Goal: Transaction & Acquisition: Book appointment/travel/reservation

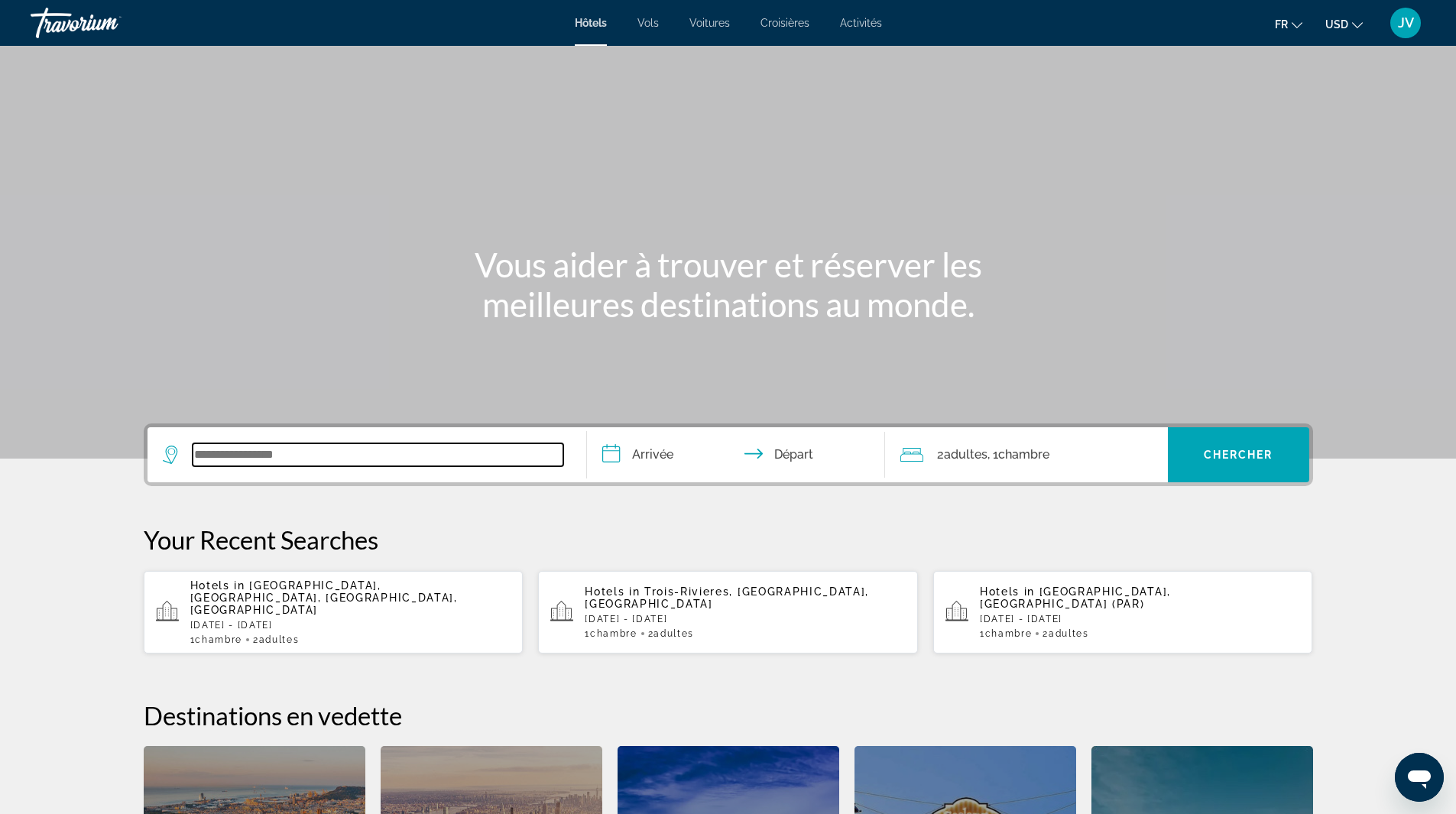
click at [261, 451] on input "Search widget" at bounding box center [378, 455] width 371 height 23
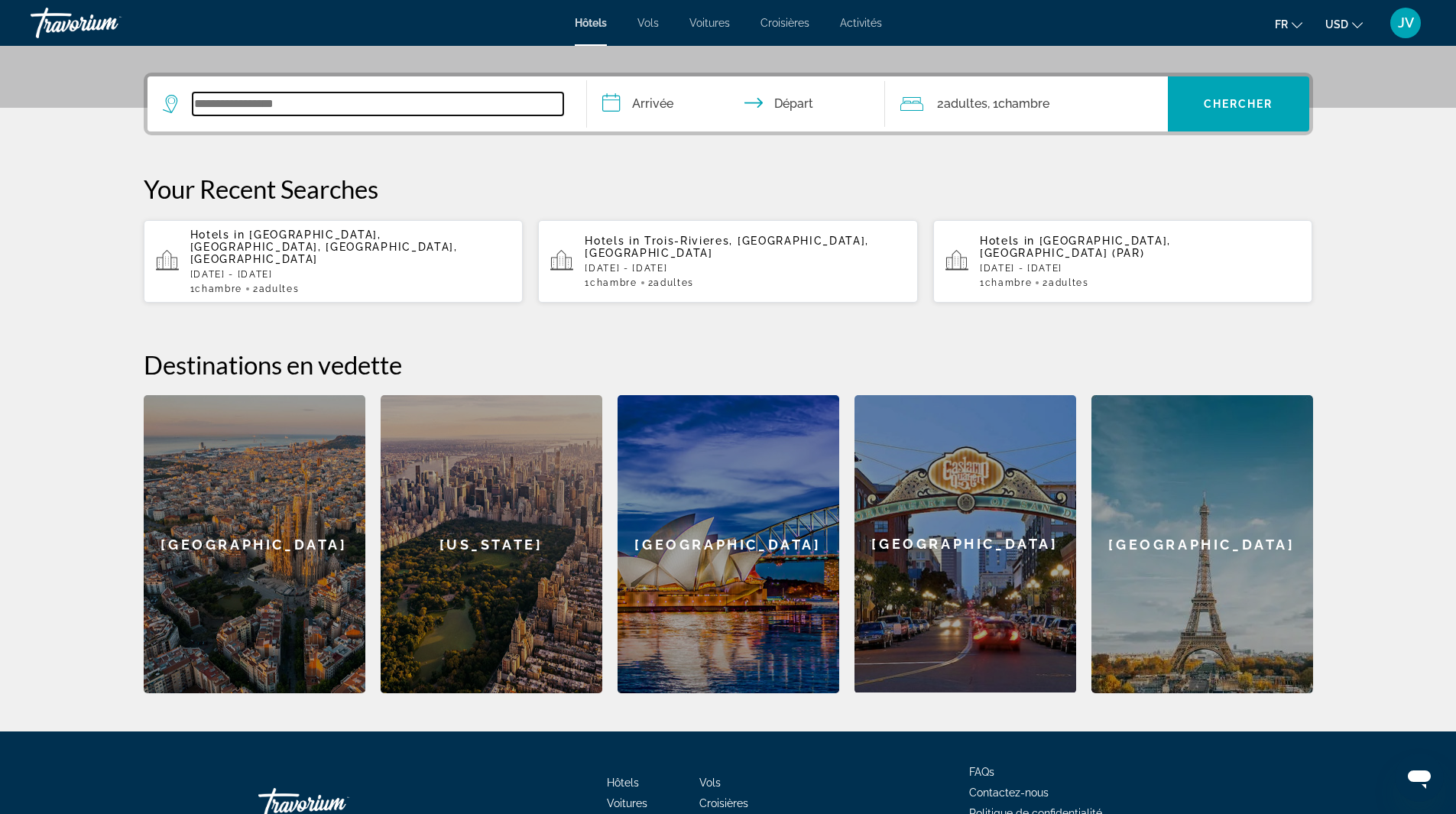
scroll to position [374, 0]
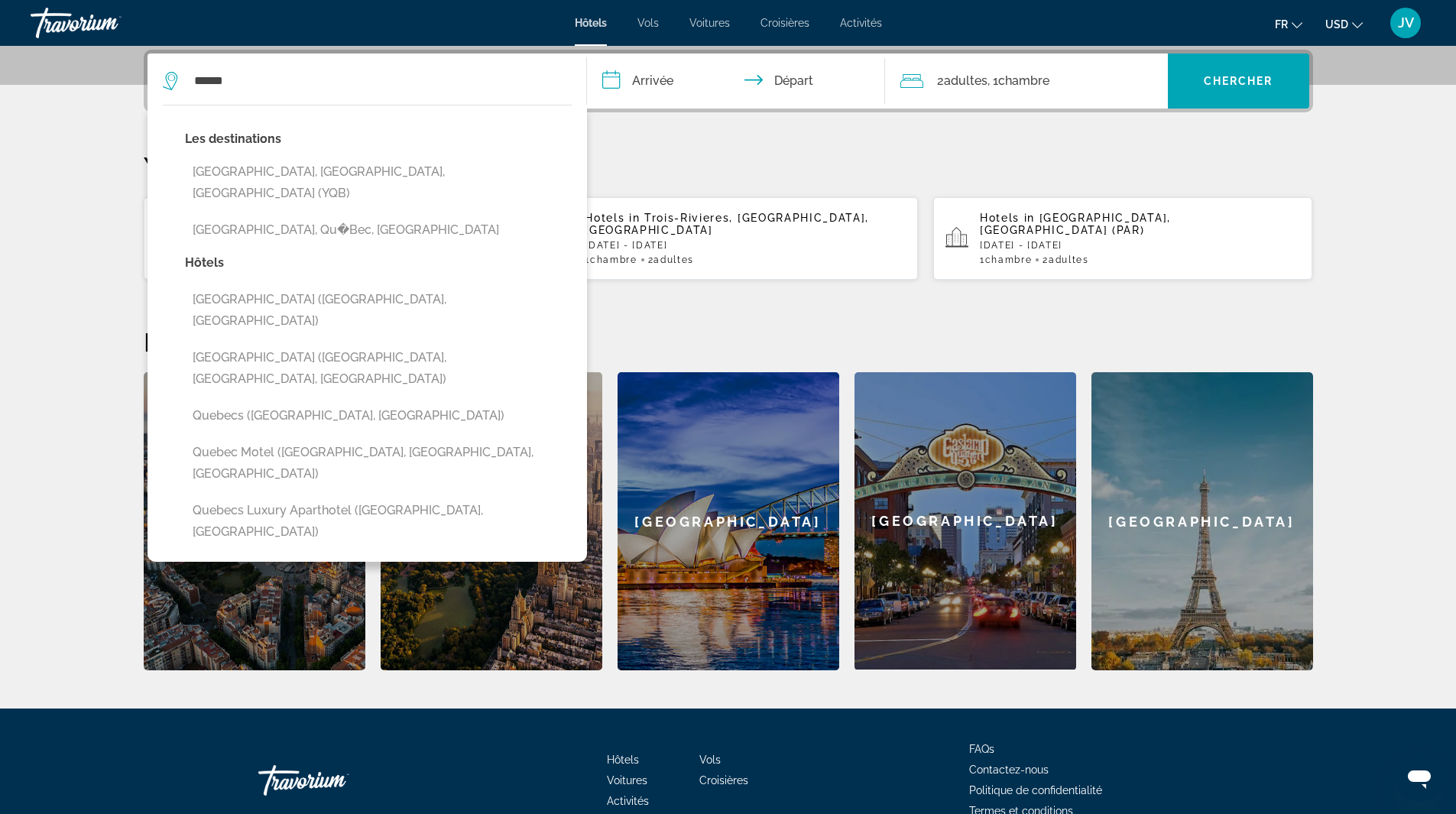
click at [226, 177] on button "[GEOGRAPHIC_DATA], [GEOGRAPHIC_DATA], [GEOGRAPHIC_DATA] (YQB)" at bounding box center [378, 182] width 386 height 51
type input "**********"
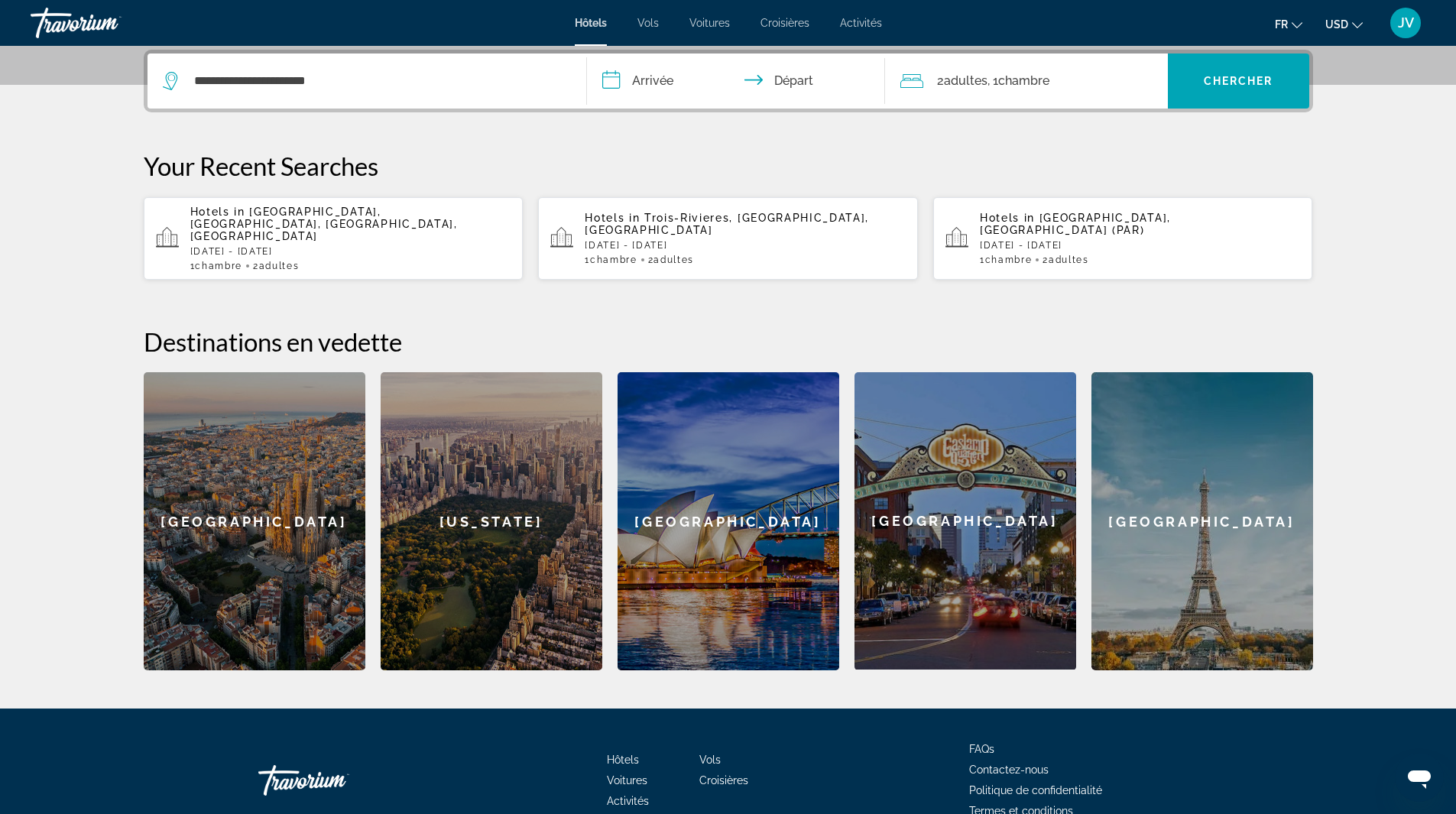
click at [644, 73] on input "**********" at bounding box center [739, 83] width 304 height 60
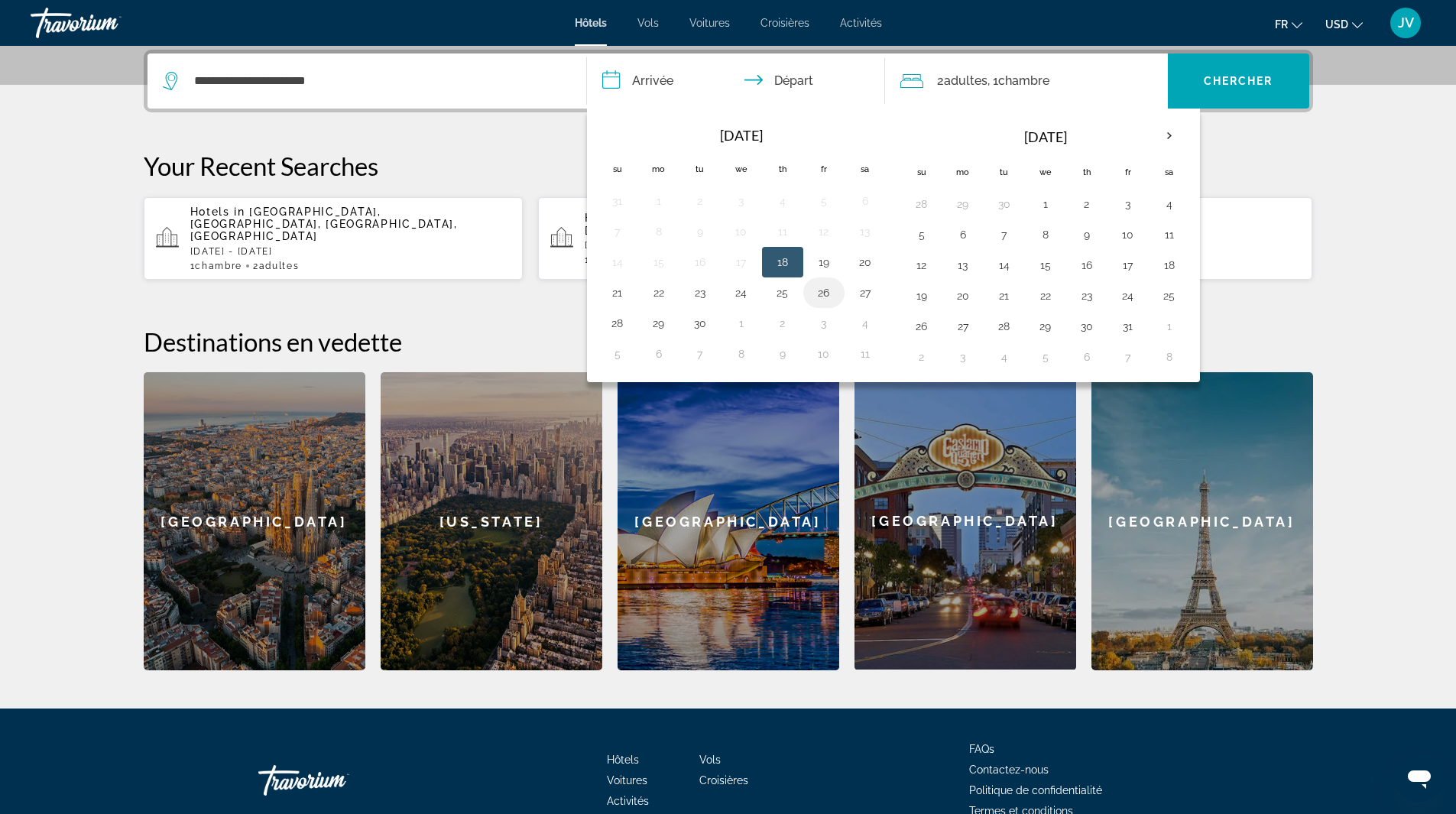
click at [832, 290] on button "26" at bounding box center [824, 293] width 24 height 22
click at [624, 325] on button "28" at bounding box center [618, 324] width 24 height 22
type input "**********"
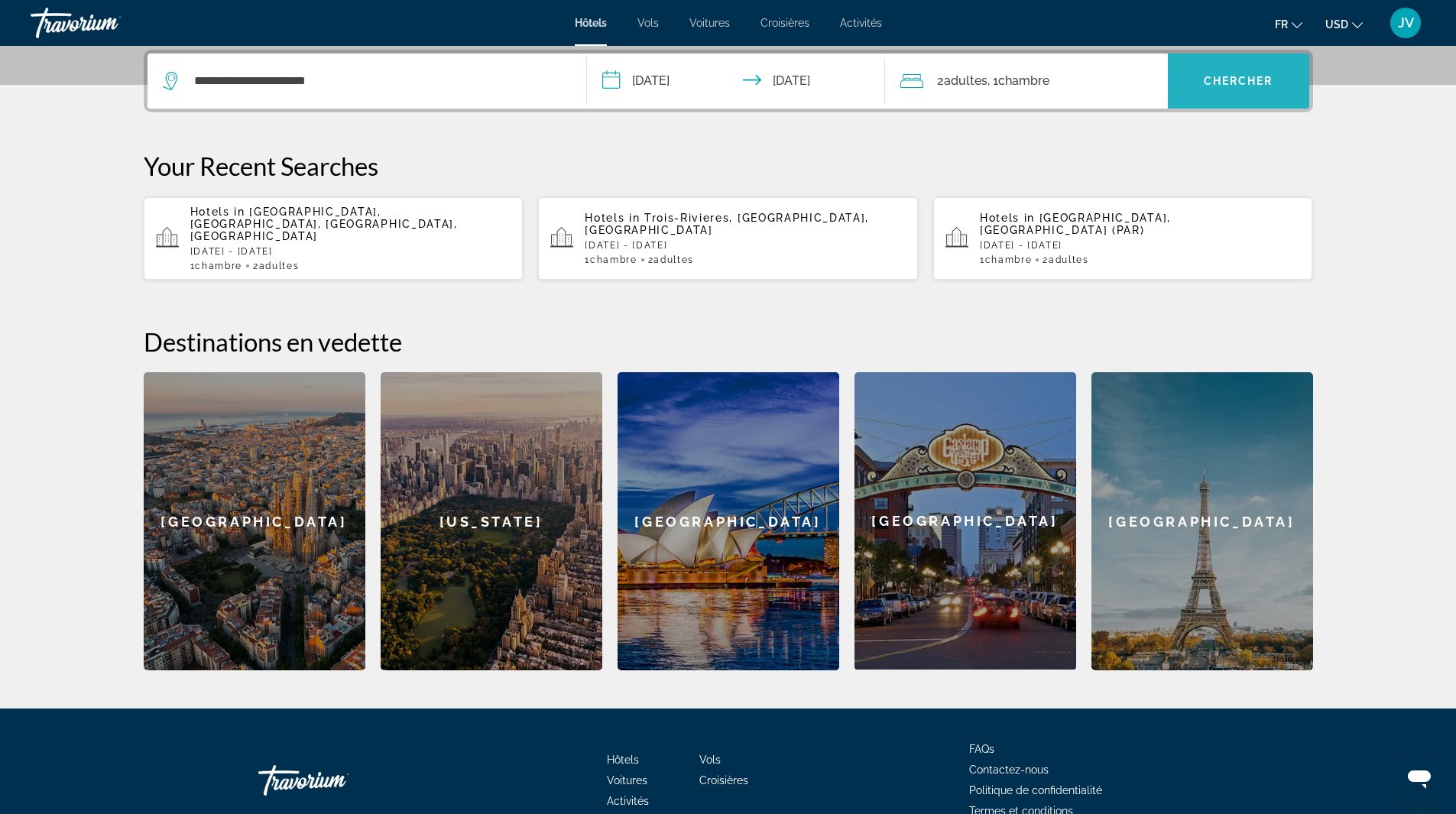
click at [1230, 88] on span "Search widget" at bounding box center [1238, 81] width 141 height 36
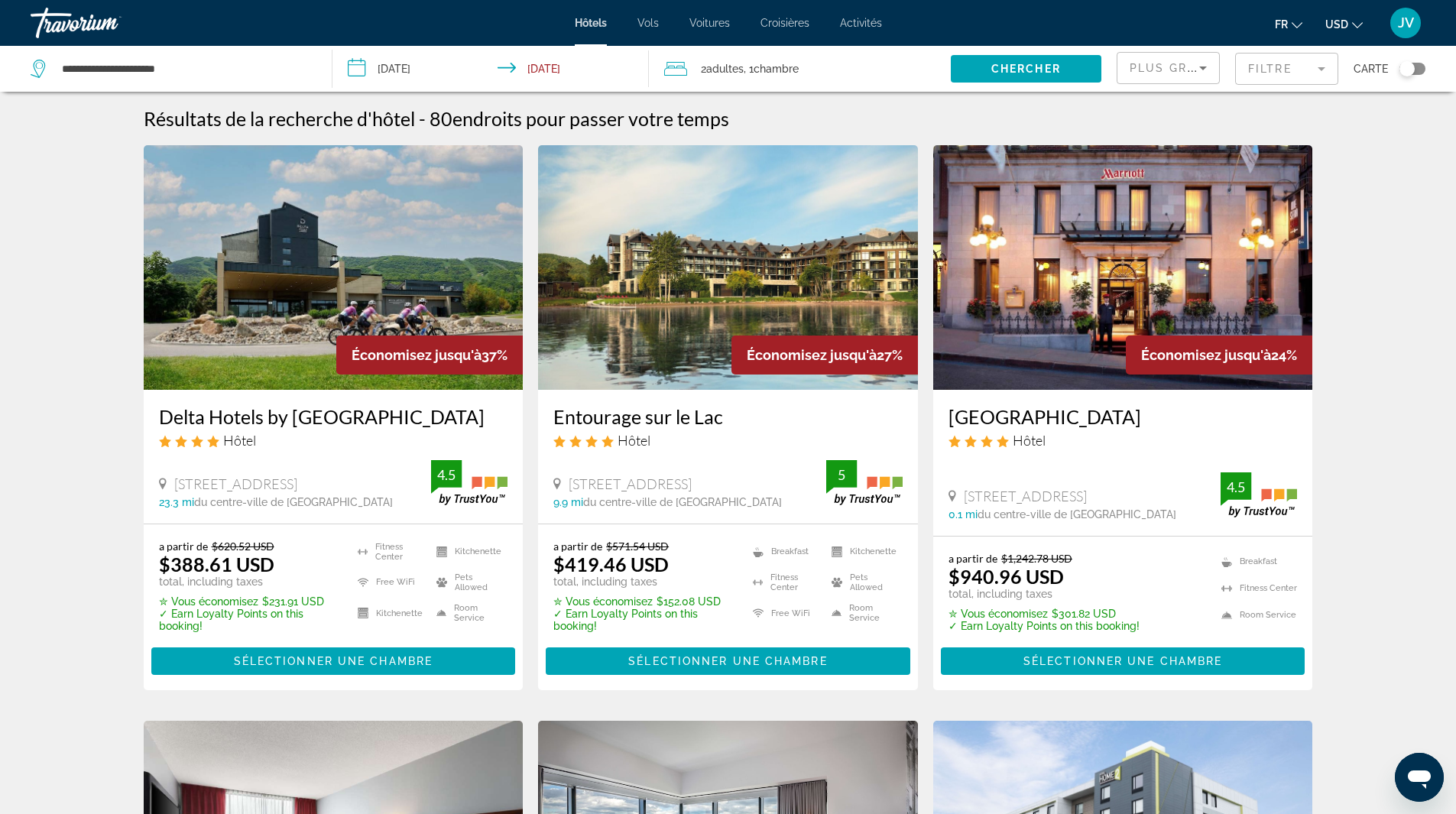
click at [1416, 73] on div "Toggle map" at bounding box center [1412, 69] width 26 height 12
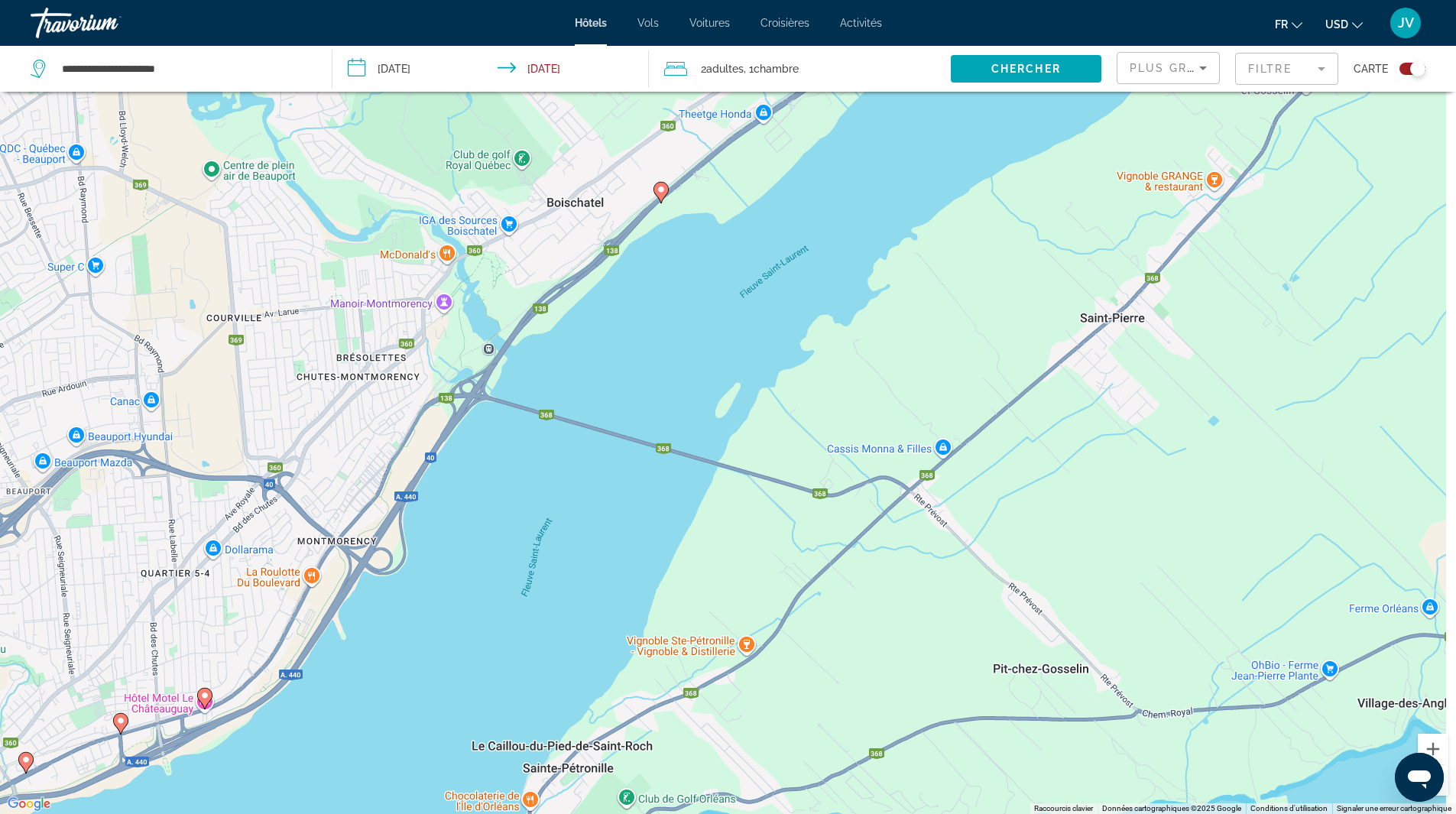
drag, startPoint x: 1269, startPoint y: 332, endPoint x: 688, endPoint y: 605, distance: 641.9
click at [688, 605] on div "Pour activer le glissement avec le clavier, appuyez sur Alt+Entrée. Une fois ce…" at bounding box center [728, 407] width 1456 height 814
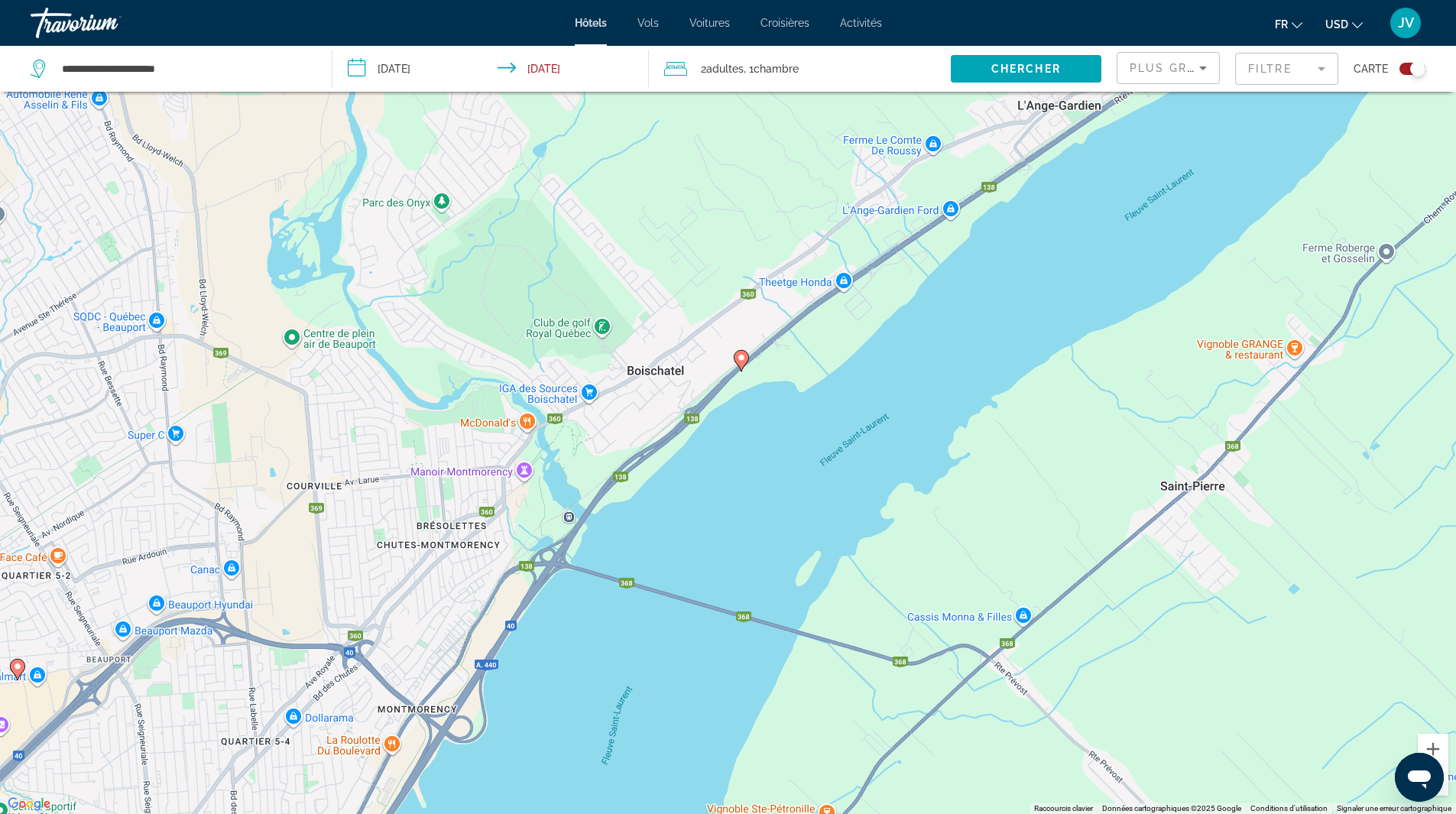
drag, startPoint x: 911, startPoint y: 419, endPoint x: 991, endPoint y: 587, distance: 186.1
click at [991, 587] on div "Pour activer le glissement avec le clavier, appuyez sur Alt+Entrée. Une fois ce…" at bounding box center [728, 407] width 1456 height 814
click at [742, 366] on icon "Main content" at bounding box center [741, 360] width 14 height 20
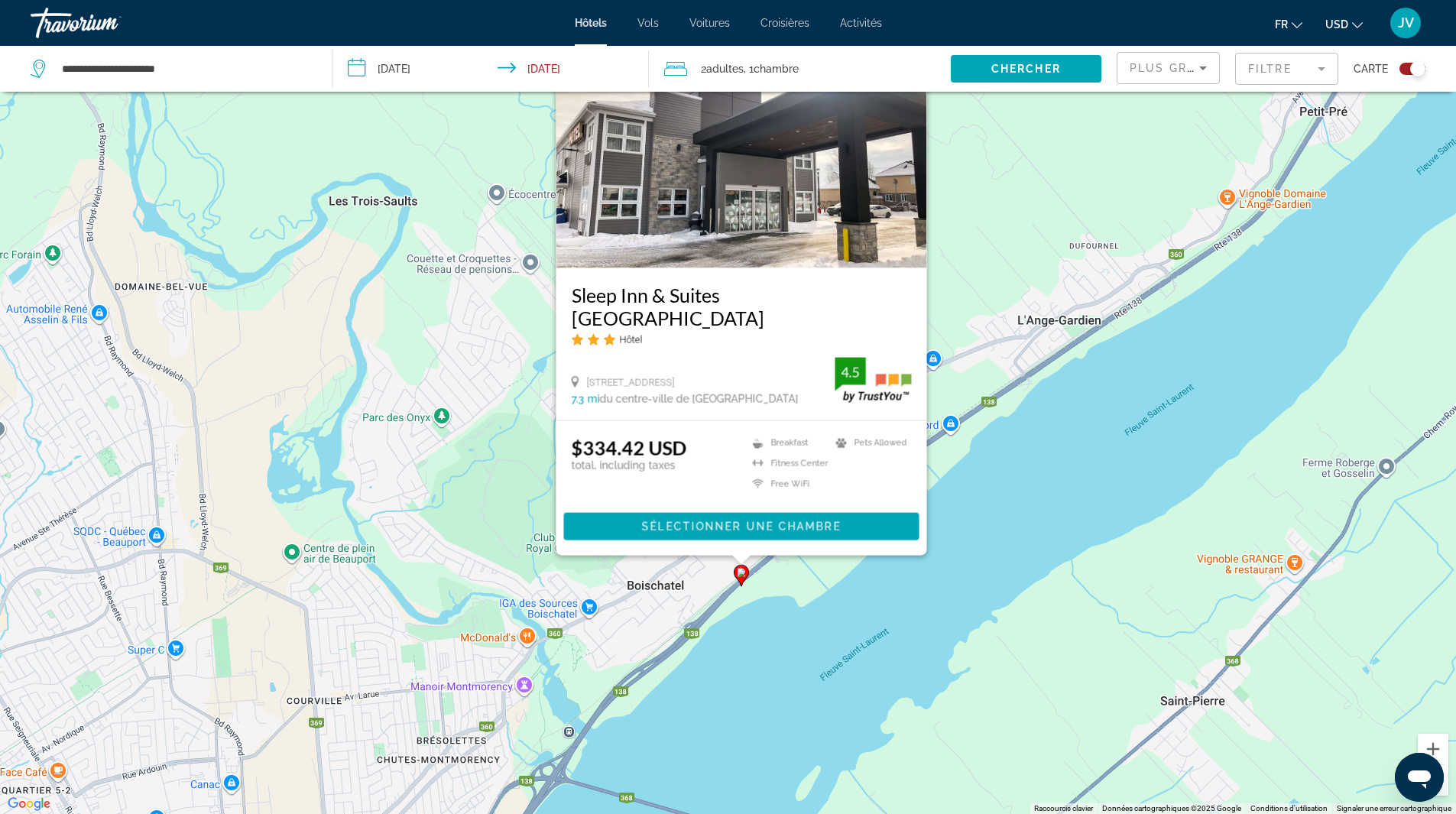
click at [1353, 11] on li "USD USD ($) MXN (Mex$) CAD (Can$) GBP (£) EUR (€) AUD (A$) NZD (NZ$) CNY (CN¥)" at bounding box center [1344, 23] width 37 height 24
click at [1352, 22] on icon "Change currency" at bounding box center [1357, 25] width 10 height 10
click at [1313, 99] on button "CAD (Can$)" at bounding box center [1314, 101] width 76 height 20
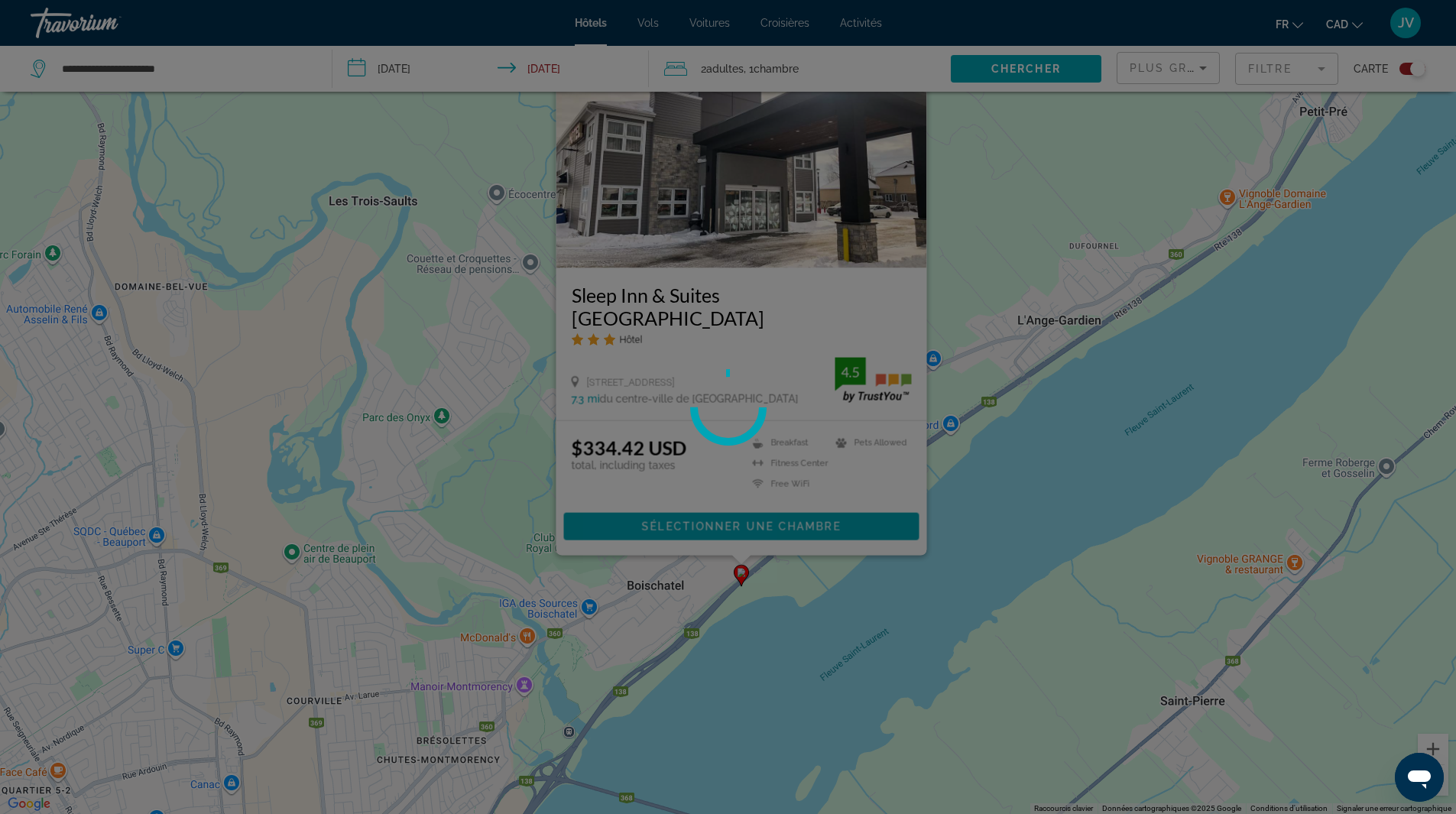
scroll to position [0, 0]
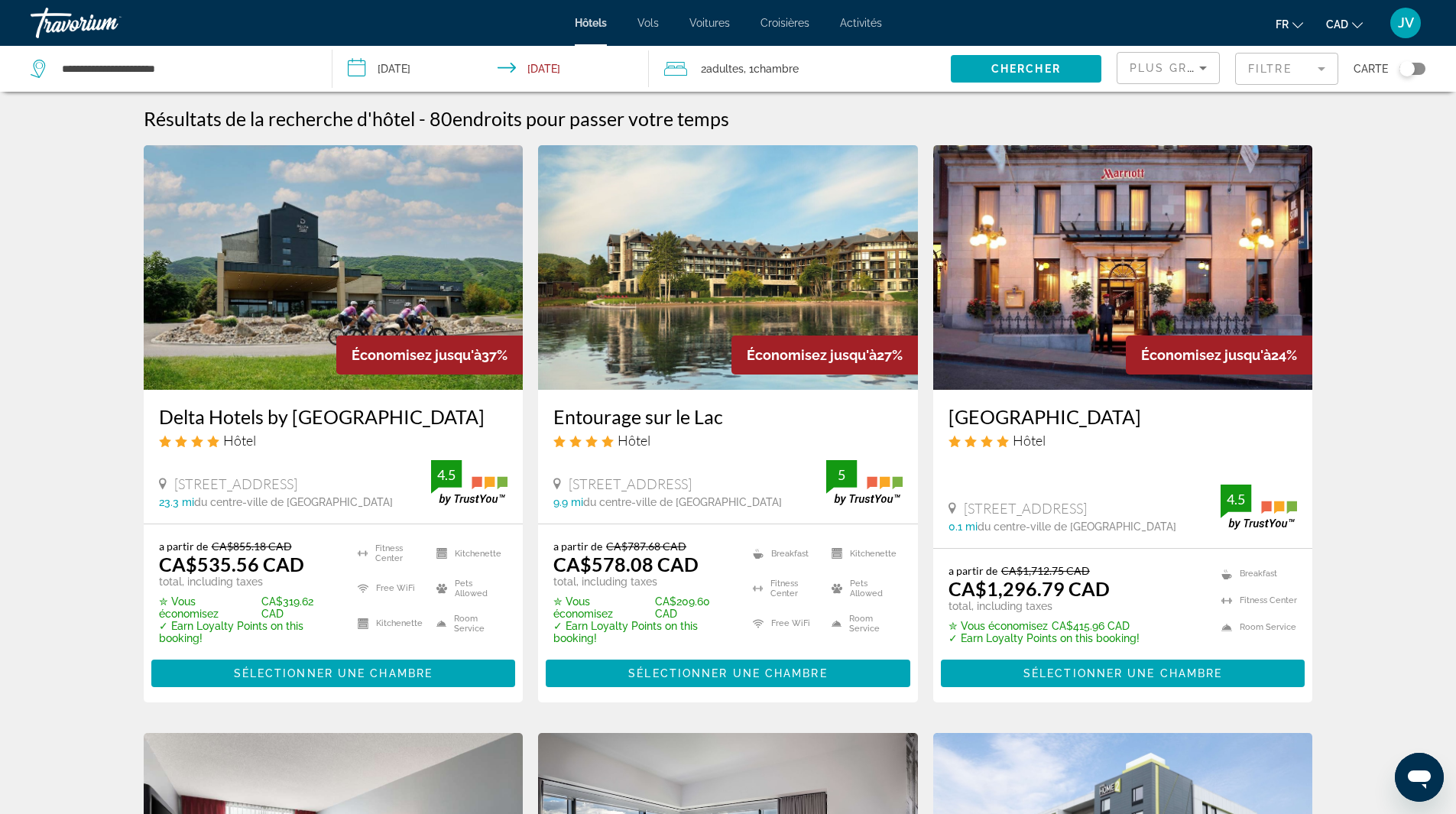
click at [1409, 68] on div "Toggle map" at bounding box center [1407, 69] width 15 height 15
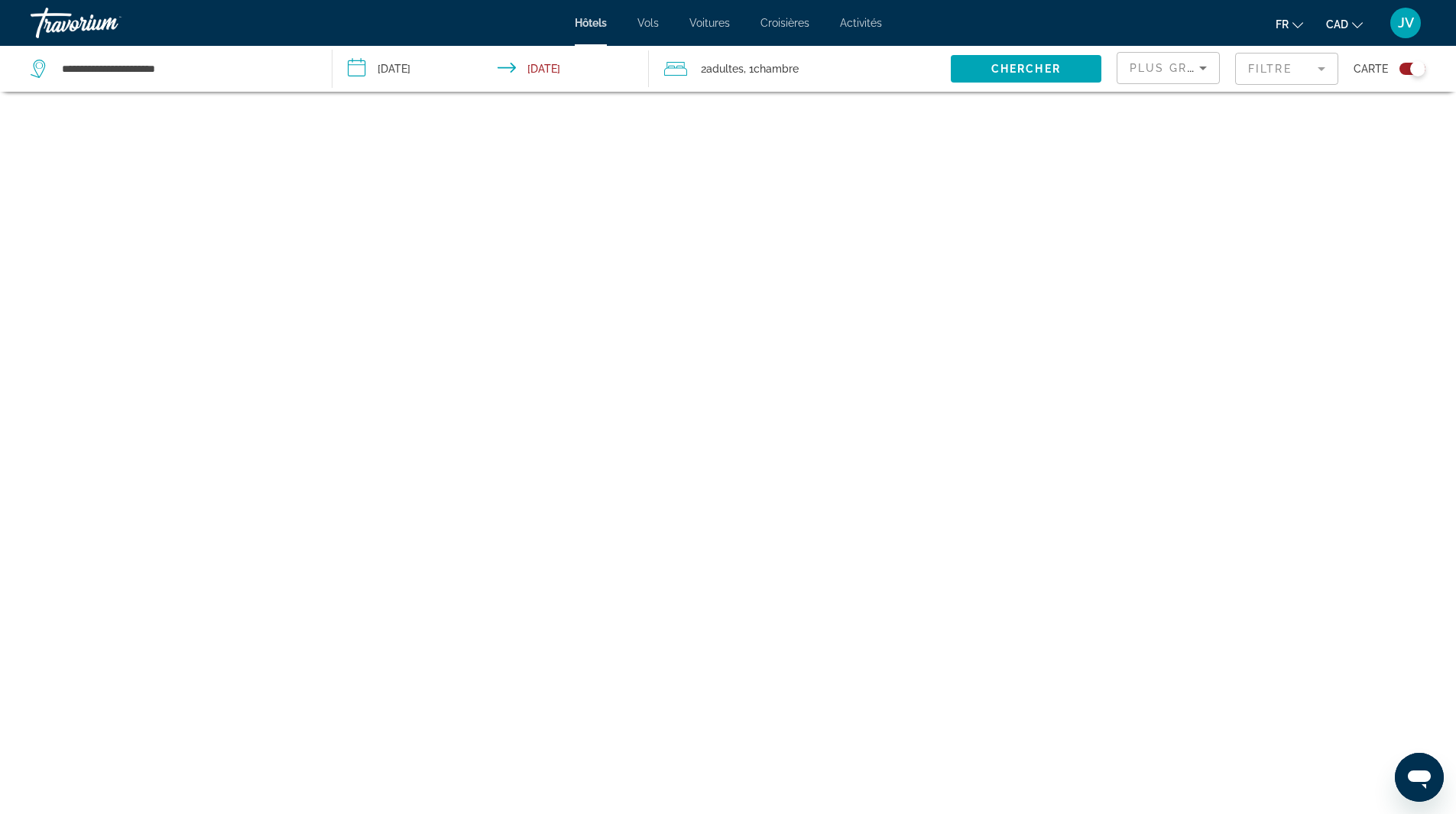
scroll to position [92, 0]
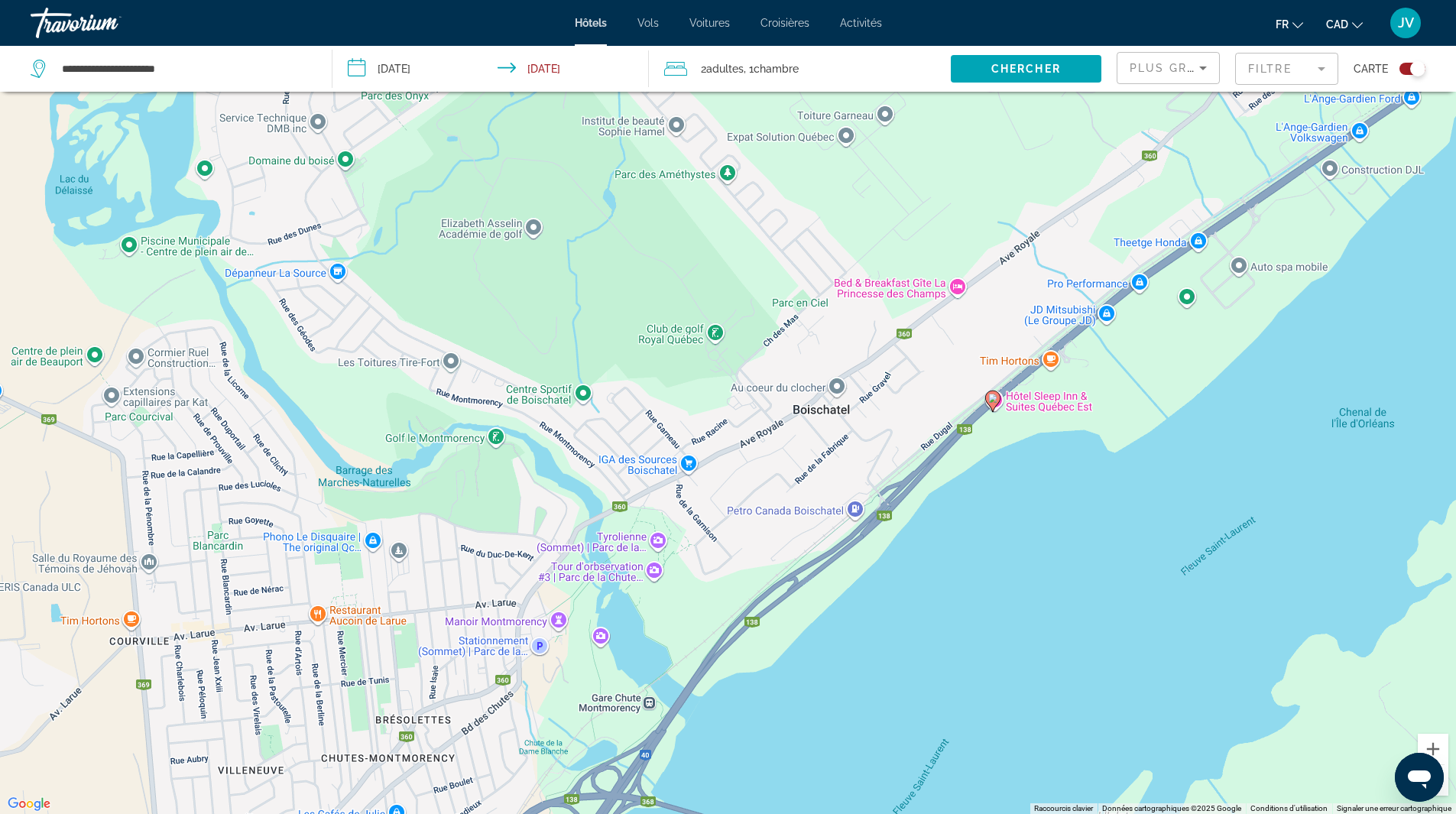
drag, startPoint x: 1116, startPoint y: 301, endPoint x: 964, endPoint y: 553, distance: 294.3
click at [964, 553] on div "Pour activer le glissement avec le clavier, appuyez sur Alt+Entrée. Une fois ce…" at bounding box center [728, 407] width 1456 height 814
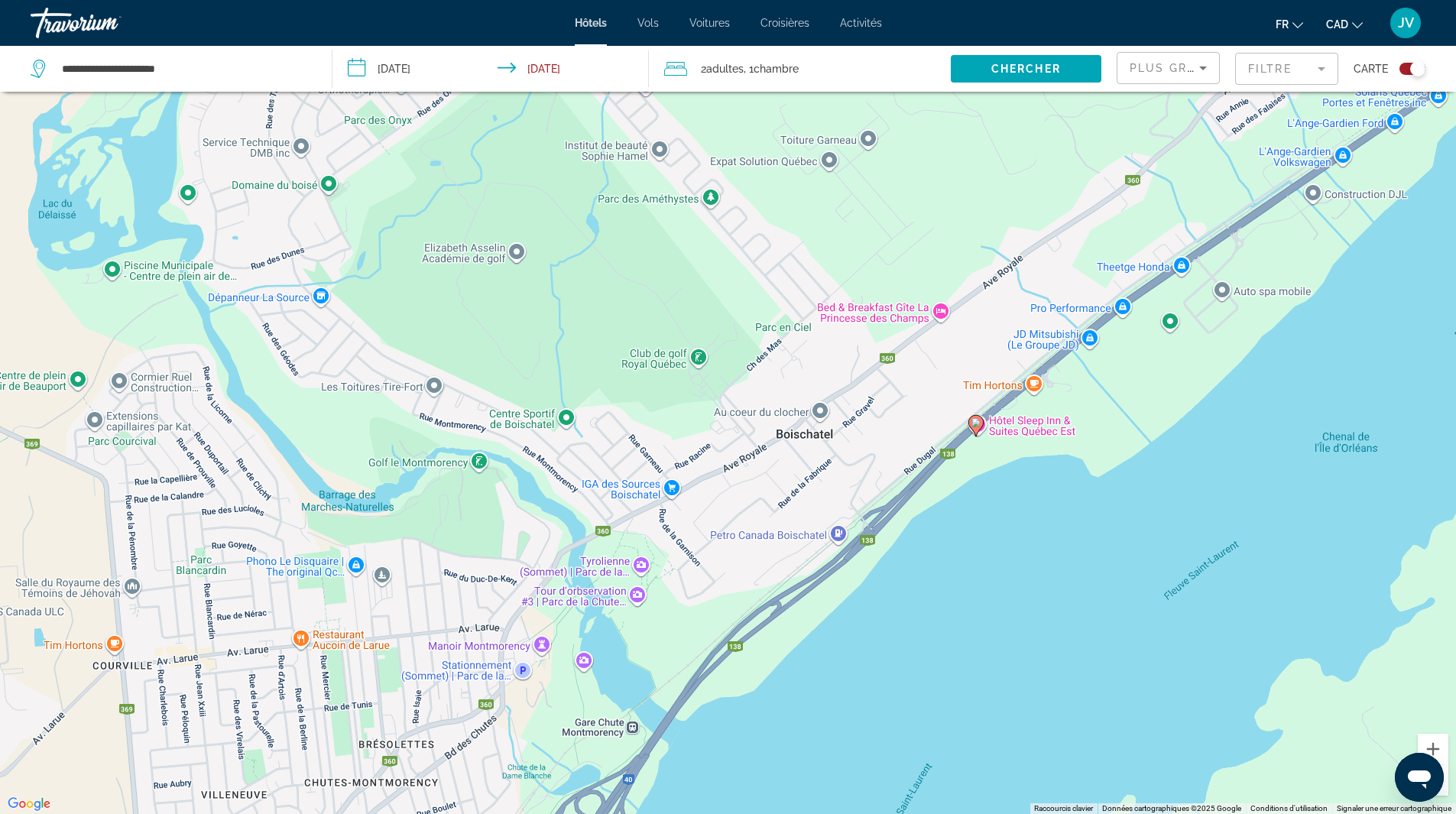
click at [974, 420] on image "Main content" at bounding box center [975, 422] width 9 height 9
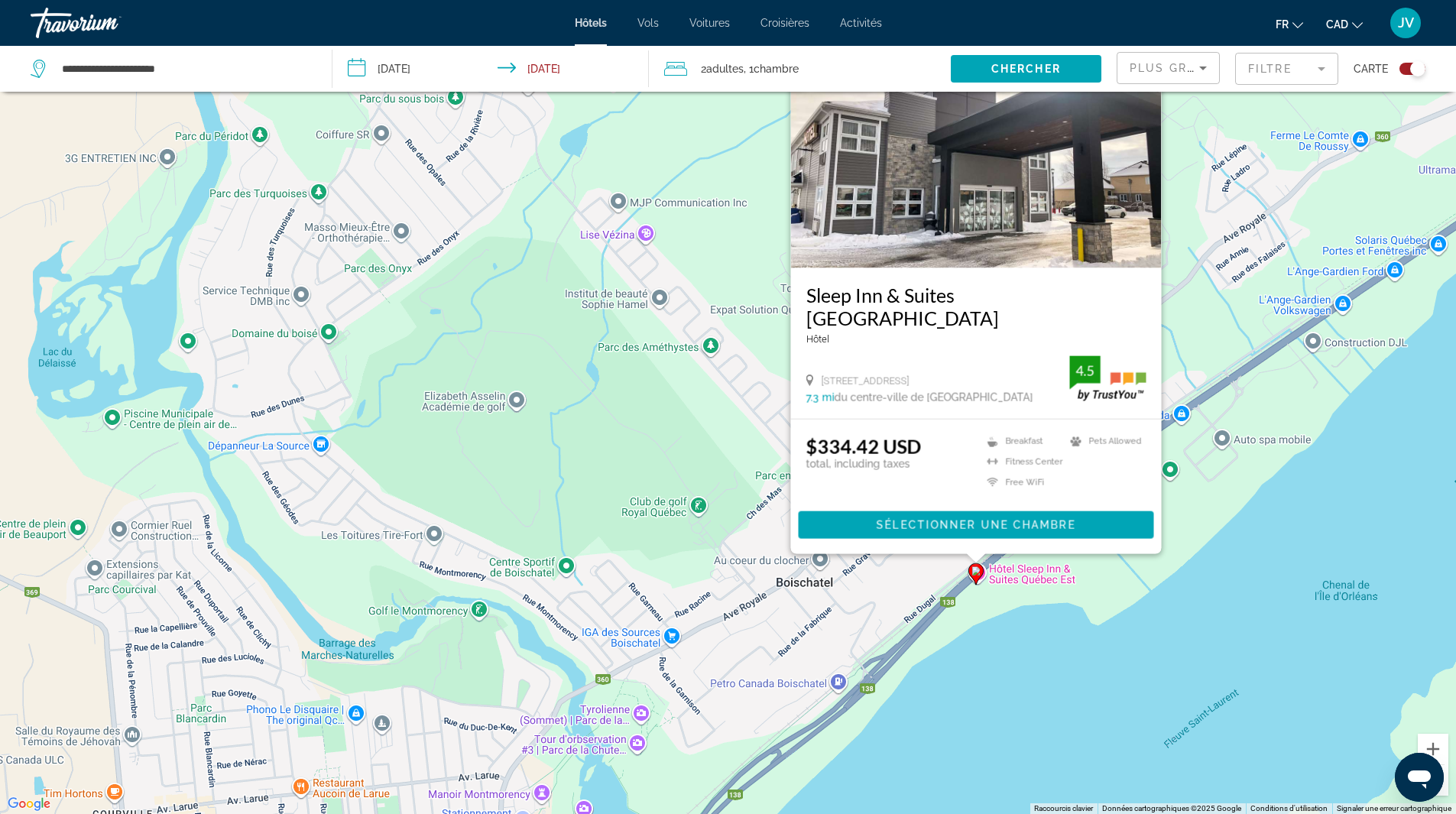
click at [1001, 409] on div "Sleep Inn & Suites [GEOGRAPHIC_DATA] [GEOGRAPHIC_DATA], [GEOGRAPHIC_DATA] 7.3 m…" at bounding box center [976, 343] width 371 height 151
click at [920, 445] on div "$334.42 USD total, including taxes Breakfast [GEOGRAPHIC_DATA] Free WiFi Pets A…" at bounding box center [976, 465] width 340 height 61
click at [928, 557] on div "Pour activer le glissement avec le clavier, appuyez sur Alt+Entrée. Une fois ce…" at bounding box center [728, 407] width 1456 height 814
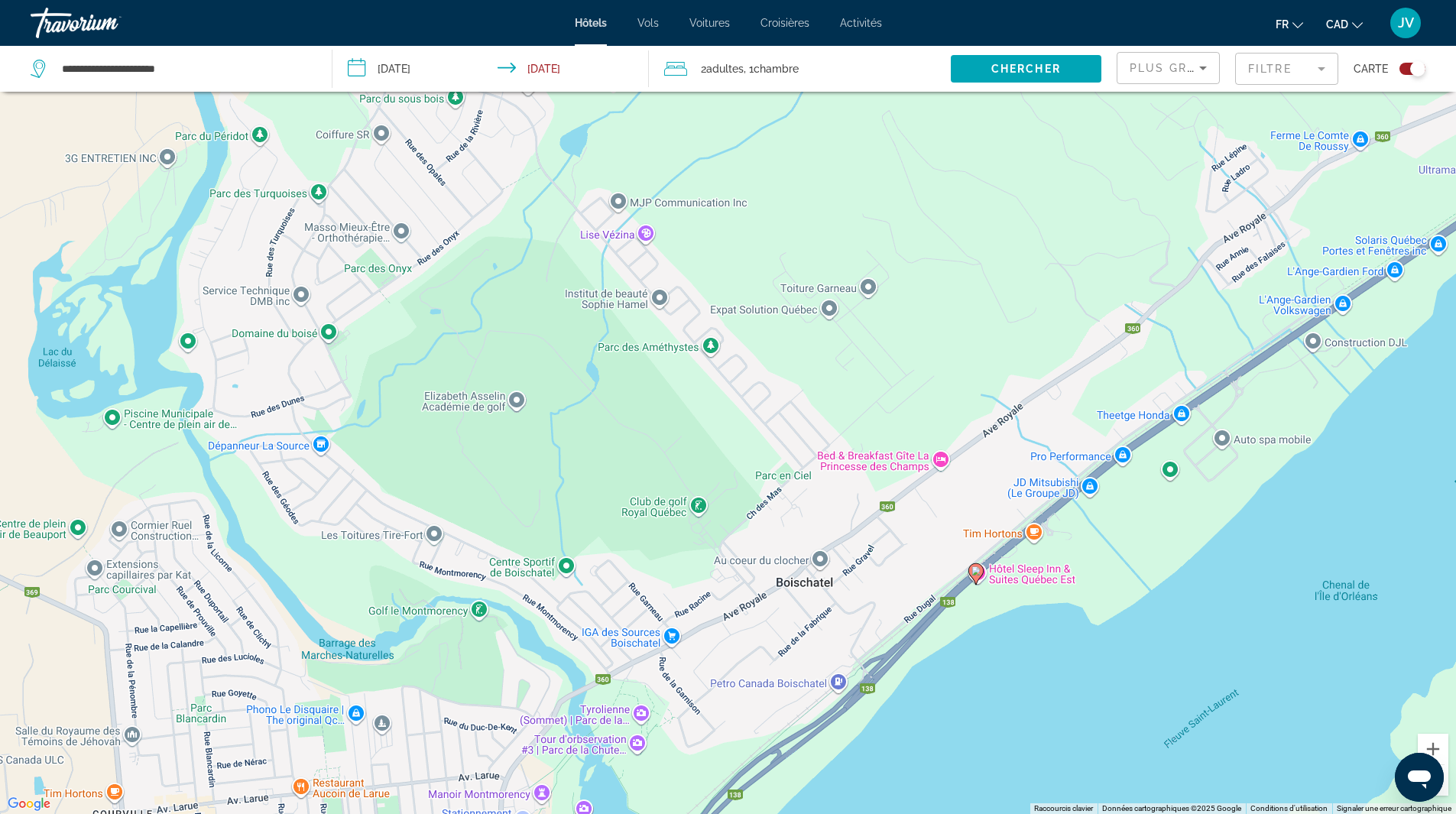
click at [971, 573] on icon "Main content" at bounding box center [975, 573] width 14 height 20
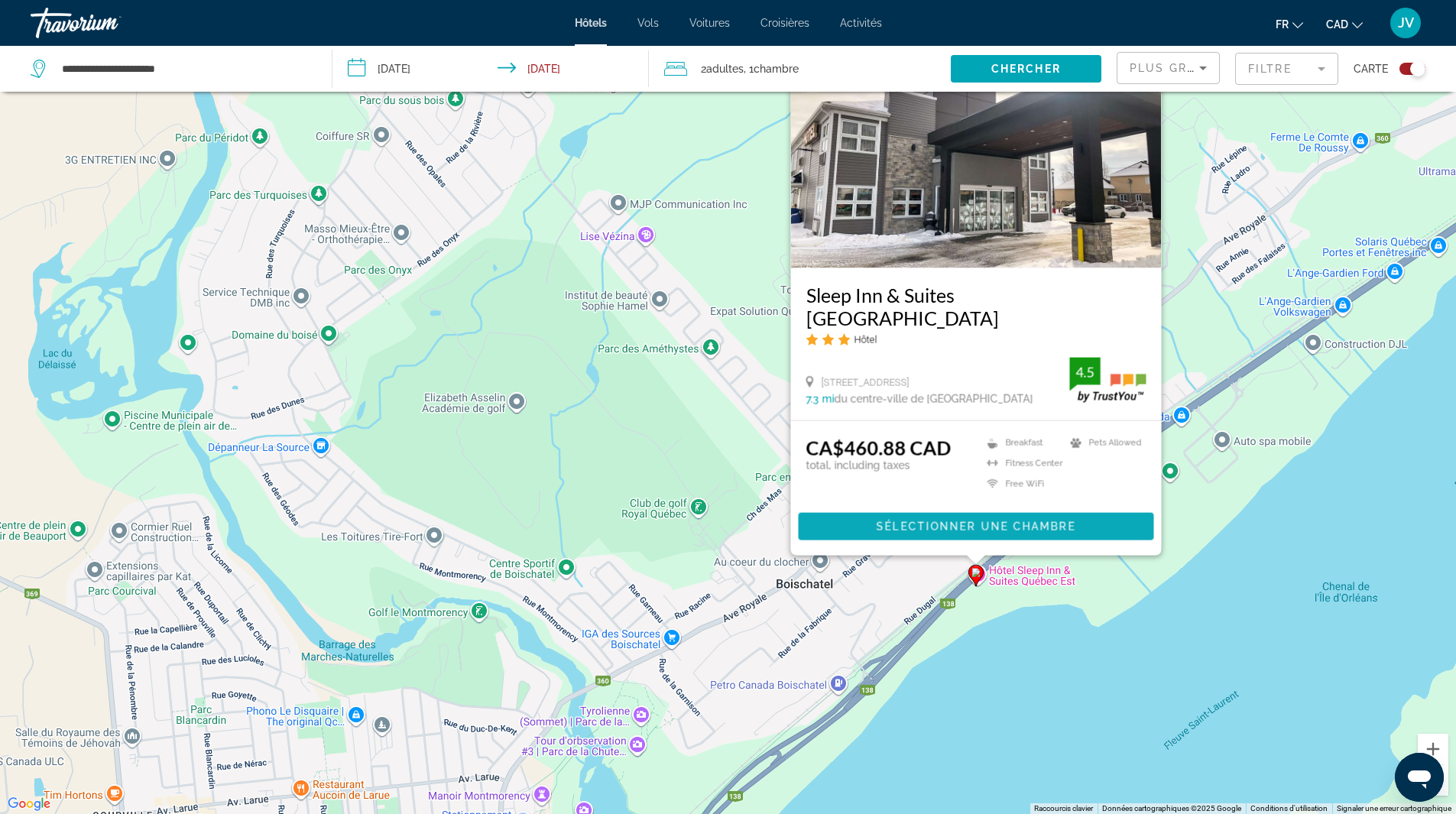
click at [973, 532] on span "Main content" at bounding box center [975, 526] width 356 height 36
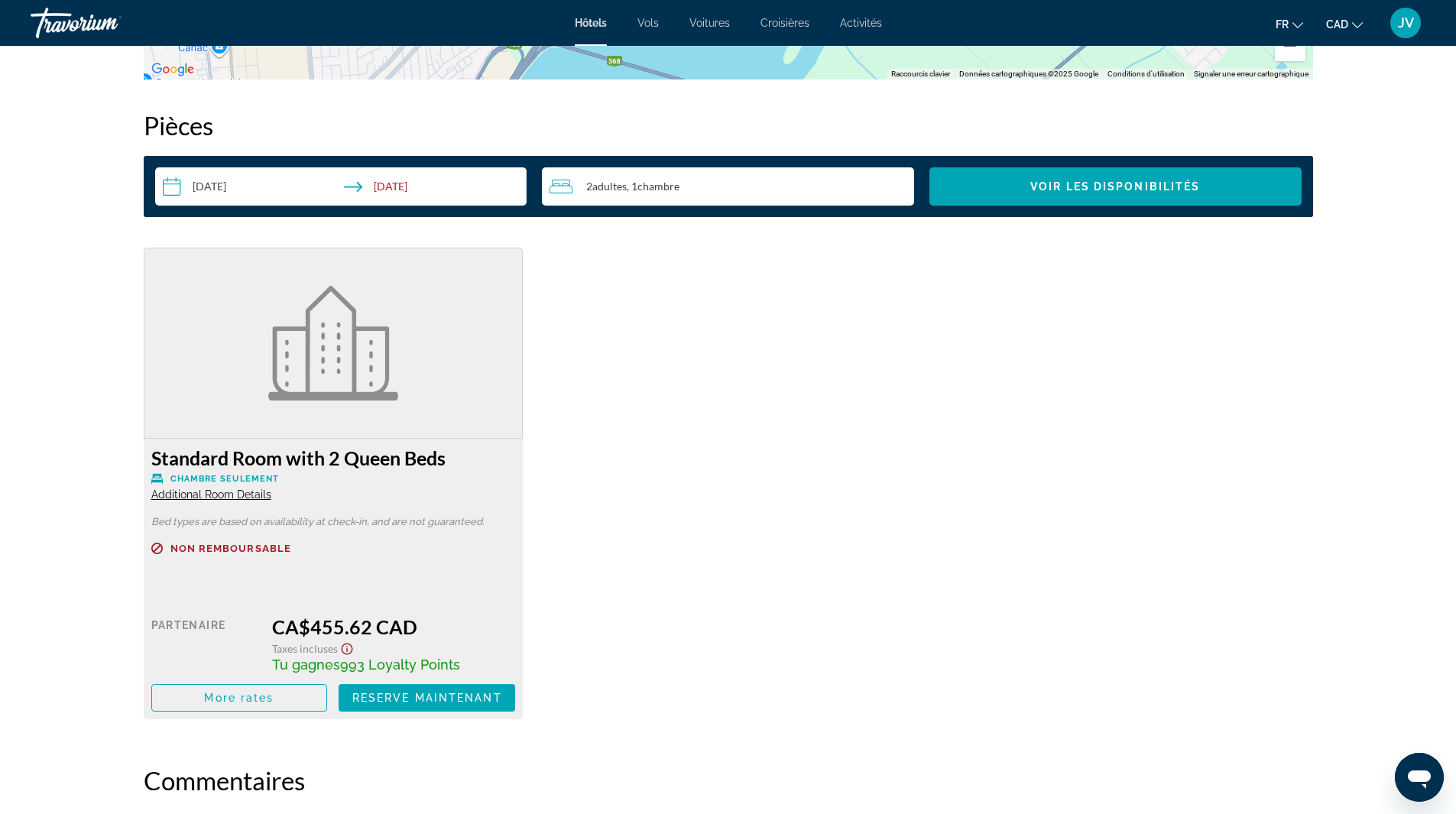
scroll to position [2064, 0]
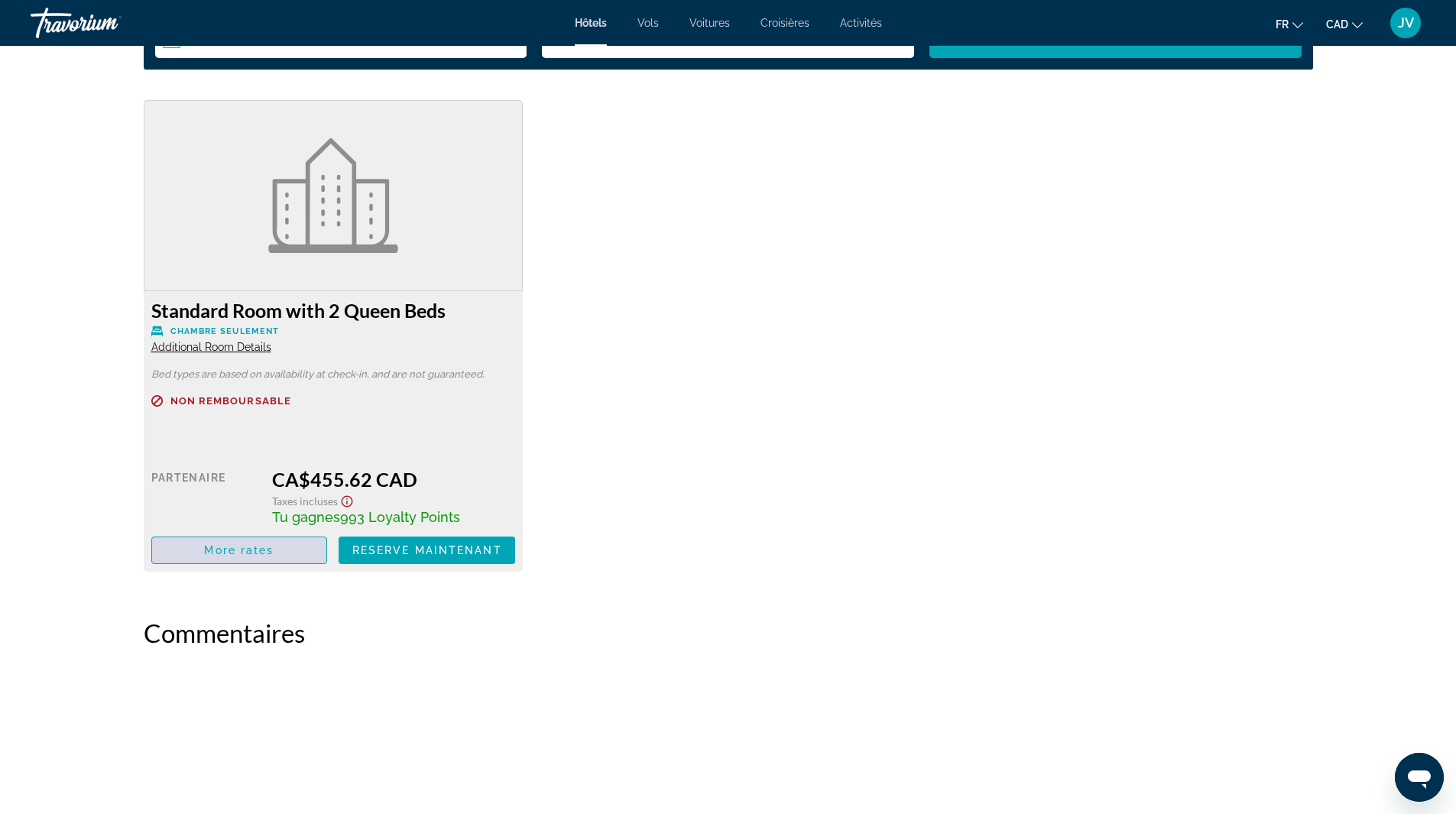
click at [255, 541] on span "Main content" at bounding box center [240, 550] width 175 height 36
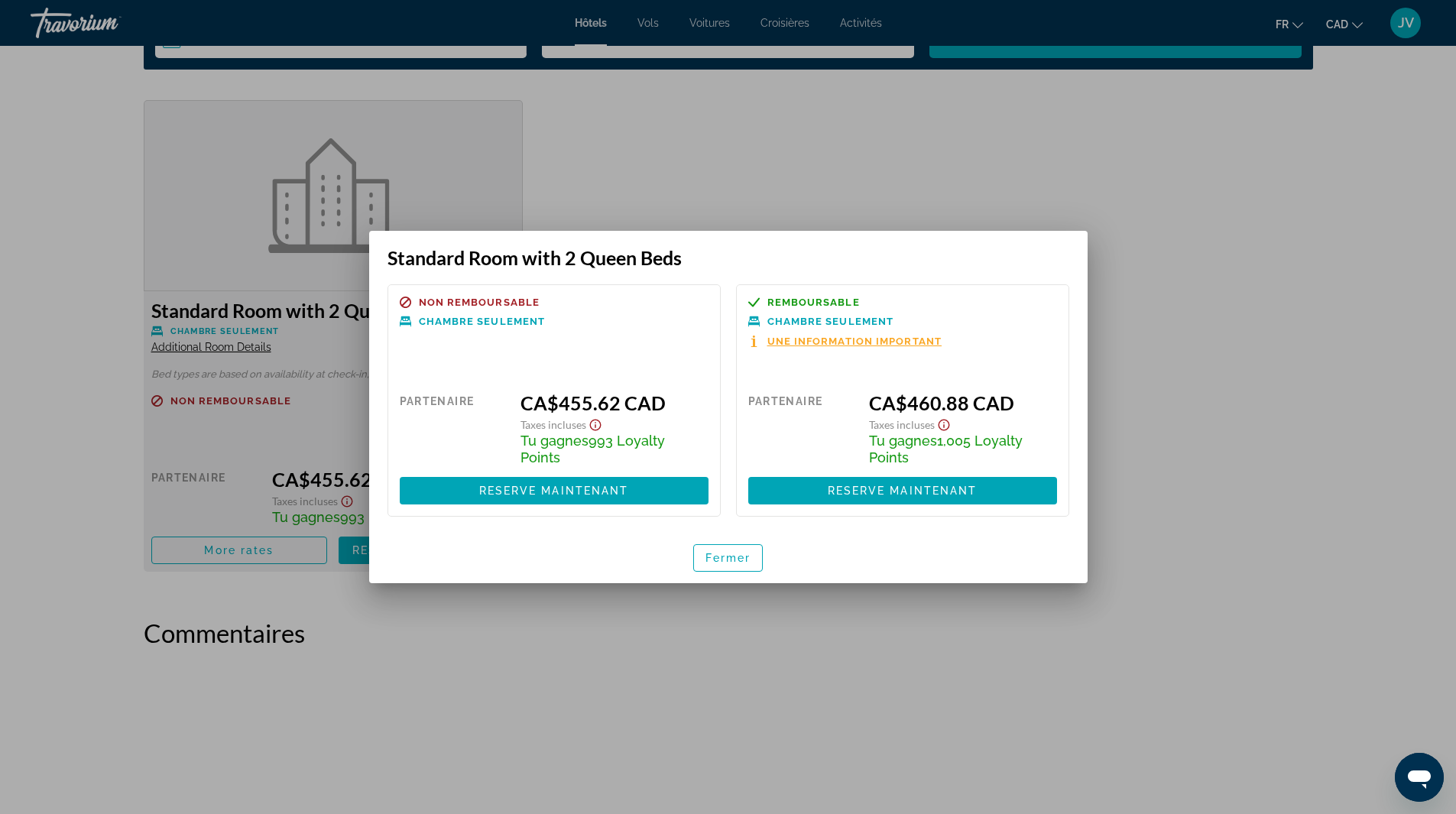
click at [363, 74] on div at bounding box center [728, 407] width 1456 height 814
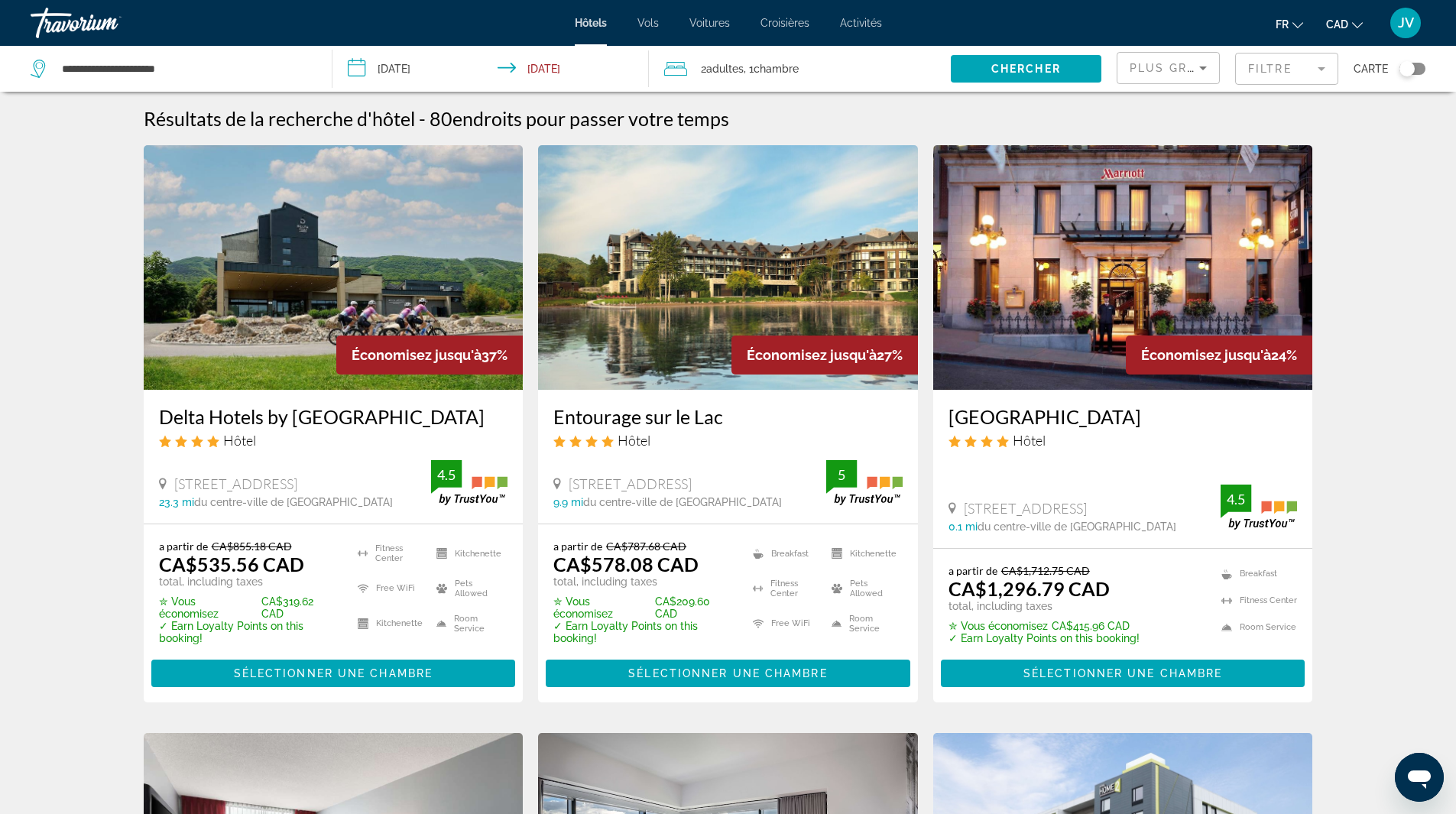
click at [1408, 62] on div "Toggle map" at bounding box center [1407, 69] width 15 height 15
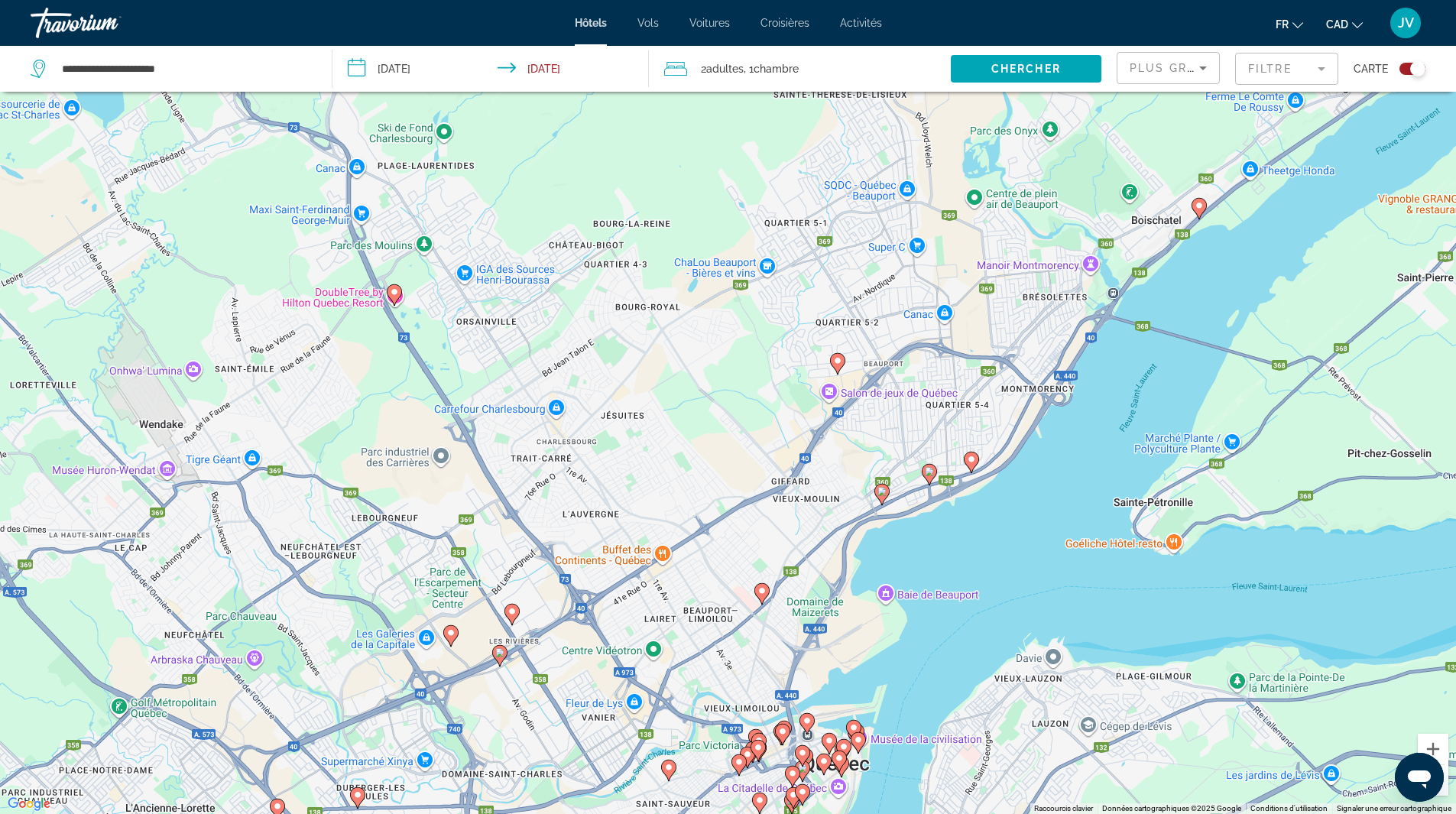
drag, startPoint x: 1245, startPoint y: 320, endPoint x: 842, endPoint y: 597, distance: 489.0
click at [845, 596] on div "Pour activer le glissement avec le clavier, appuyez sur Alt+Entrée. Une fois ce…" at bounding box center [728, 407] width 1456 height 814
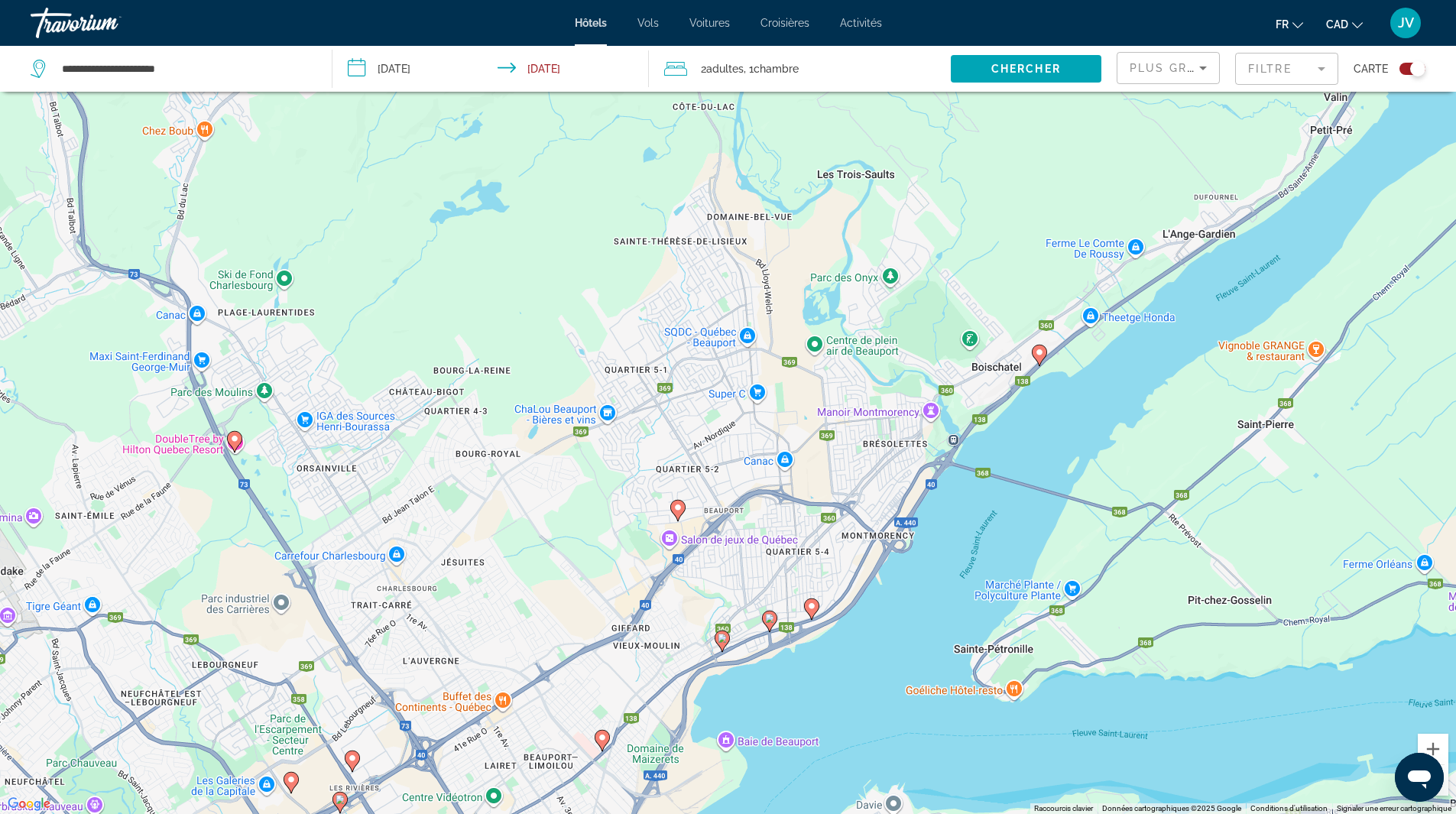
drag, startPoint x: 1011, startPoint y: 449, endPoint x: 905, endPoint y: 558, distance: 152.0
click at [905, 558] on div "Pour activer le glissement avec le clavier, appuyez sur Alt+Entrée. Une fois ce…" at bounding box center [728, 407] width 1456 height 814
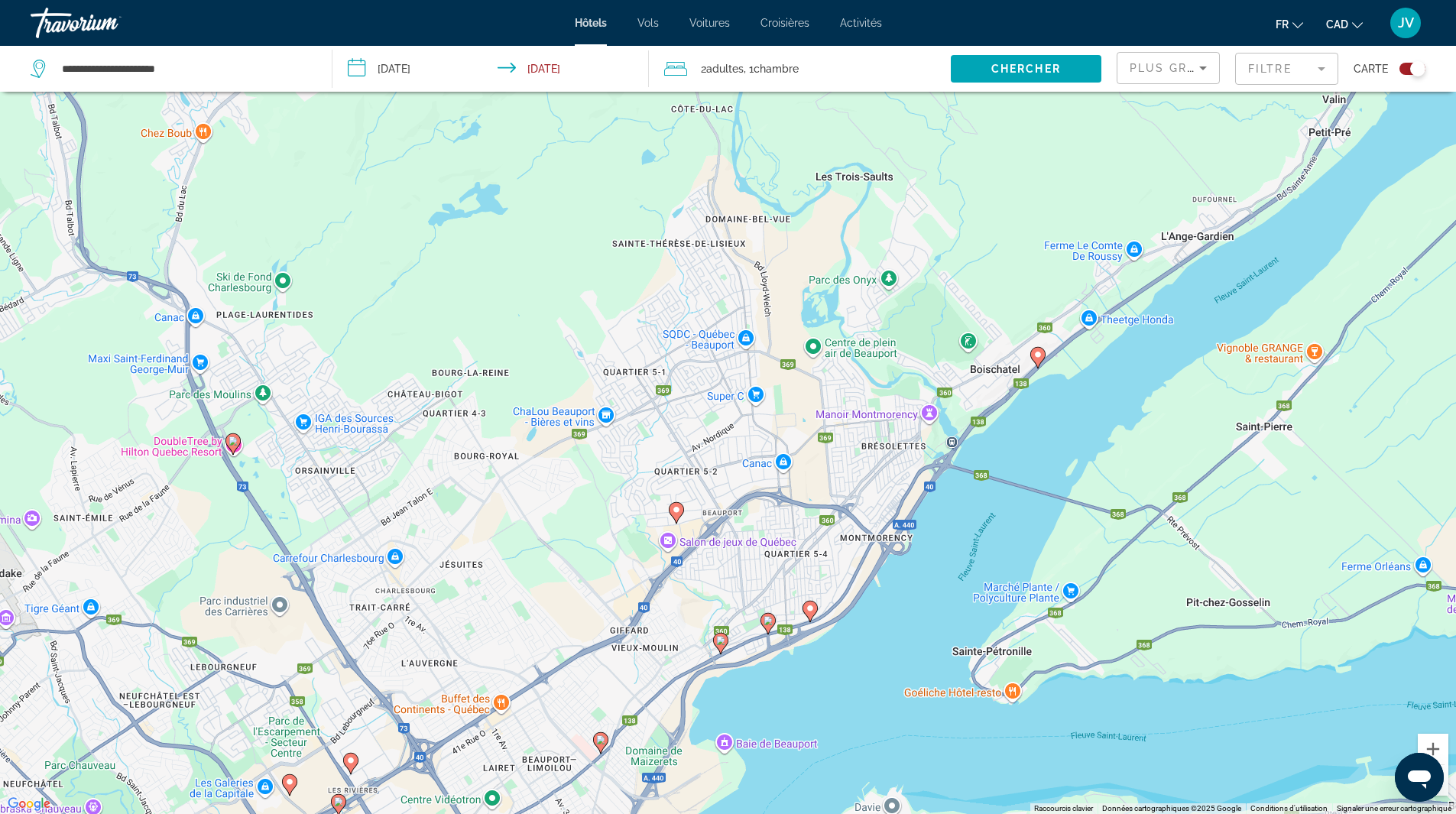
click at [1039, 361] on icon "Main content" at bounding box center [1037, 357] width 14 height 20
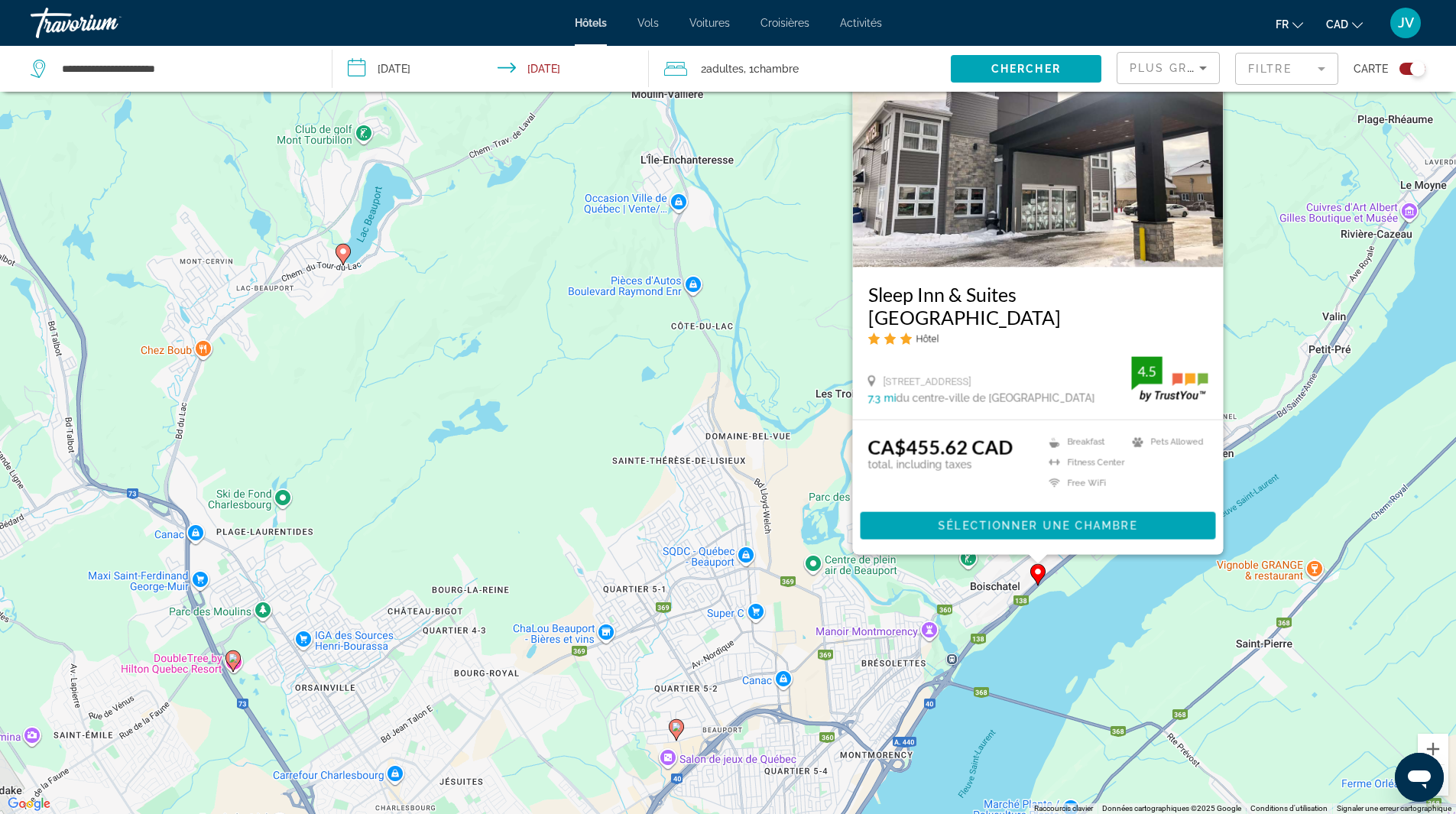
click at [1279, 461] on div "Pour activer le glissement avec le clavier, appuyez sur Alt+Entrée. Une fois ce…" at bounding box center [728, 407] width 1456 height 814
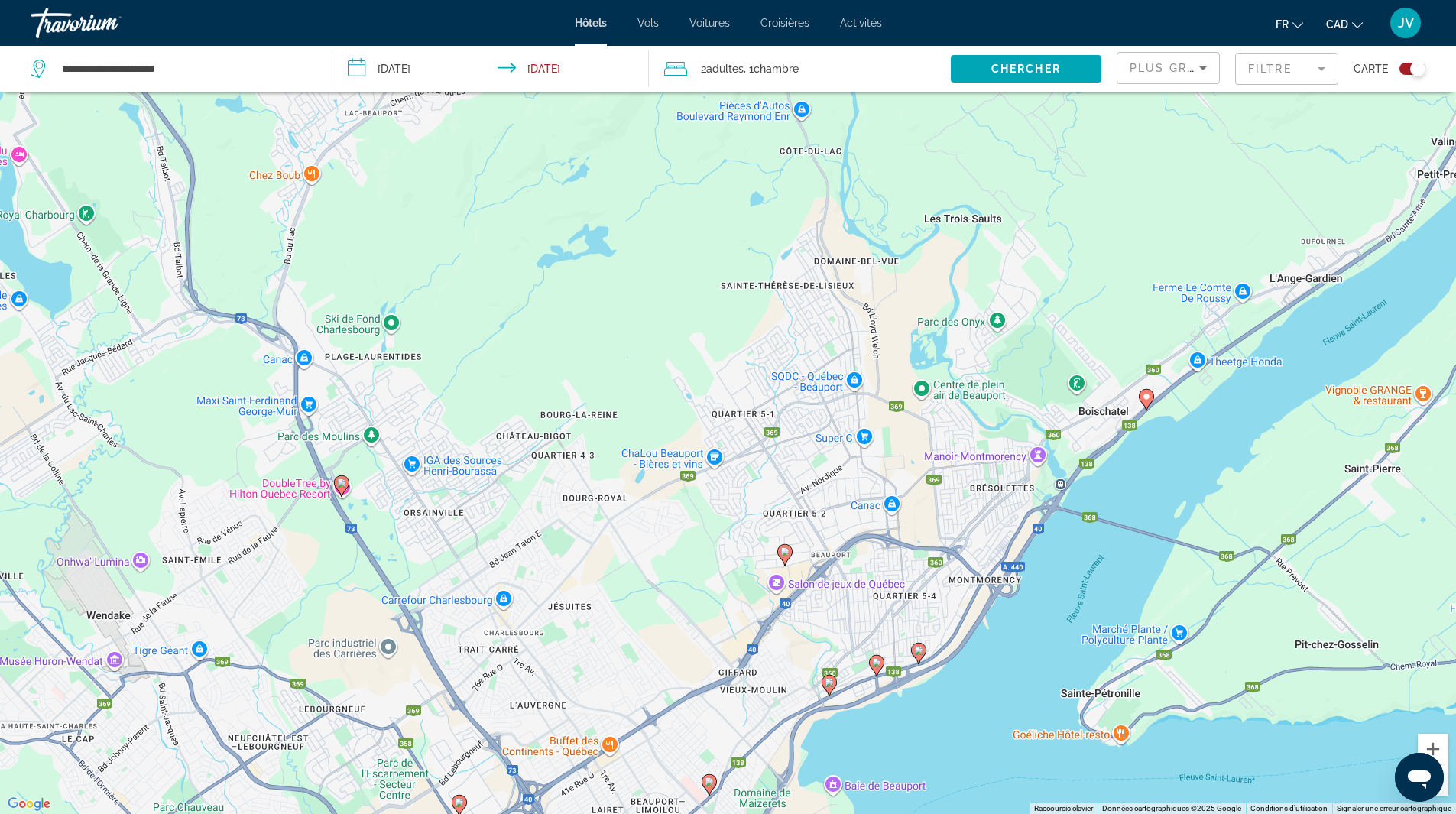
drag, startPoint x: 1131, startPoint y: 608, endPoint x: 1251, endPoint y: 415, distance: 227.3
click at [1251, 415] on div "Pour activer le glissement avec le clavier, appuyez sur Alt+Entrée. Une fois ce…" at bounding box center [728, 407] width 1456 height 814
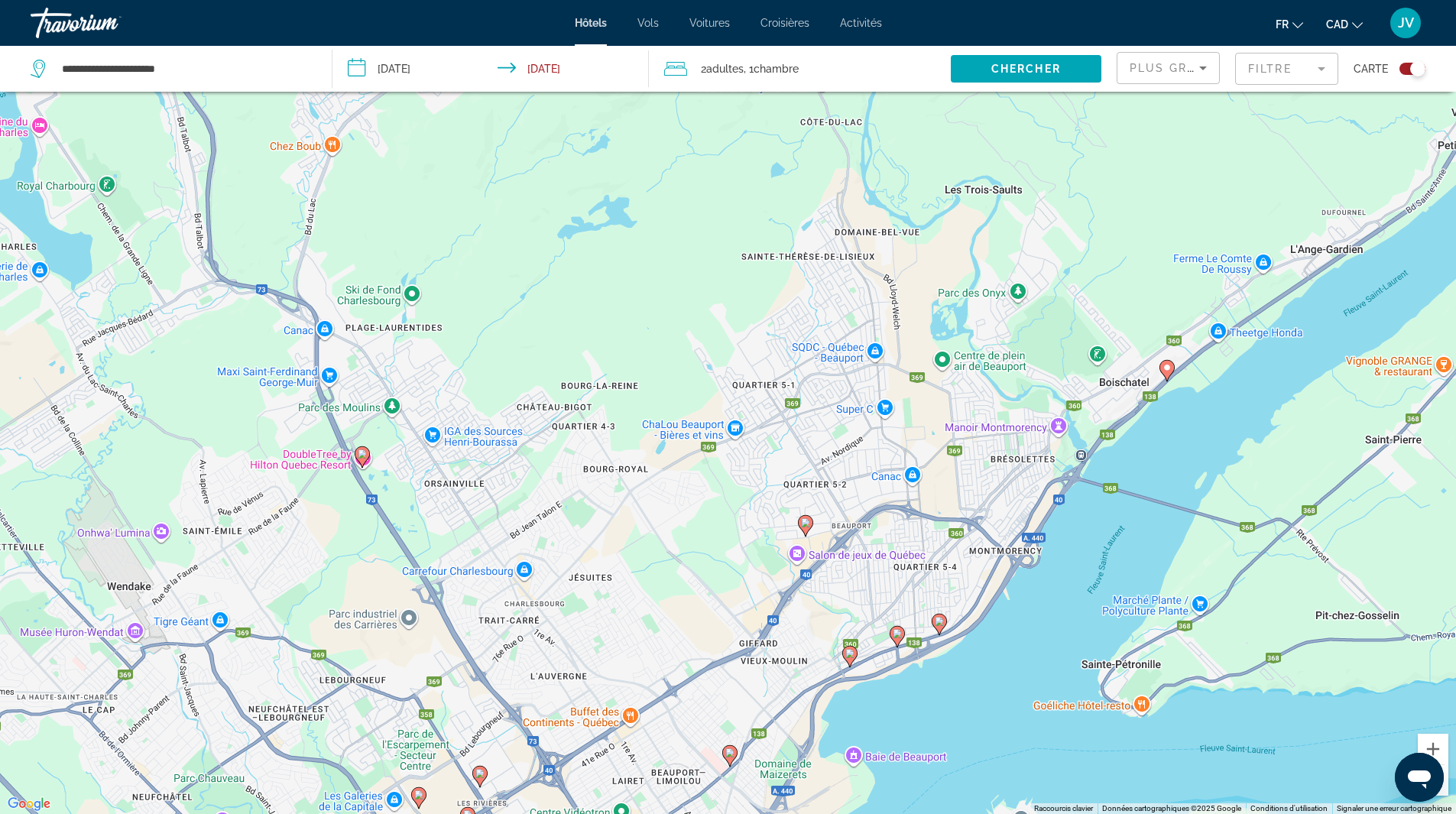
click at [940, 628] on icon "Main content" at bounding box center [938, 624] width 14 height 20
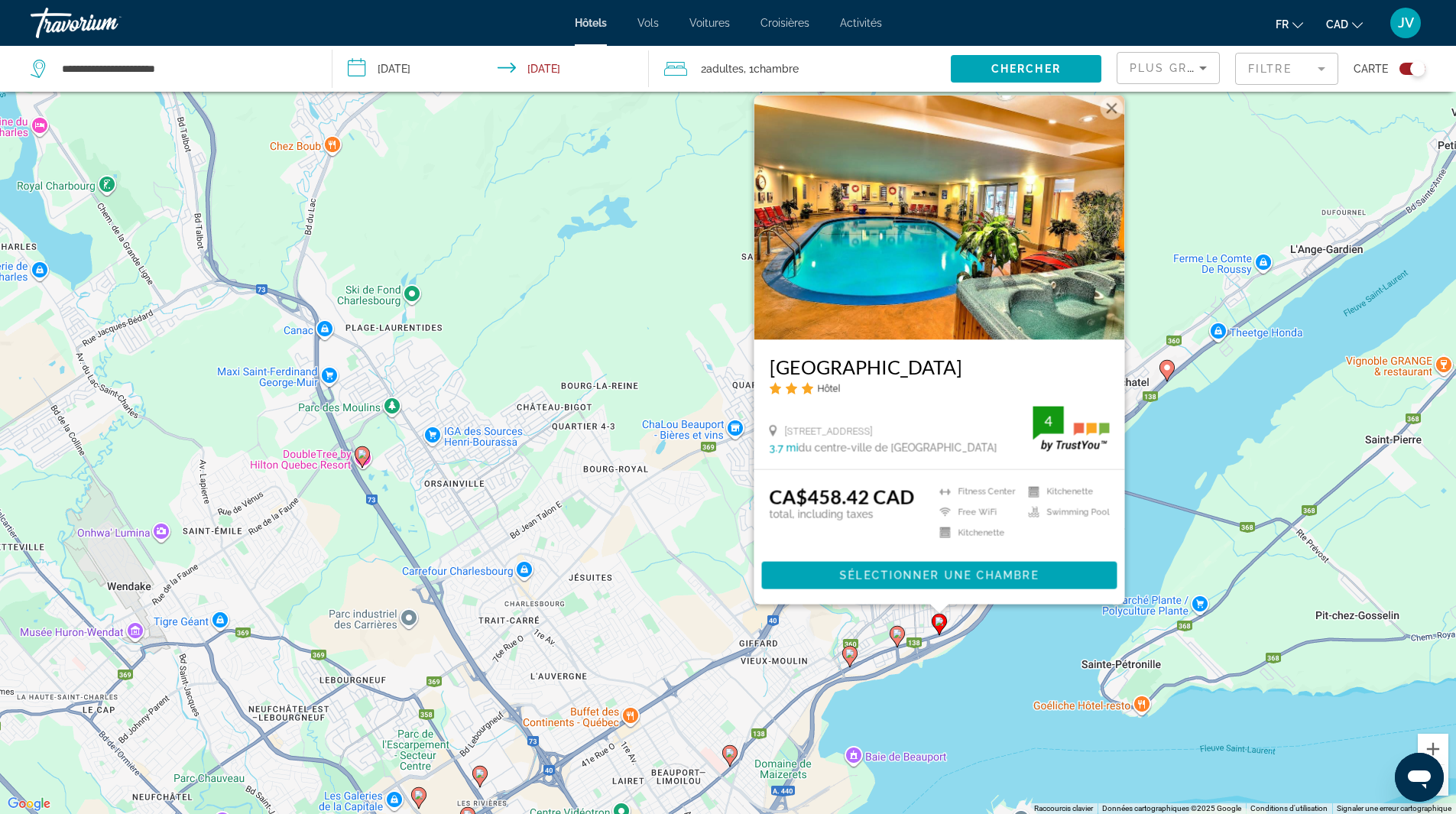
click at [898, 641] on icon "Main content" at bounding box center [896, 636] width 14 height 20
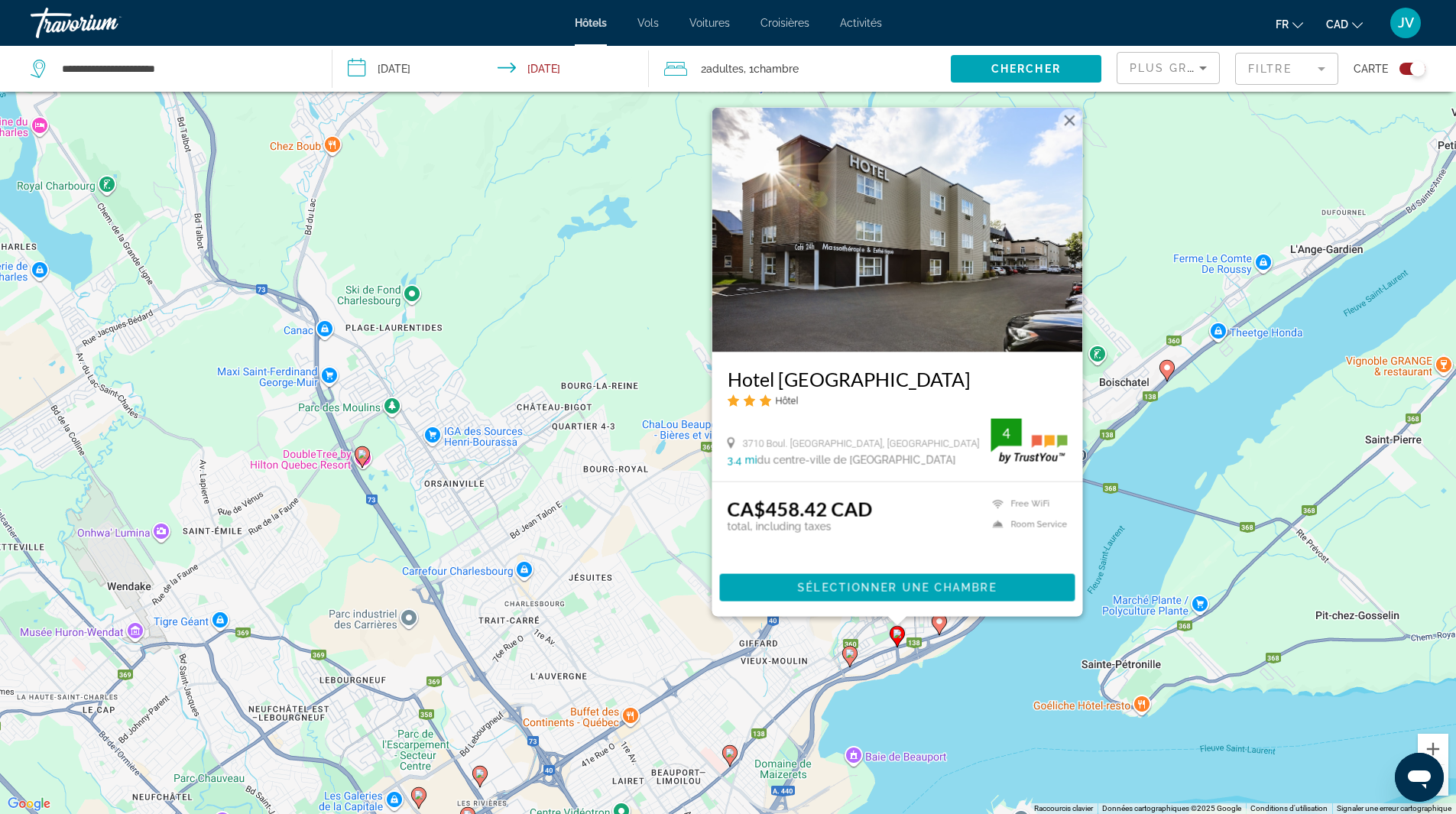
click at [851, 660] on icon "Main content" at bounding box center [849, 656] width 14 height 20
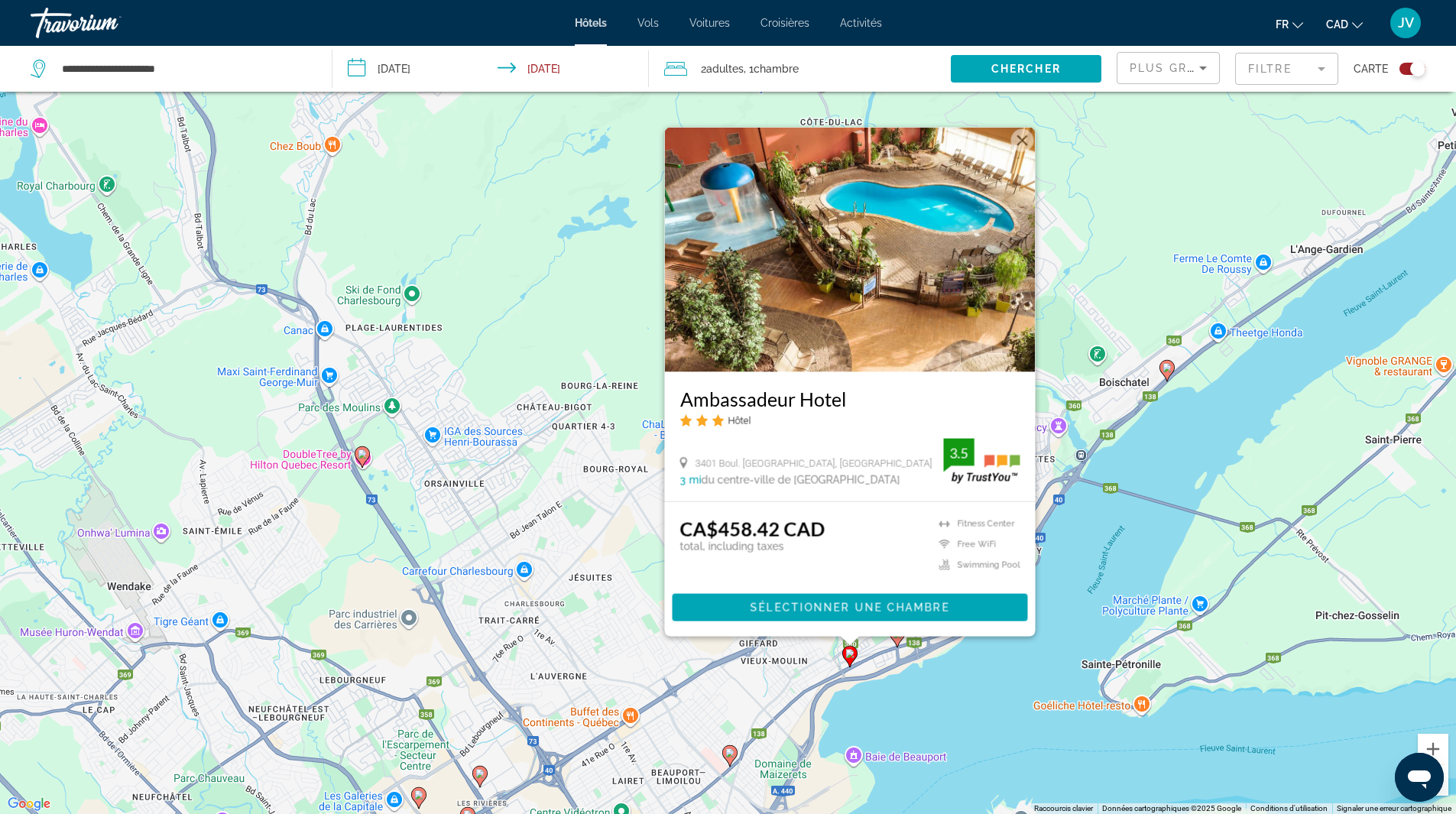
click at [970, 683] on div "Pour activer le glissement avec le clavier, appuyez sur Alt+Entrée. Une fois ce…" at bounding box center [728, 407] width 1456 height 814
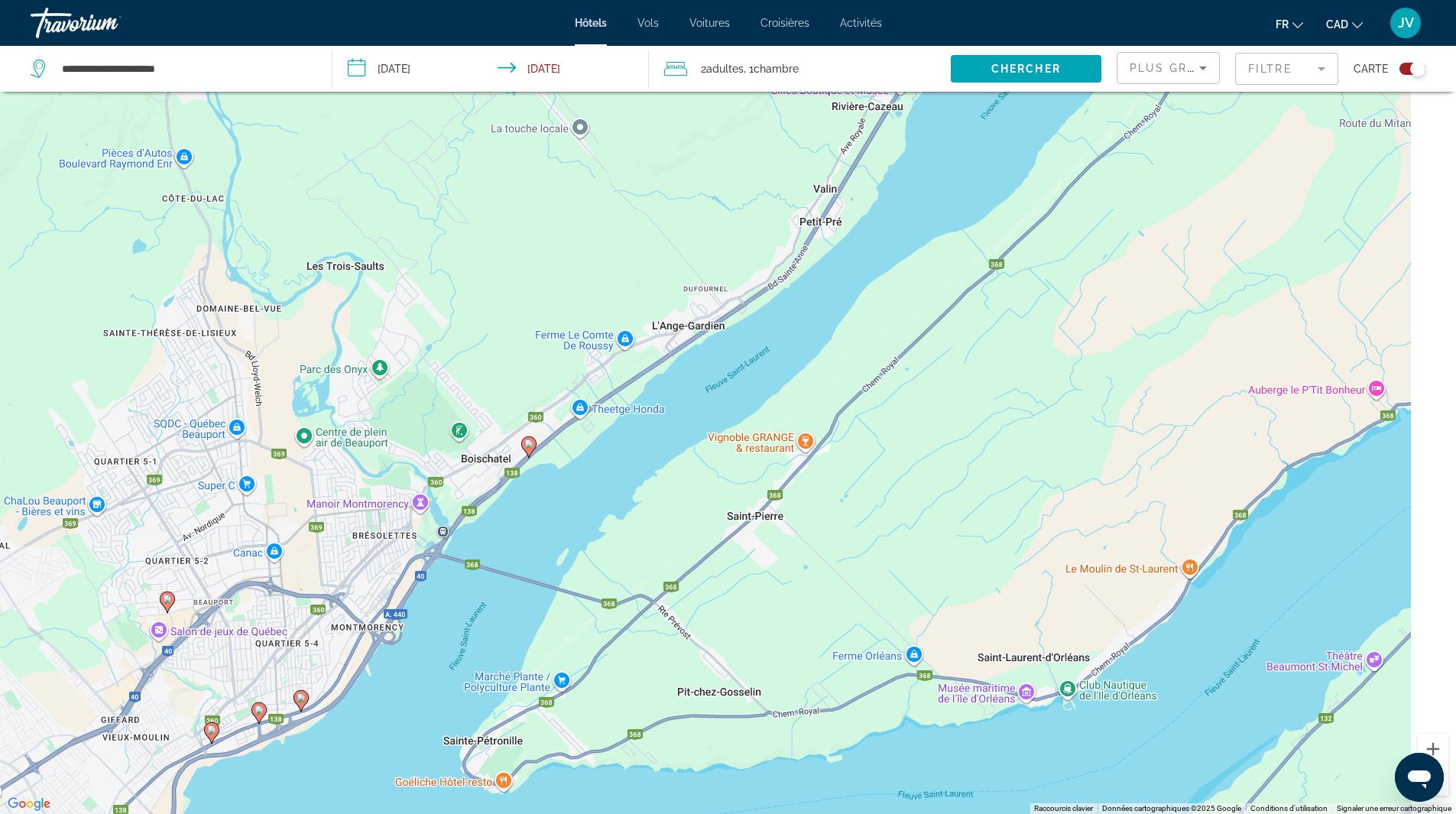
drag, startPoint x: 1095, startPoint y: 578, endPoint x: 444, endPoint y: 656, distance: 655.7
click at [415, 657] on div "Pour activer le glissement avec le clavier, appuyez sur Alt+Entrée. Une fois ce…" at bounding box center [728, 407] width 1456 height 814
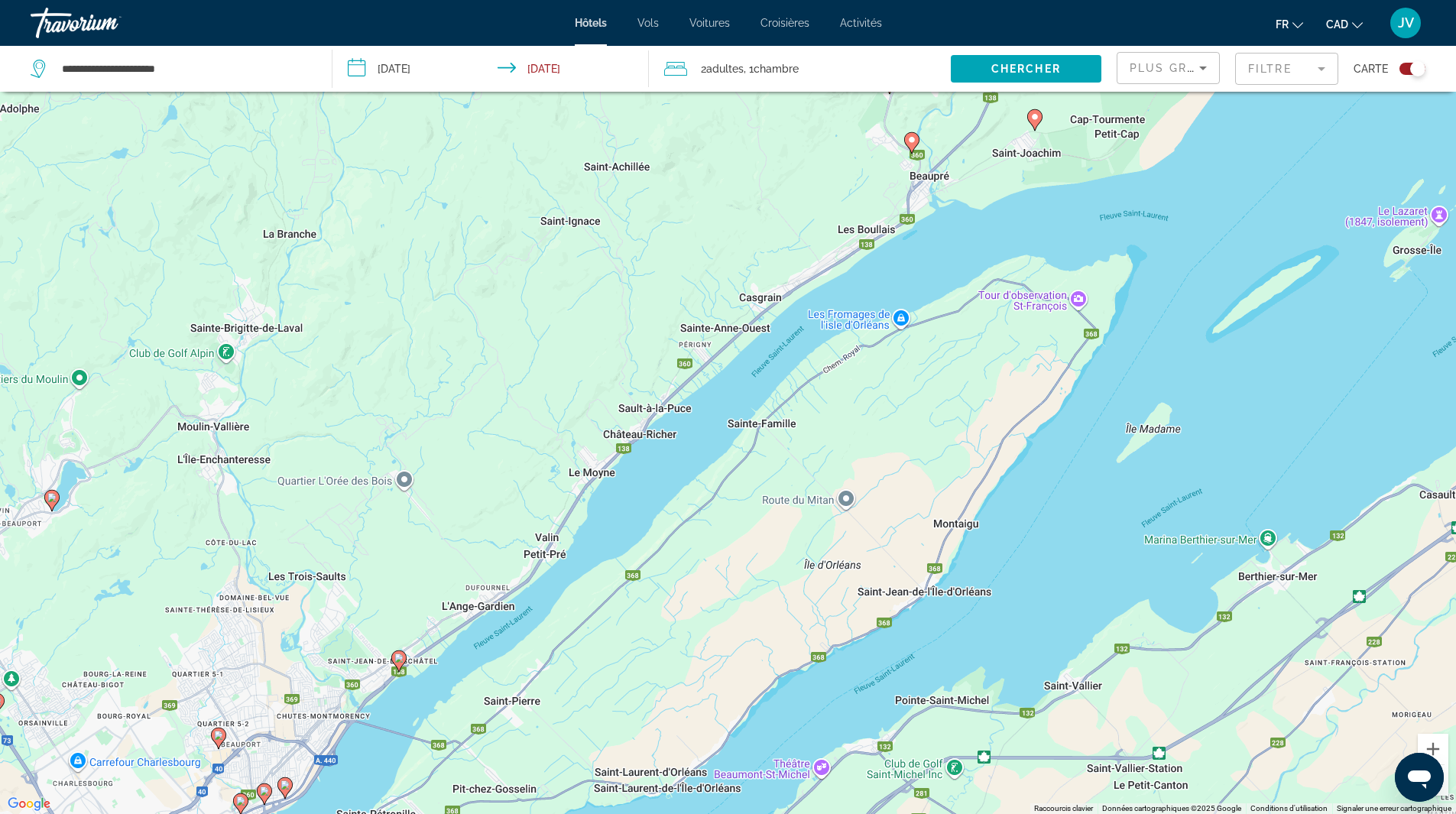
drag, startPoint x: 994, startPoint y: 520, endPoint x: 803, endPoint y: 676, distance: 246.6
click at [803, 676] on div "Pour activer le glissement avec le clavier, appuyez sur Alt+Entrée. Une fois ce…" at bounding box center [728, 407] width 1456 height 814
click at [915, 144] on icon "Main content" at bounding box center [911, 142] width 14 height 20
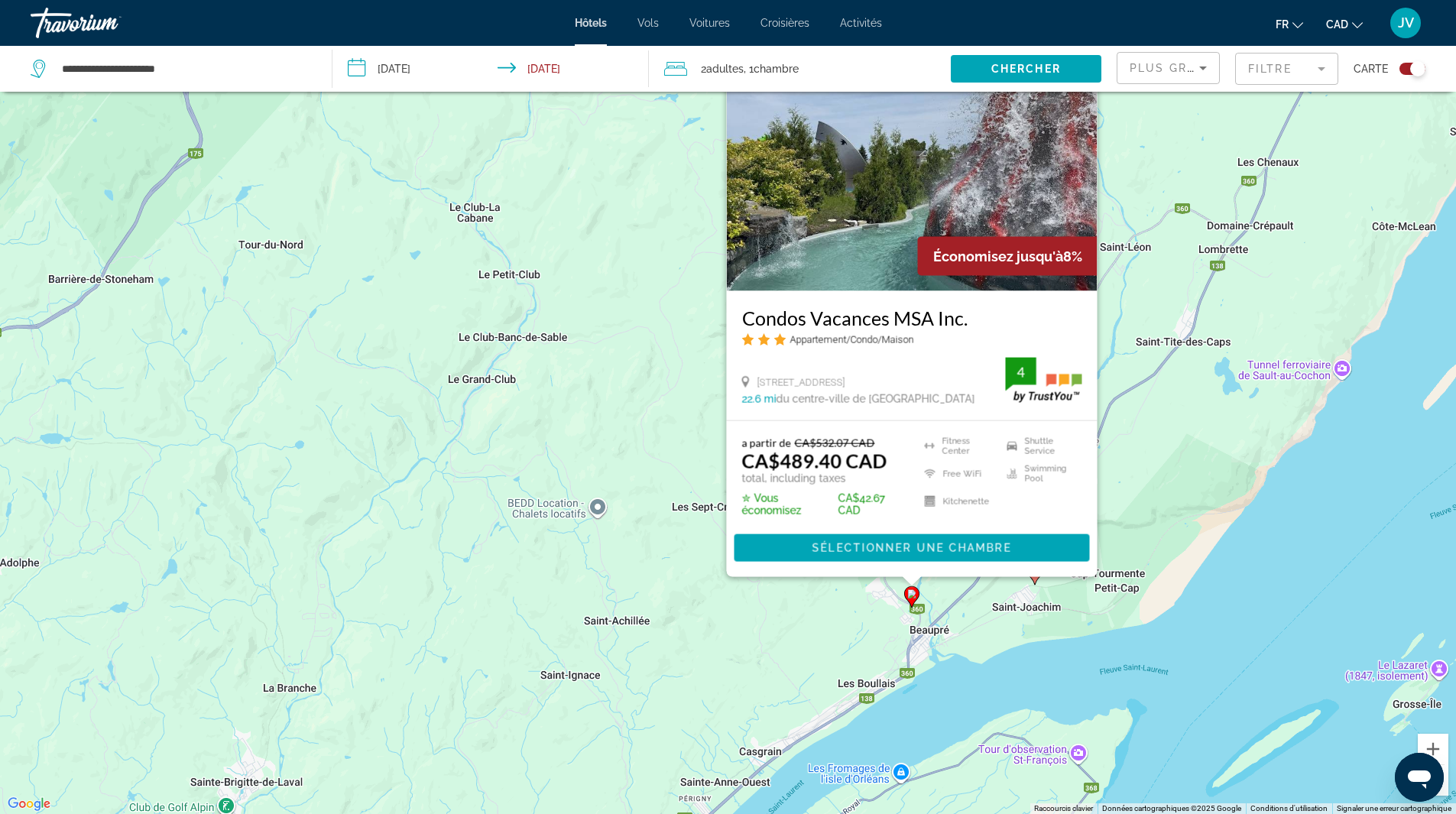
click at [1083, 628] on div "Pour activer le glissement avec le clavier, appuyez sur Alt+Entrée. Une fois ce…" at bounding box center [728, 407] width 1456 height 814
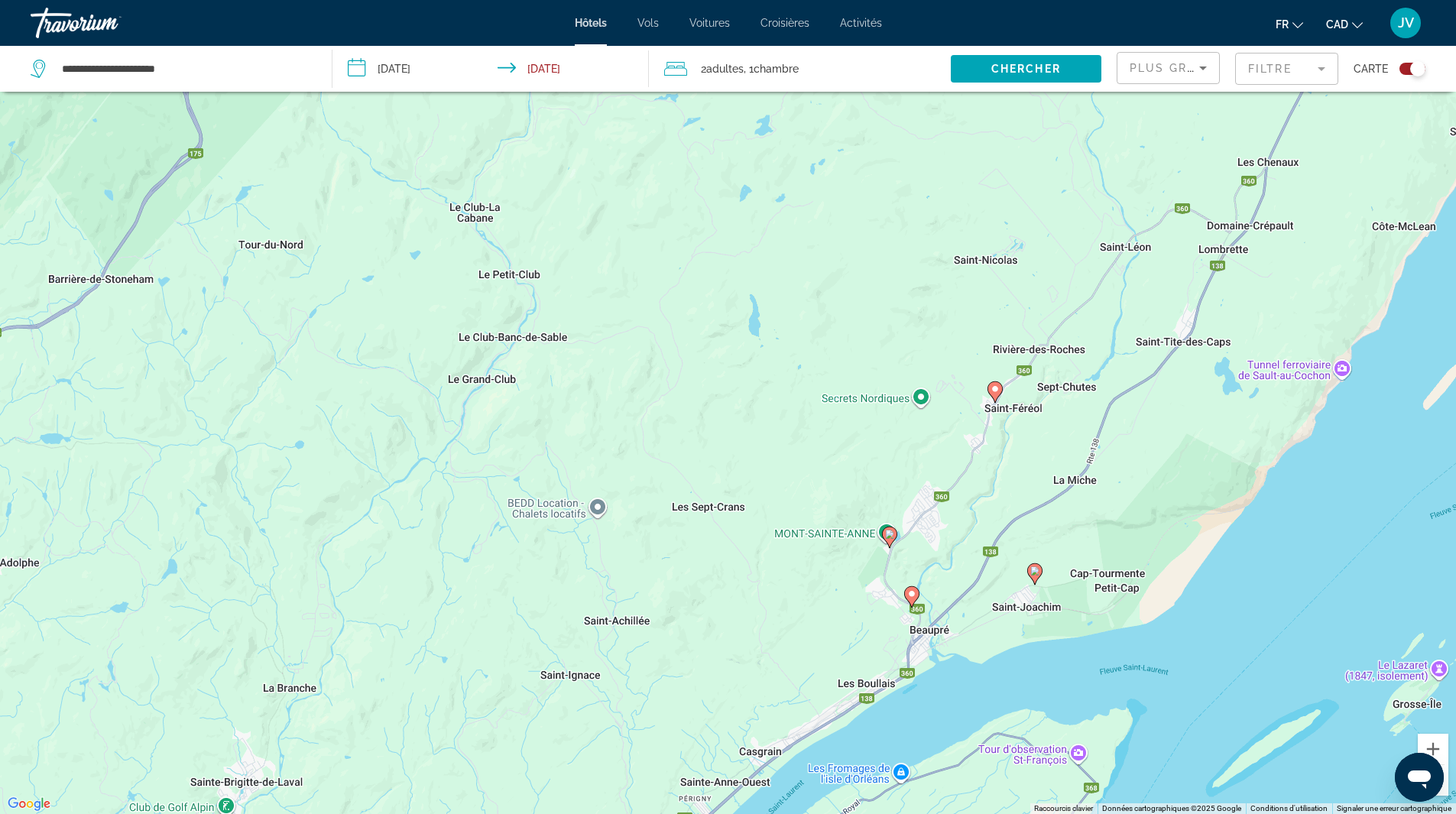
click at [1037, 580] on icon "Main content" at bounding box center [1034, 573] width 14 height 20
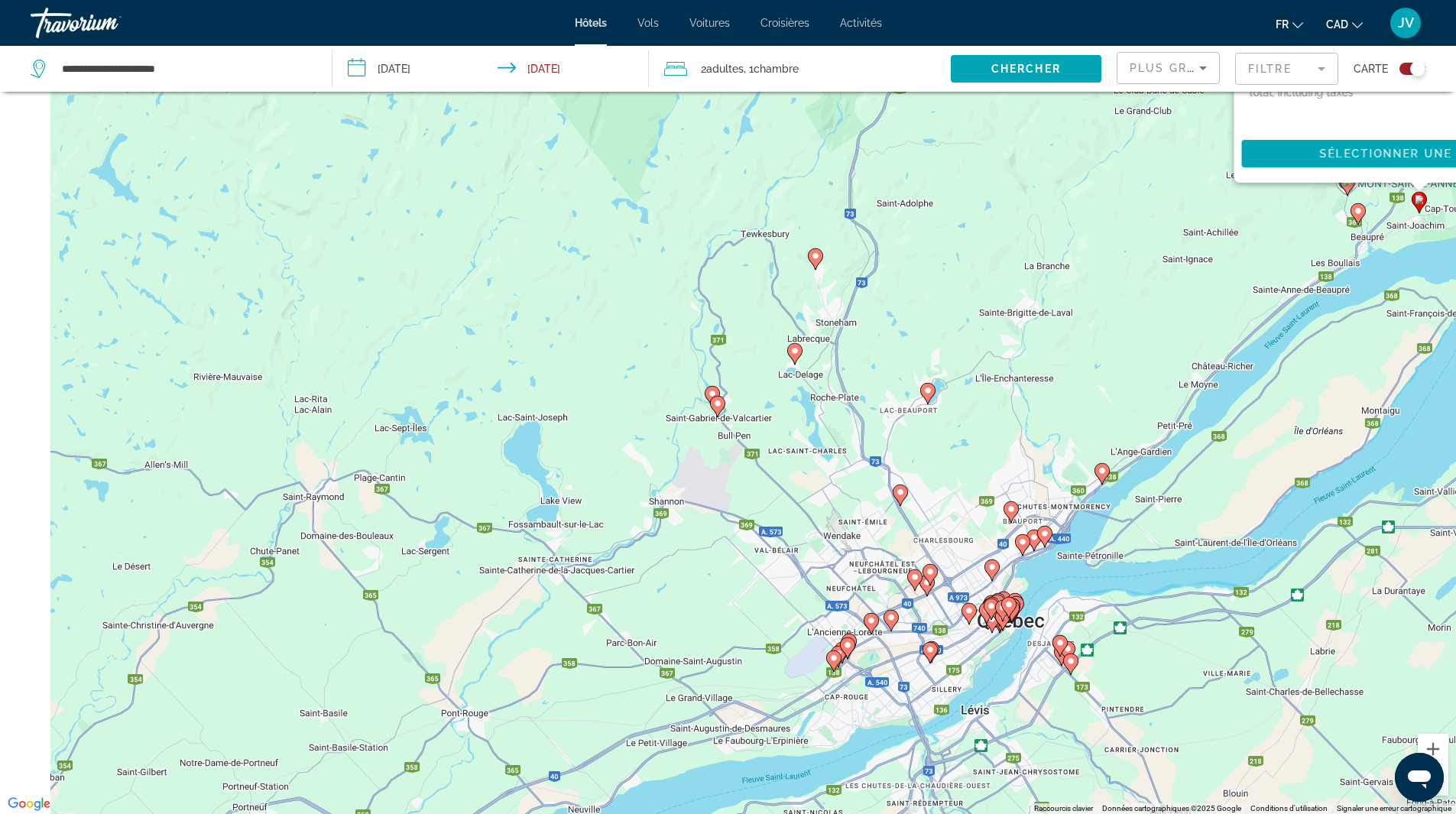
drag, startPoint x: 622, startPoint y: 733, endPoint x: 868, endPoint y: 314, distance: 485.9
click at [868, 314] on div "Pour activer le glissement avec le clavier, appuyez sur Alt+Entrée. Une fois ce…" at bounding box center [728, 407] width 1456 height 814
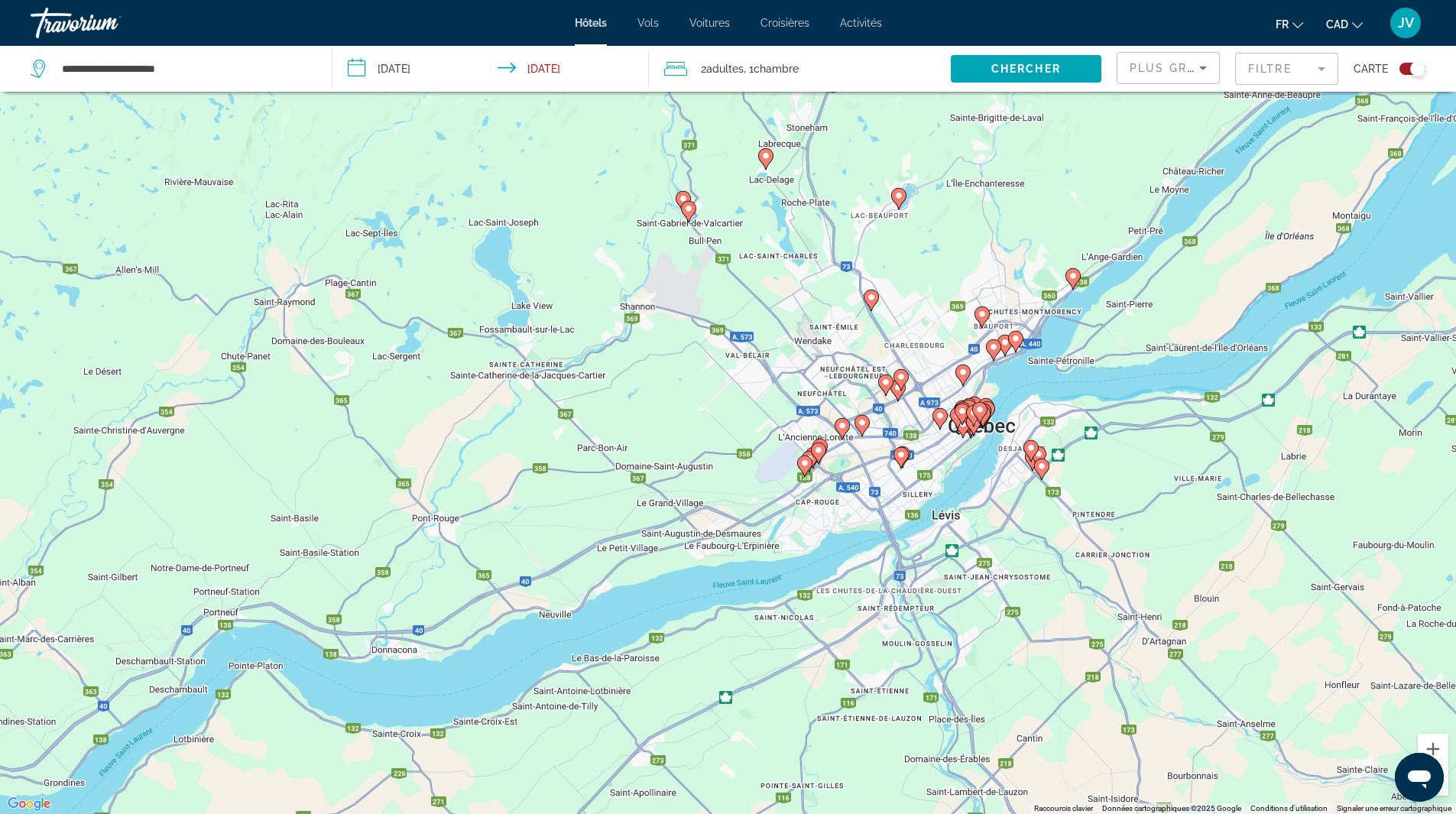
click at [1017, 386] on div "Pour activer le glissement avec le clavier, appuyez sur Alt+Entrée. Une fois ce…" at bounding box center [728, 407] width 1456 height 814
click at [1031, 367] on div "Pour activer le glissement avec le clavier, appuyez sur Alt+Entrée. Une fois ce…" at bounding box center [728, 407] width 1456 height 814
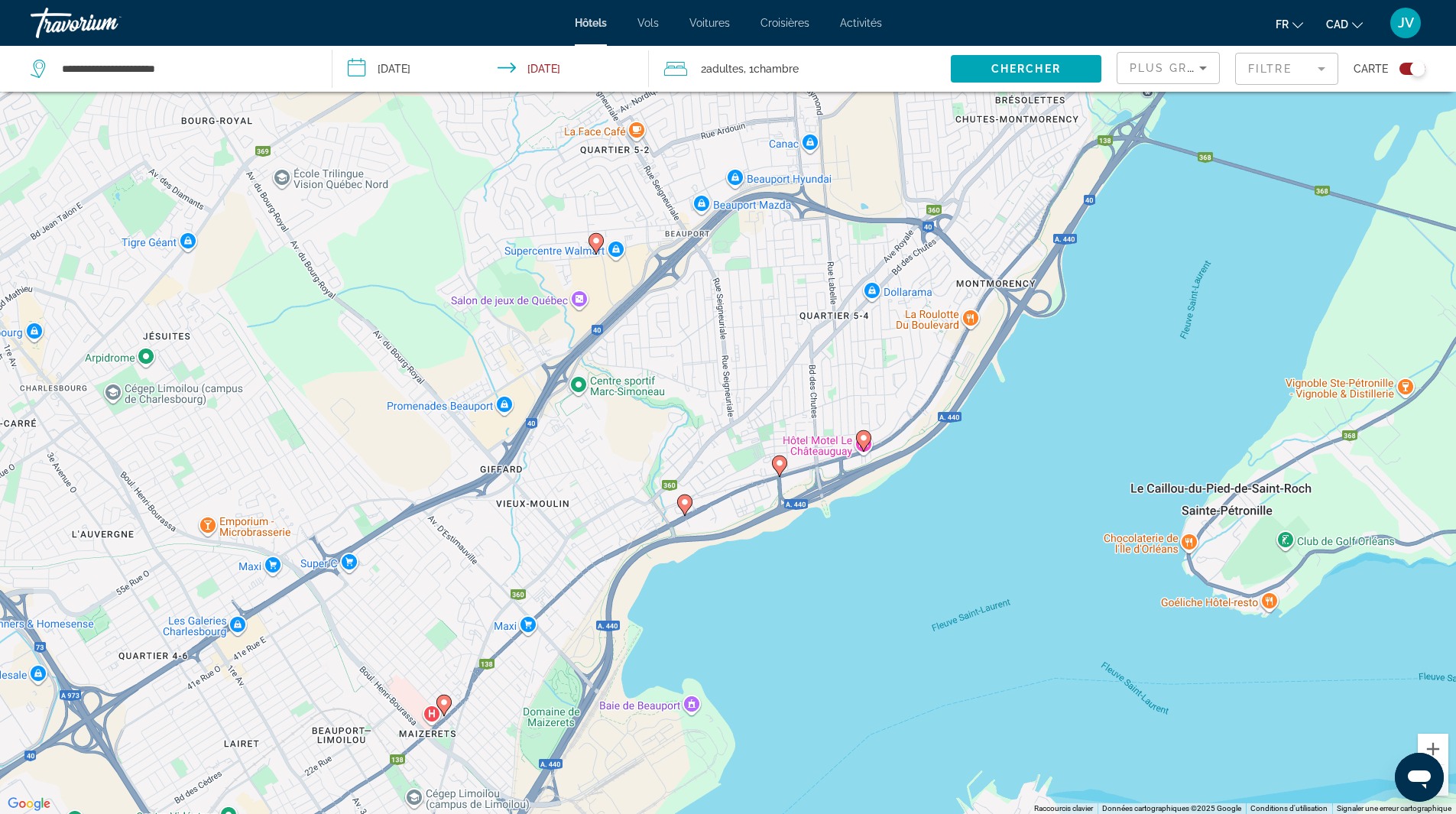
drag, startPoint x: 696, startPoint y: 266, endPoint x: 655, endPoint y: 369, distance: 110.9
click at [657, 434] on div "Pour activer le glissement avec le clavier, appuyez sur Alt+Entrée. Une fois ce…" at bounding box center [728, 407] width 1456 height 814
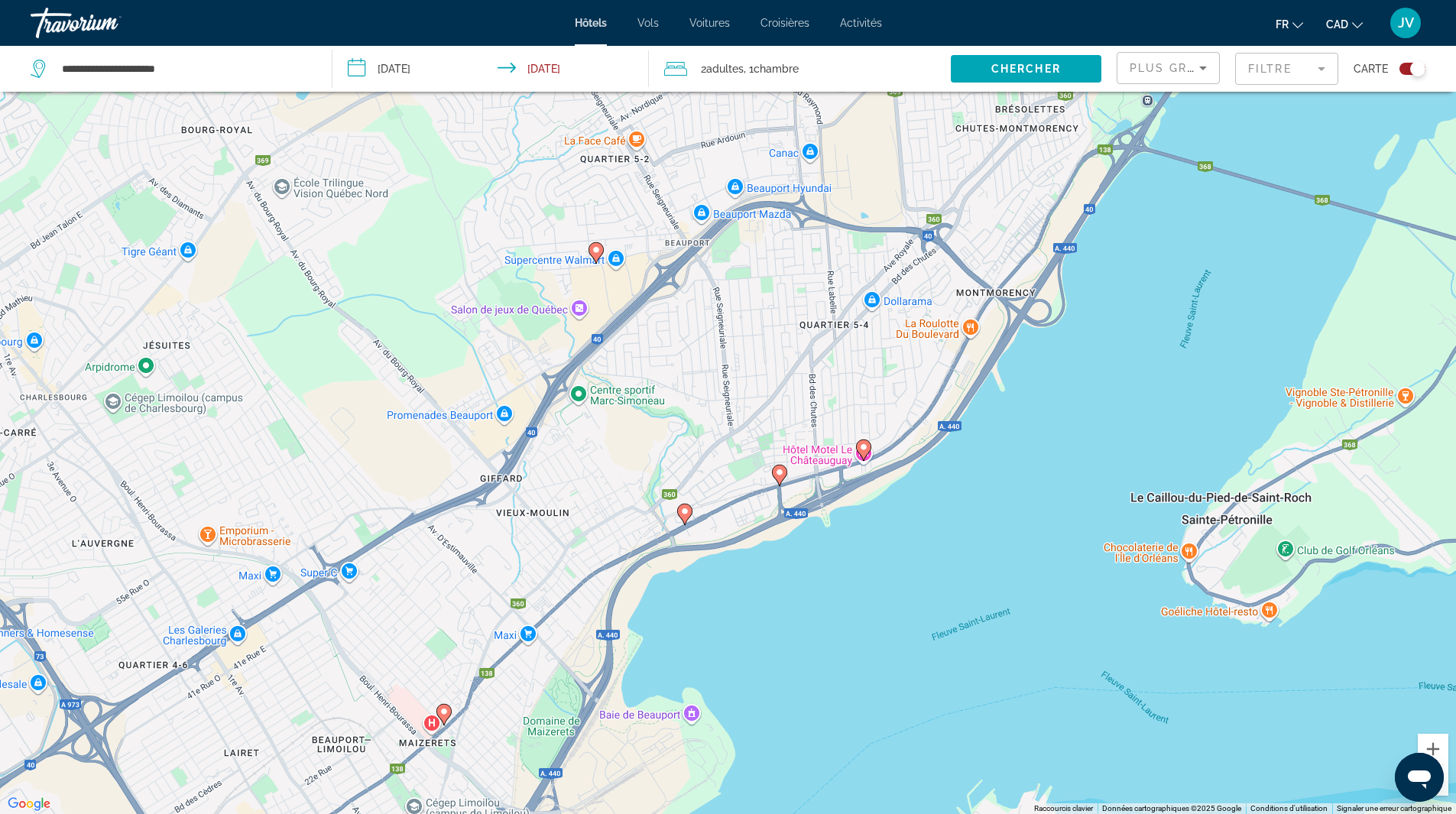
click at [595, 252] on image "Main content" at bounding box center [595, 249] width 9 height 9
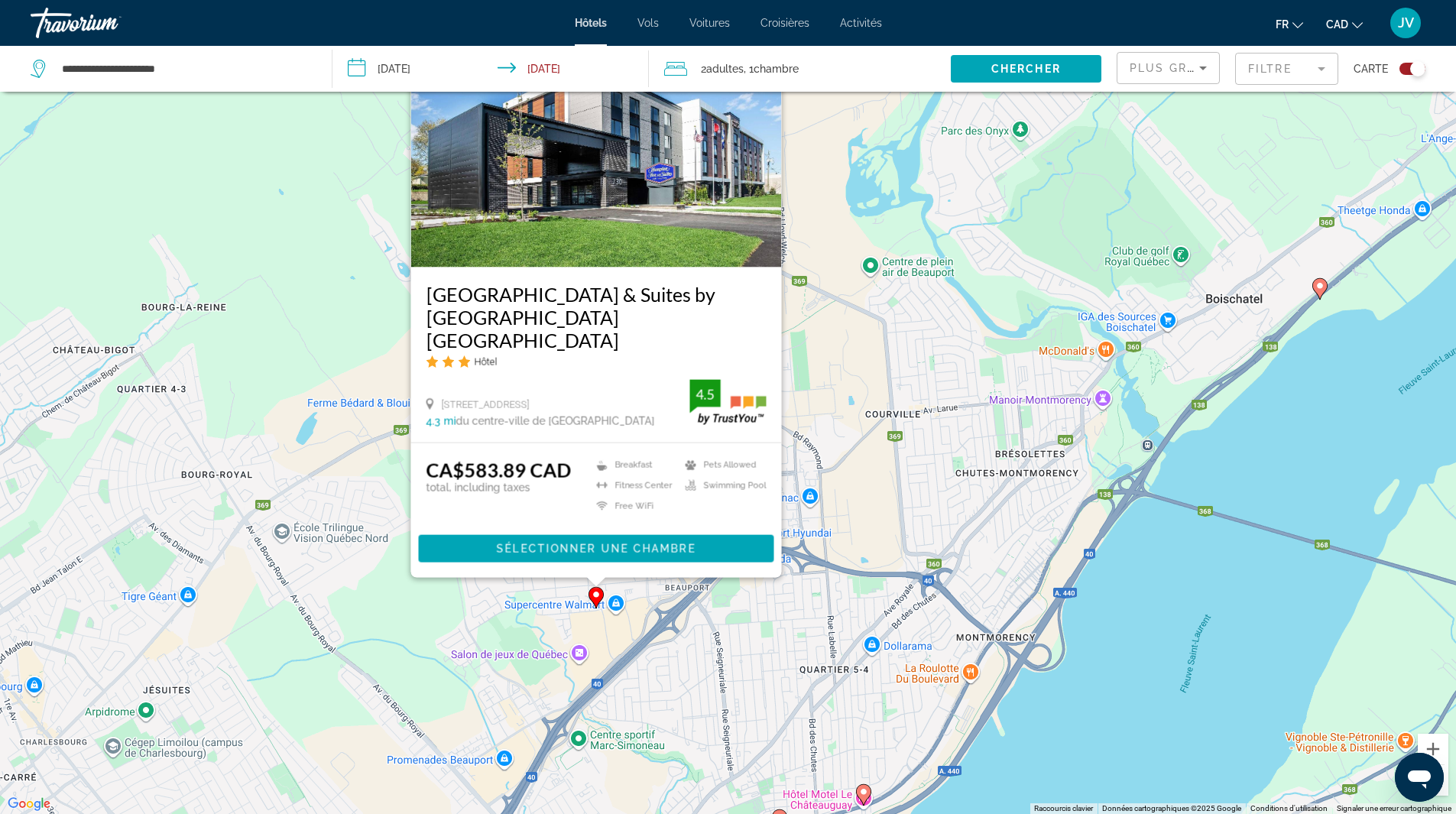
click at [854, 516] on div "Pour activer le glissement avec le clavier, appuyez sur Alt+Entrée. Une fois ce…" at bounding box center [728, 407] width 1456 height 814
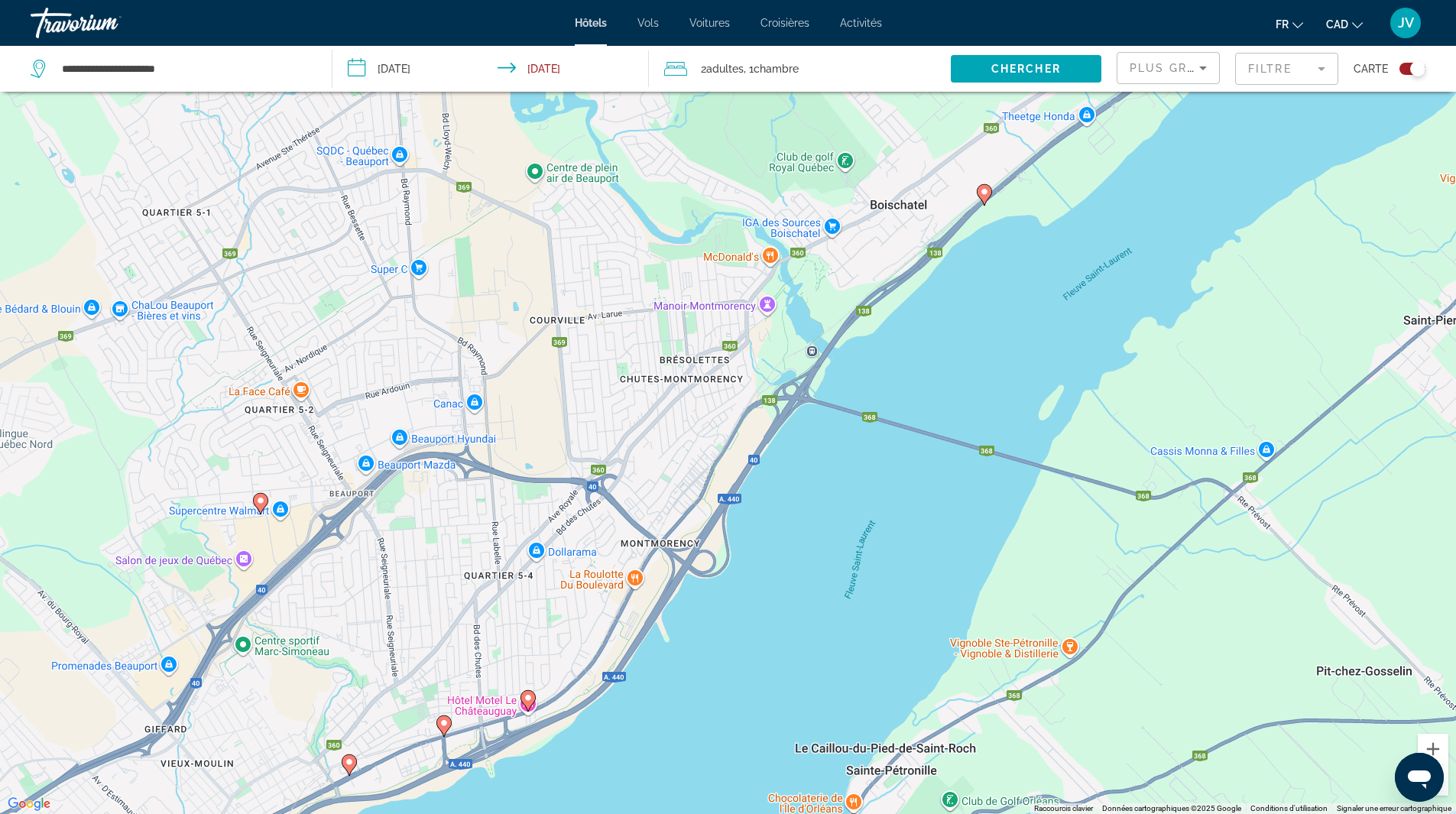
drag, startPoint x: 1091, startPoint y: 367, endPoint x: 742, endPoint y: 228, distance: 375.7
click at [742, 228] on div "Pour activer le glissement avec le clavier, appuyez sur Alt+Entrée. Une fois ce…" at bounding box center [728, 407] width 1456 height 814
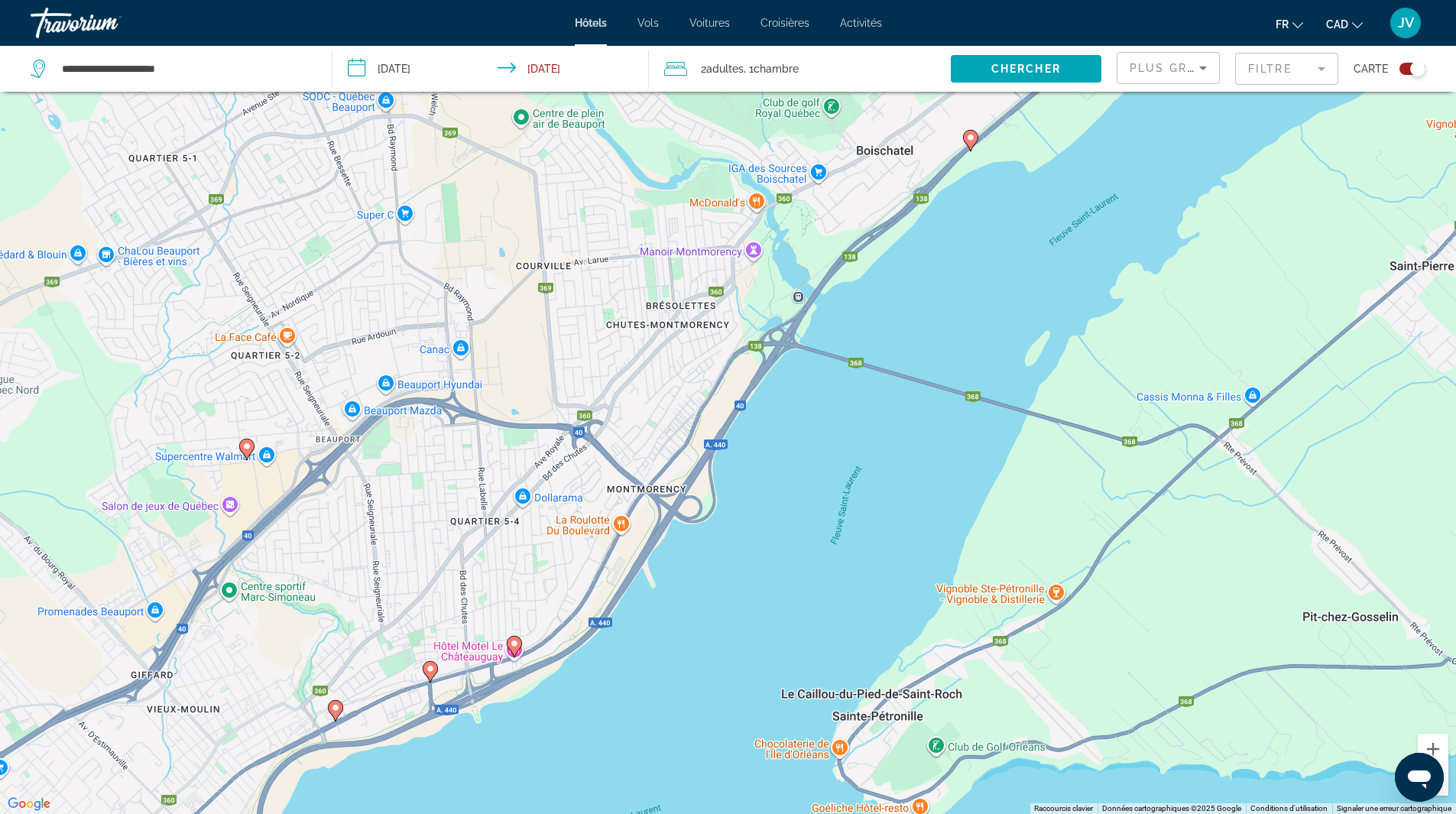
click at [421, 65] on input "**********" at bounding box center [494, 71] width 323 height 51
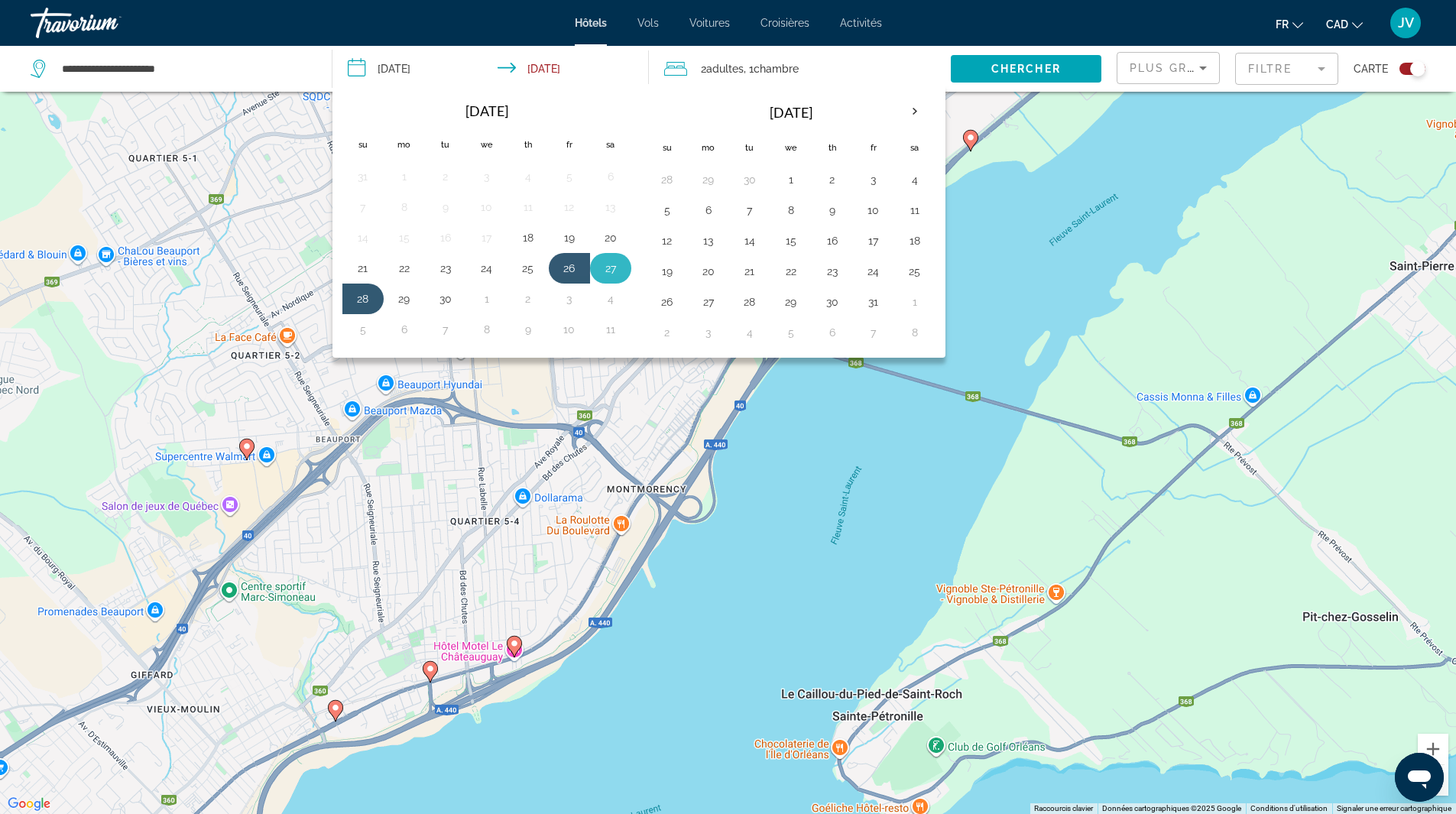
click at [600, 269] on button "27" at bounding box center [611, 268] width 24 height 22
click at [355, 303] on button "28" at bounding box center [363, 298] width 24 height 22
type input "**********"
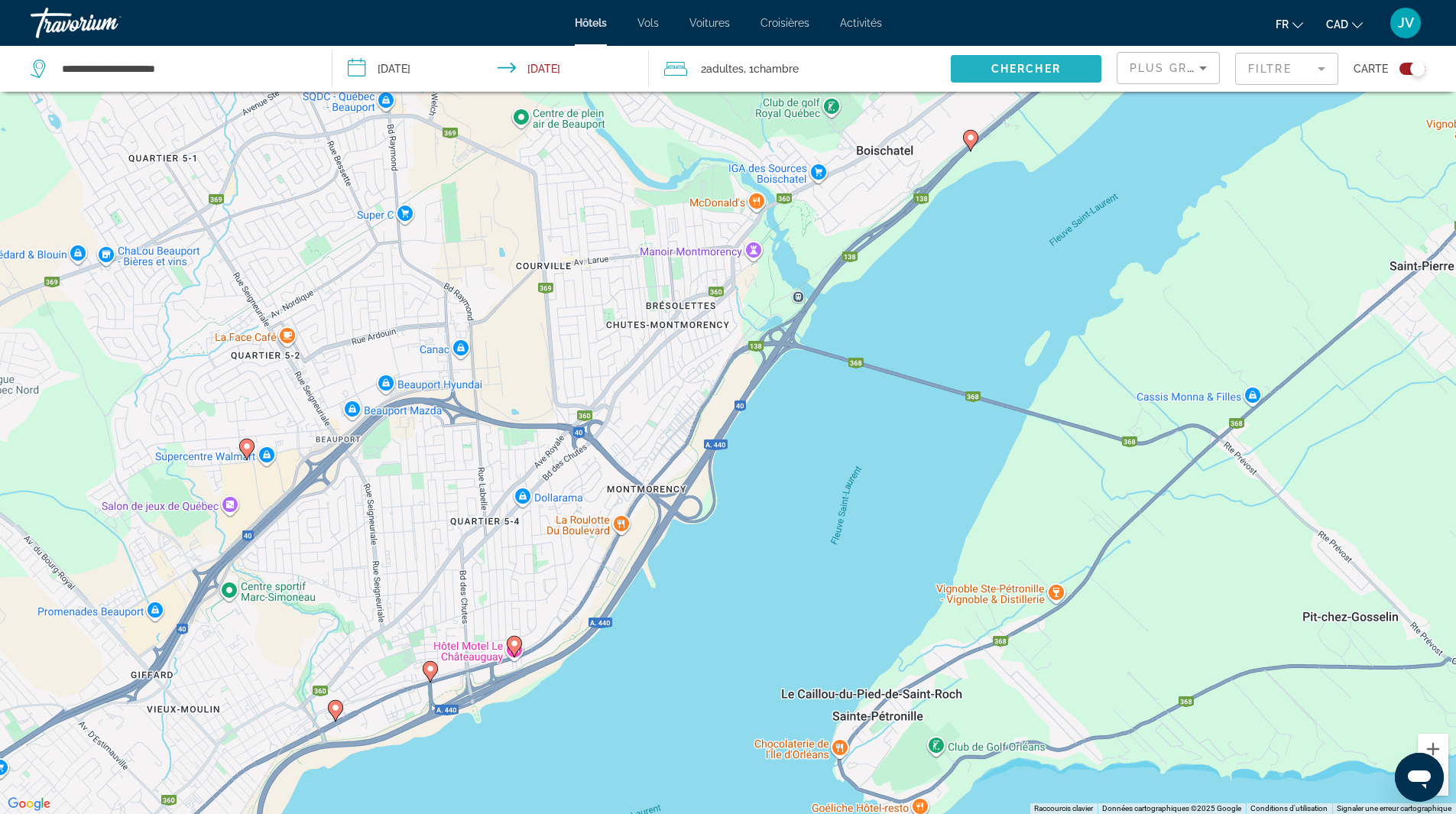
click at [1022, 67] on span "Chercher" at bounding box center [1026, 69] width 69 height 12
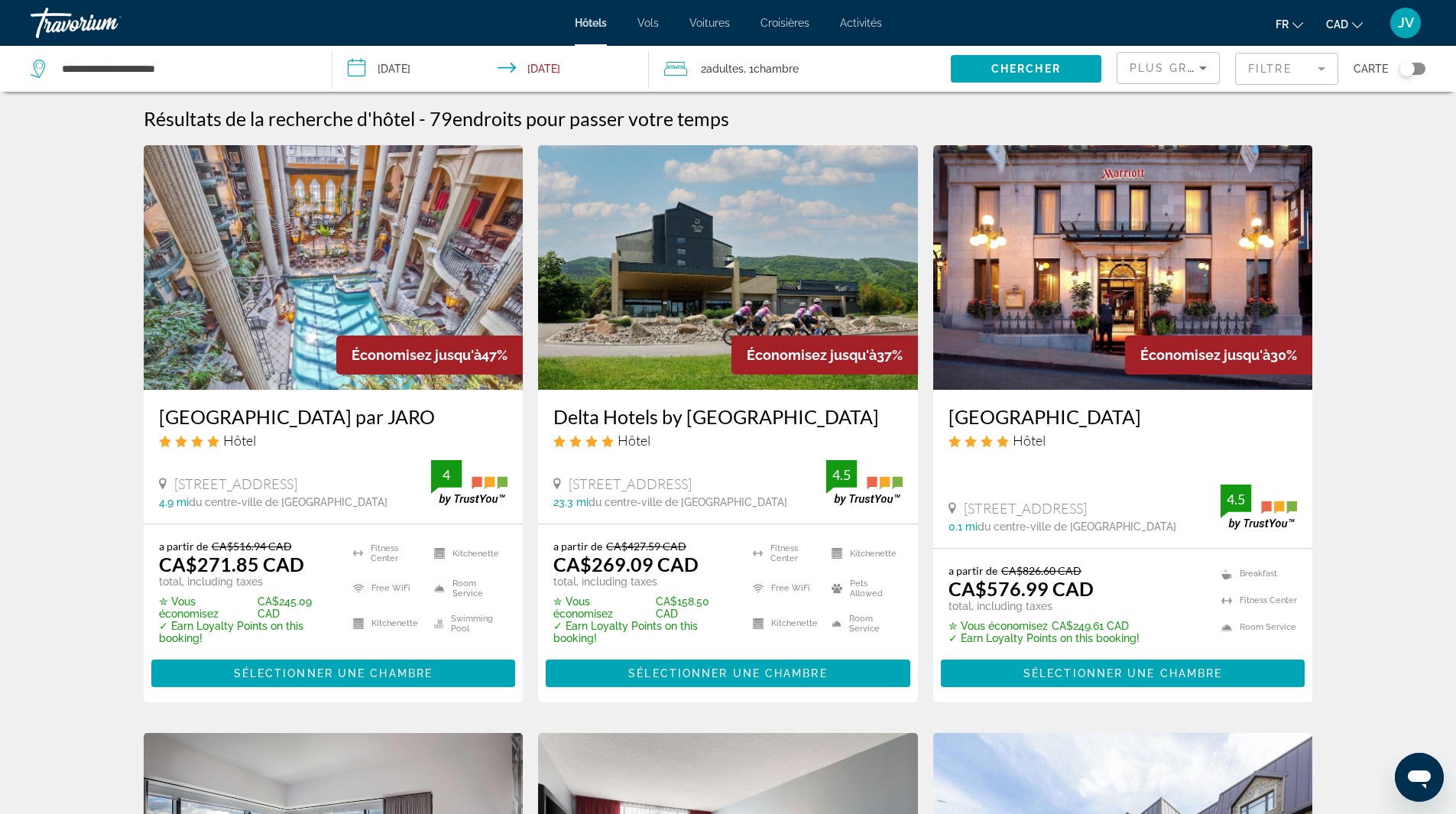
click at [1403, 68] on div "Toggle map" at bounding box center [1407, 69] width 15 height 15
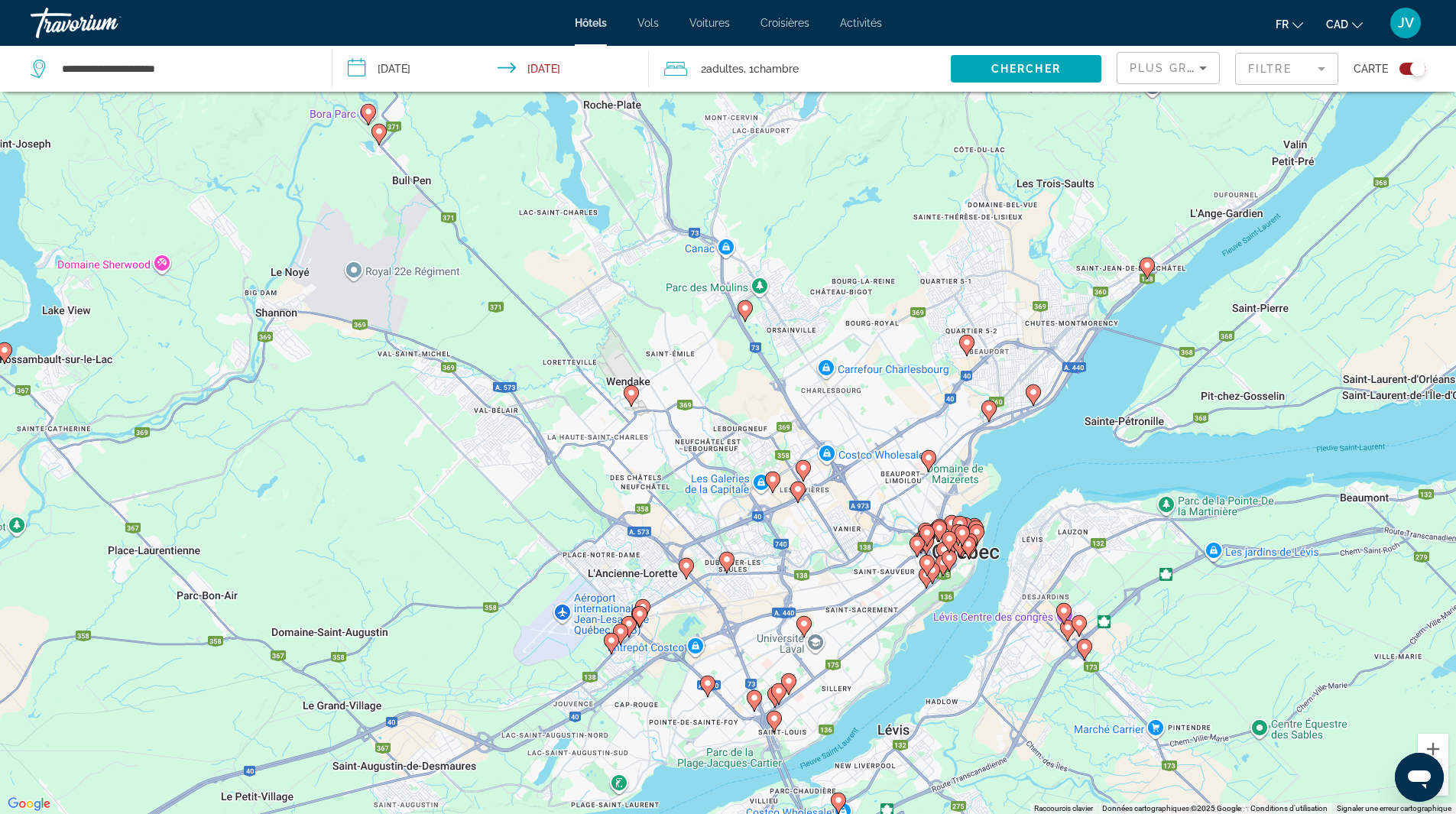
click at [506, 115] on div "**********" at bounding box center [728, 453] width 1456 height 906
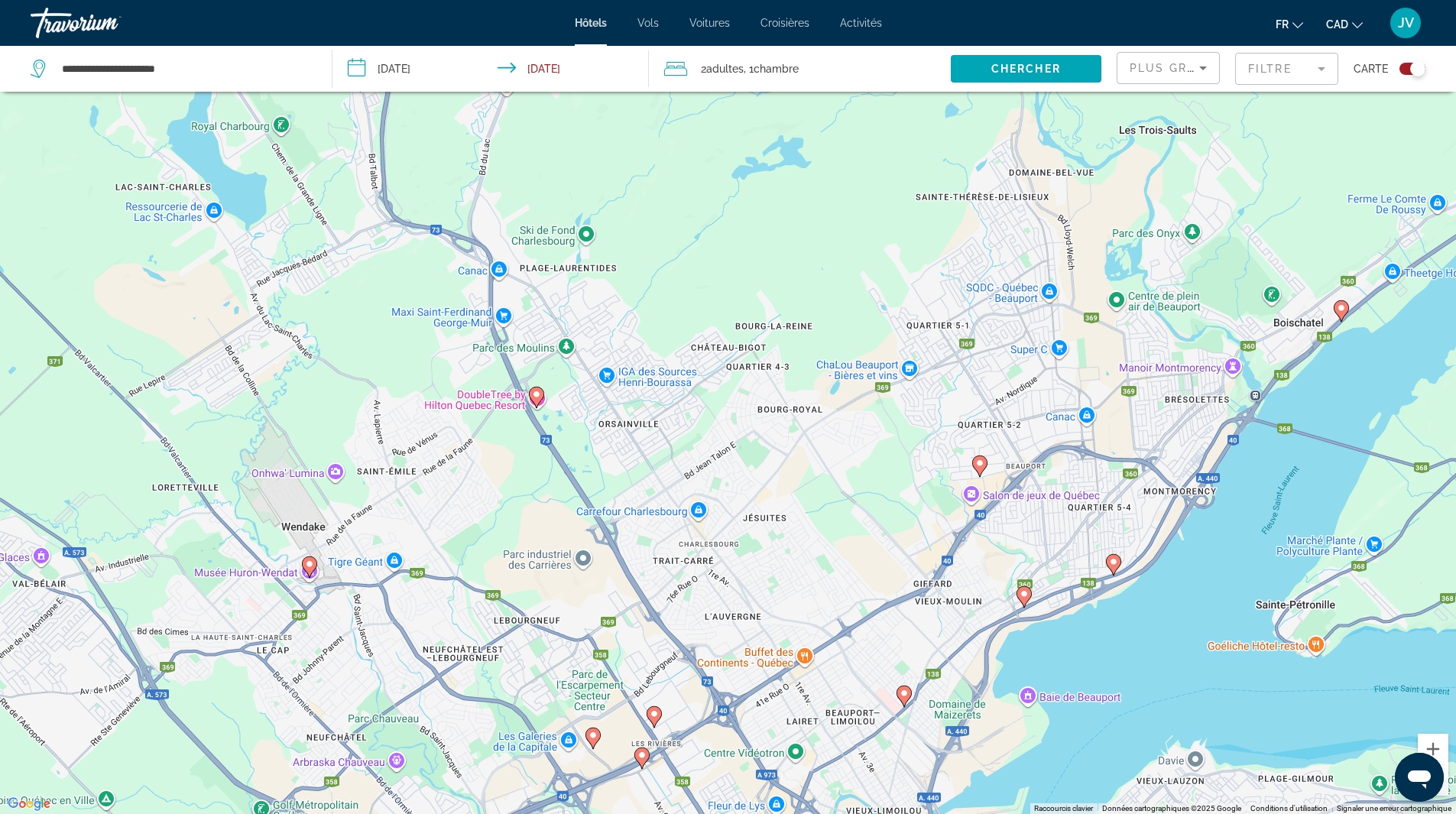
click at [1113, 572] on g "Main content" at bounding box center [1113, 564] width 15 height 22
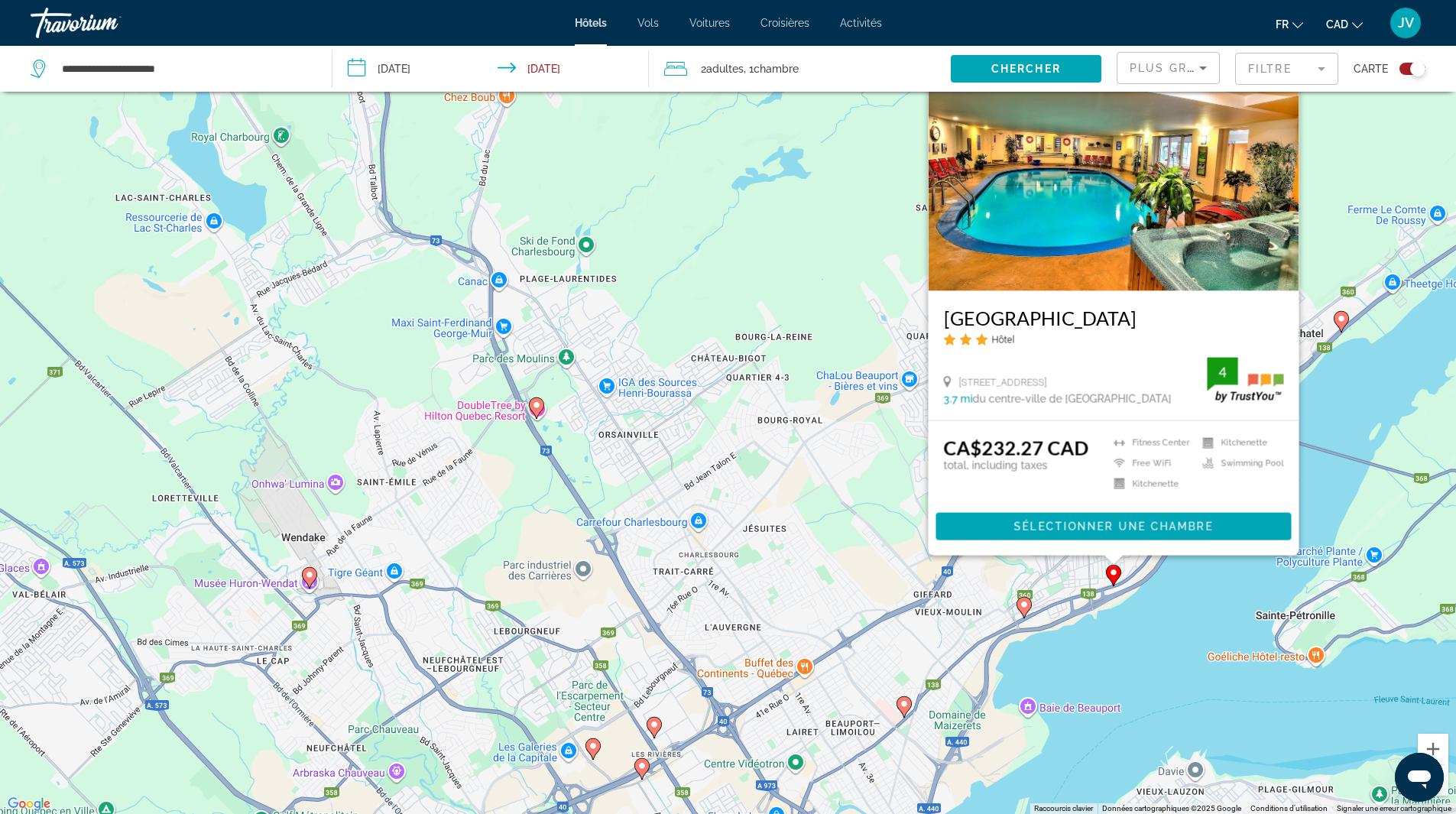
click at [1172, 599] on div "Pour activer le glissement avec le clavier, appuyez sur Alt+Entrée. Une fois ce…" at bounding box center [728, 407] width 1456 height 814
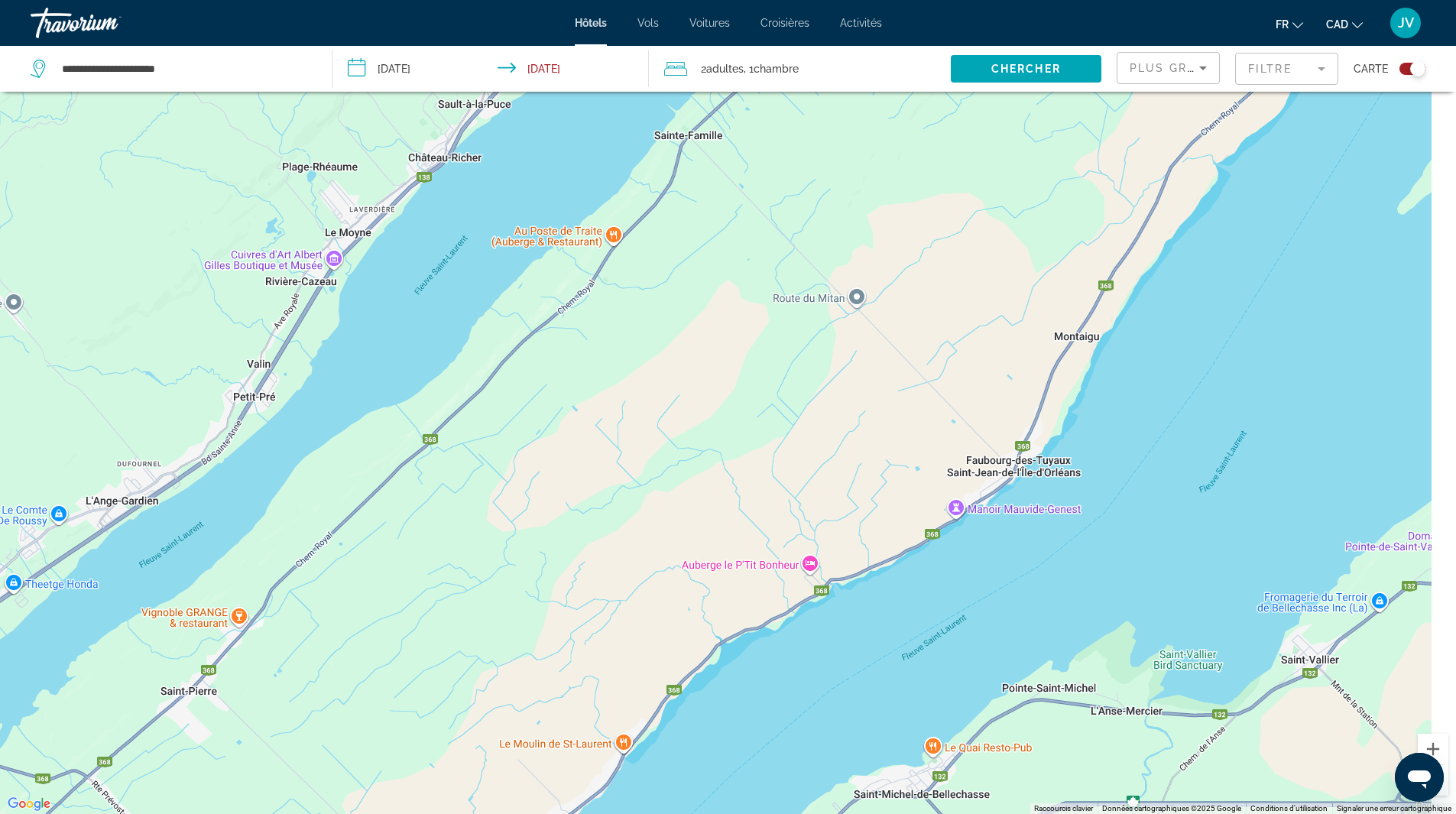
scroll to position [183, 0]
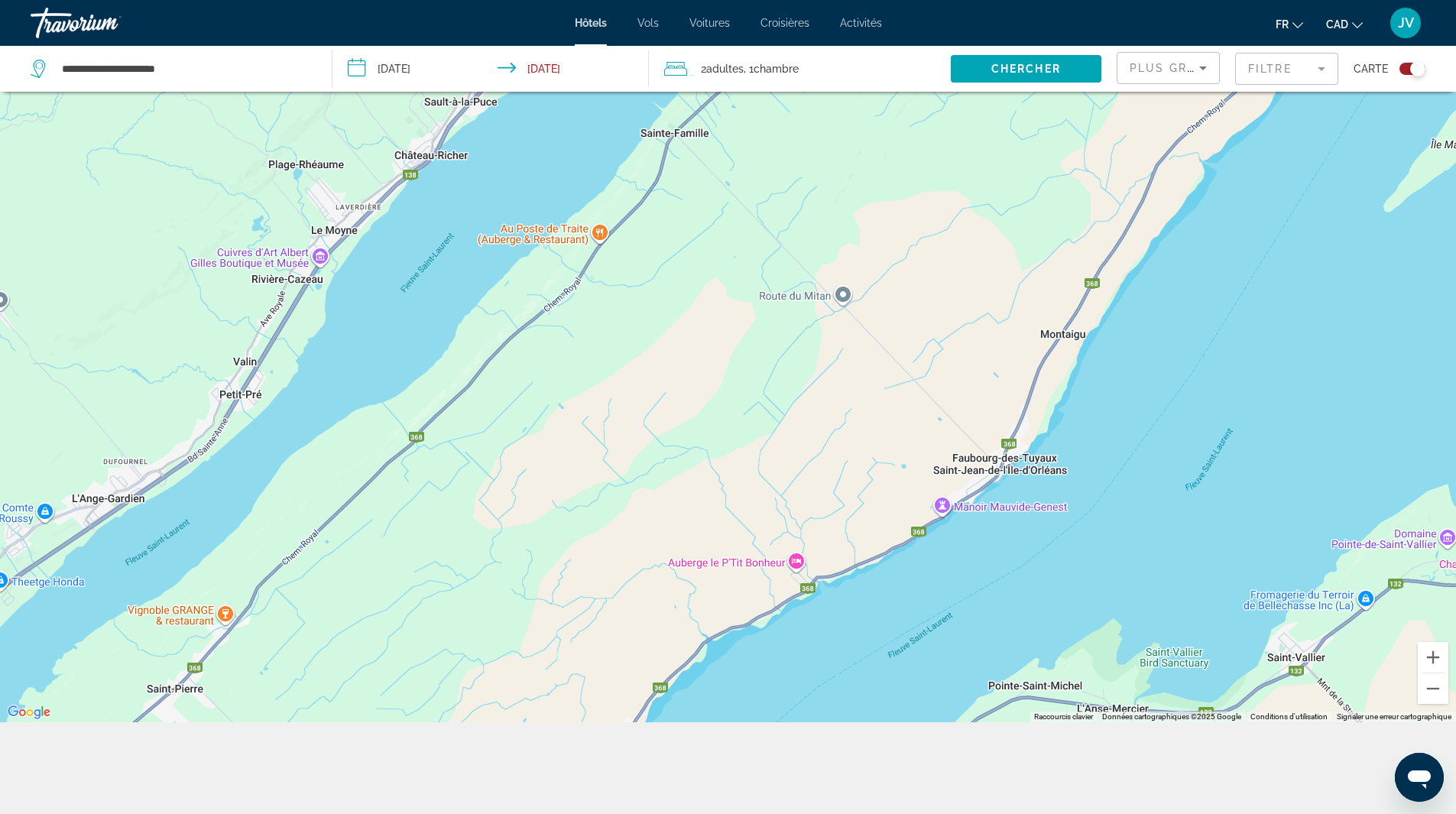
drag, startPoint x: 1235, startPoint y: 518, endPoint x: -158, endPoint y: 822, distance: 1425.8
click at [0, 631] on html "**********" at bounding box center [728, 223] width 1456 height 814
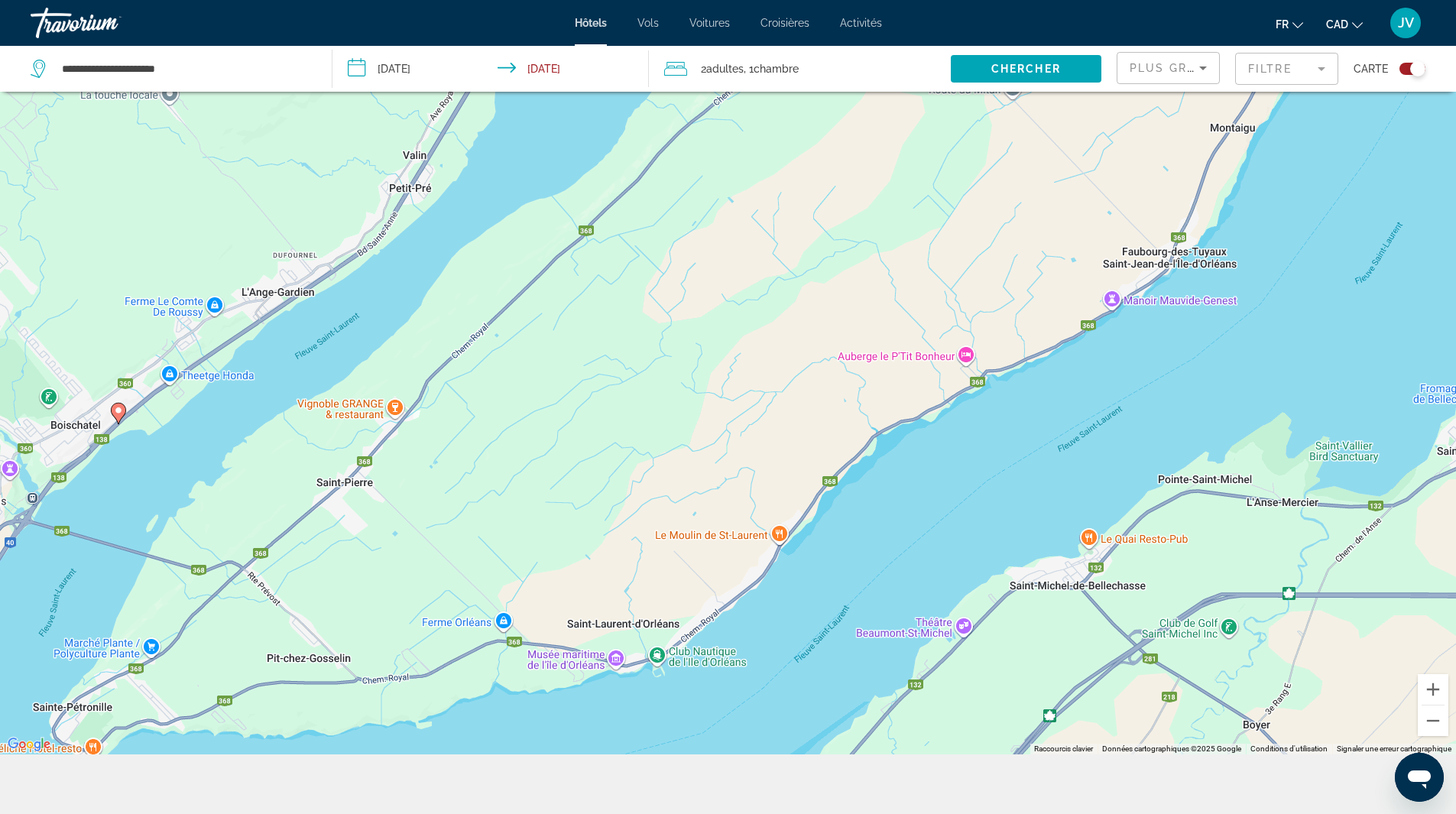
scroll to position [0, 0]
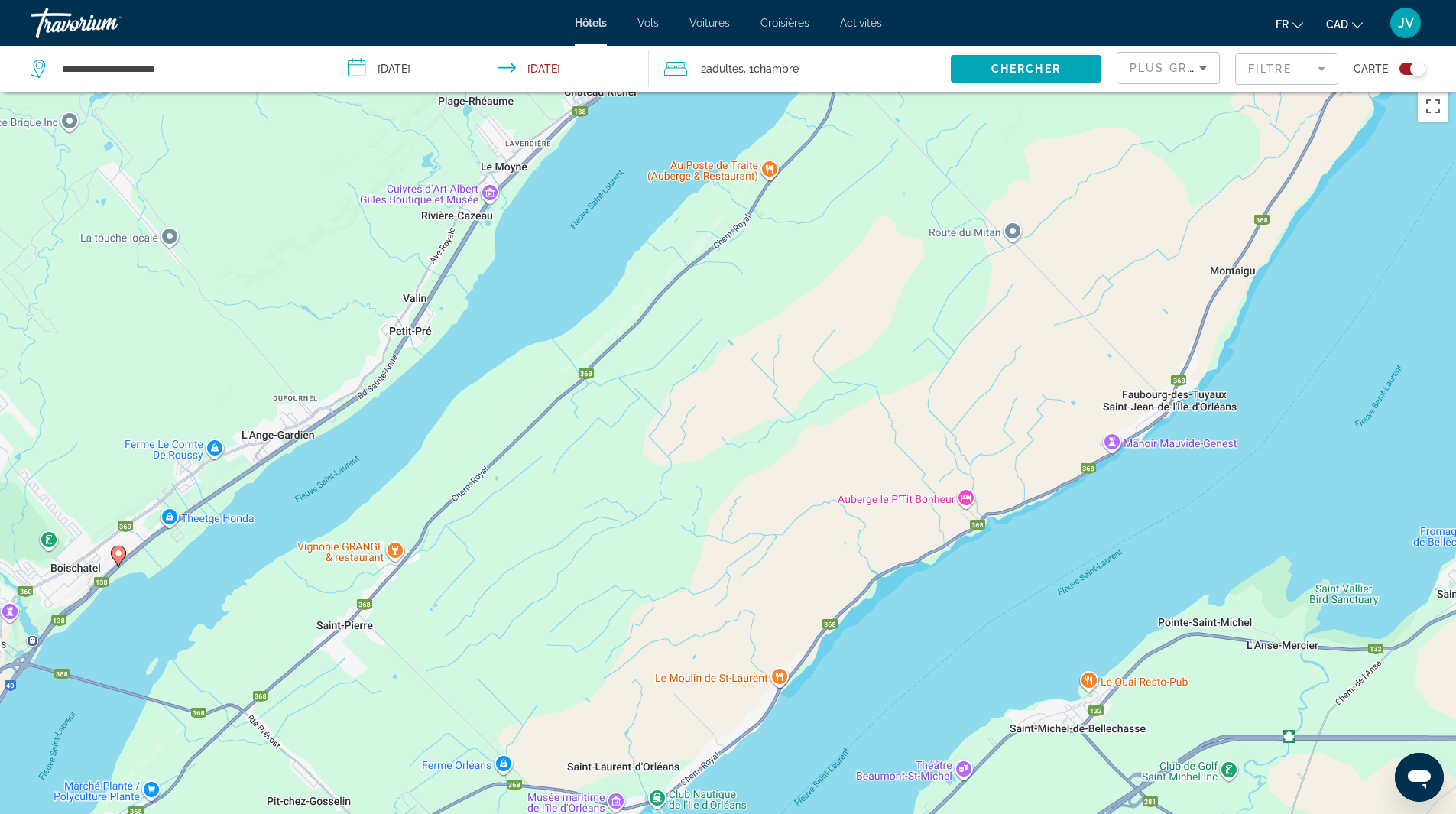
drag, startPoint x: 804, startPoint y: 249, endPoint x: 1015, endPoint y: -39, distance: 357.0
click at [1015, 0] on html "**********" at bounding box center [728, 399] width 1456 height 814
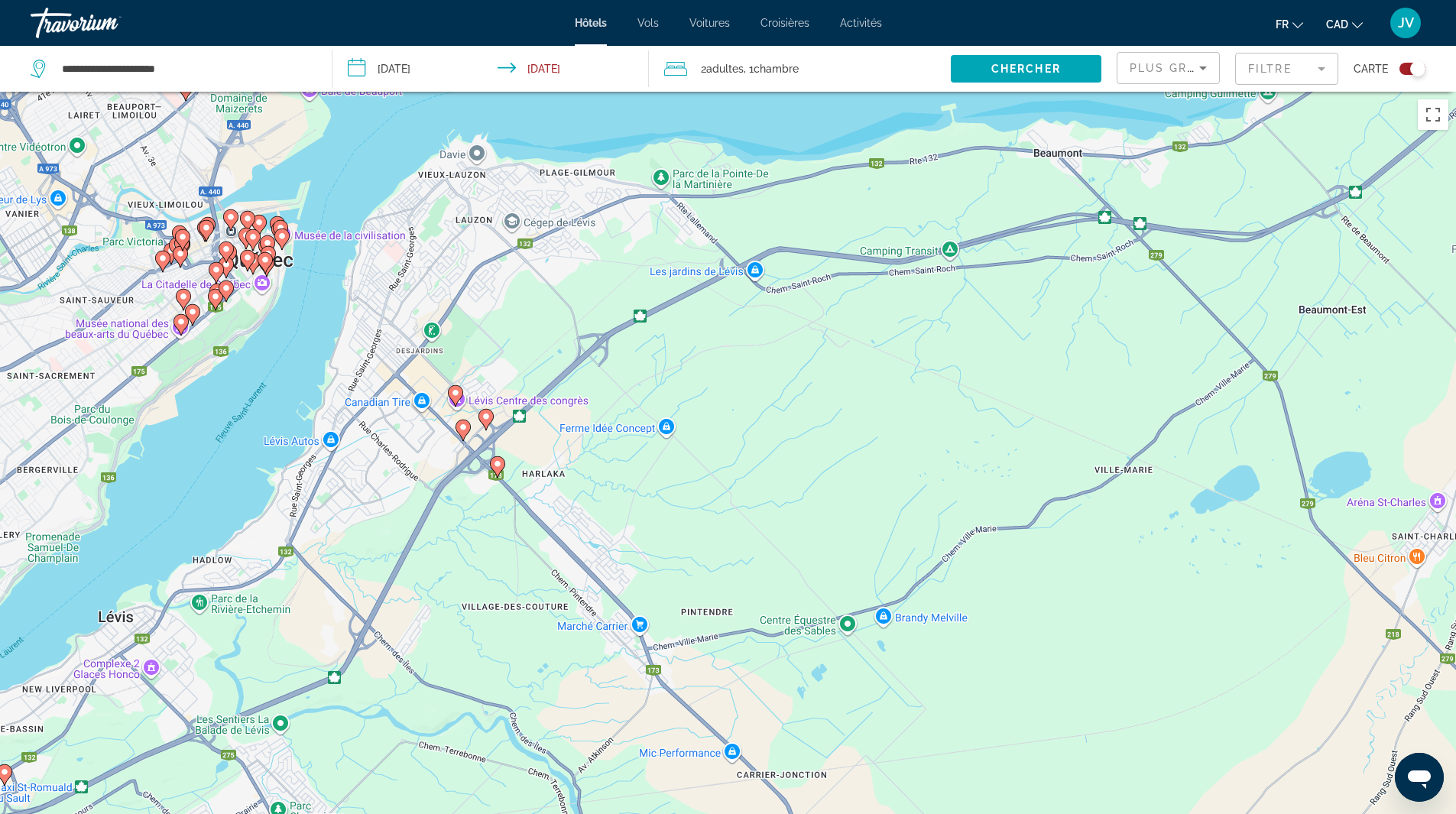
drag, startPoint x: 785, startPoint y: 235, endPoint x: 1069, endPoint y: 232, distance: 284.0
click at [1069, 232] on div "Pour activer le glissement avec le clavier, appuyez sur Alt+Entrée. Une fois ce…" at bounding box center [728, 499] width 1456 height 814
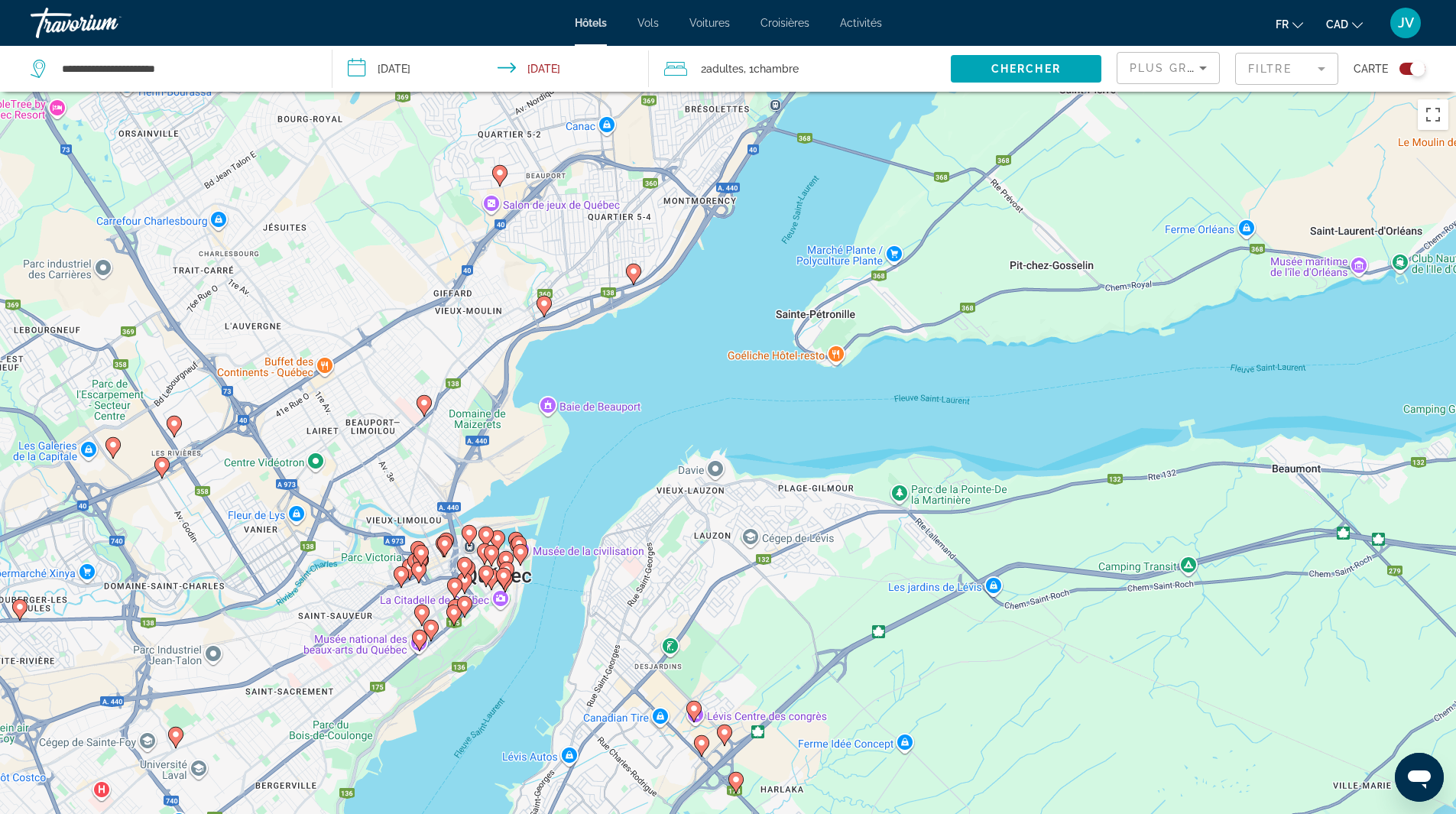
drag, startPoint x: 423, startPoint y: 284, endPoint x: 630, endPoint y: 585, distance: 365.3
click at [644, 595] on div "Pour activer le glissement avec le clavier, appuyez sur Alt+Entrée. Une fois ce…" at bounding box center [728, 499] width 1456 height 814
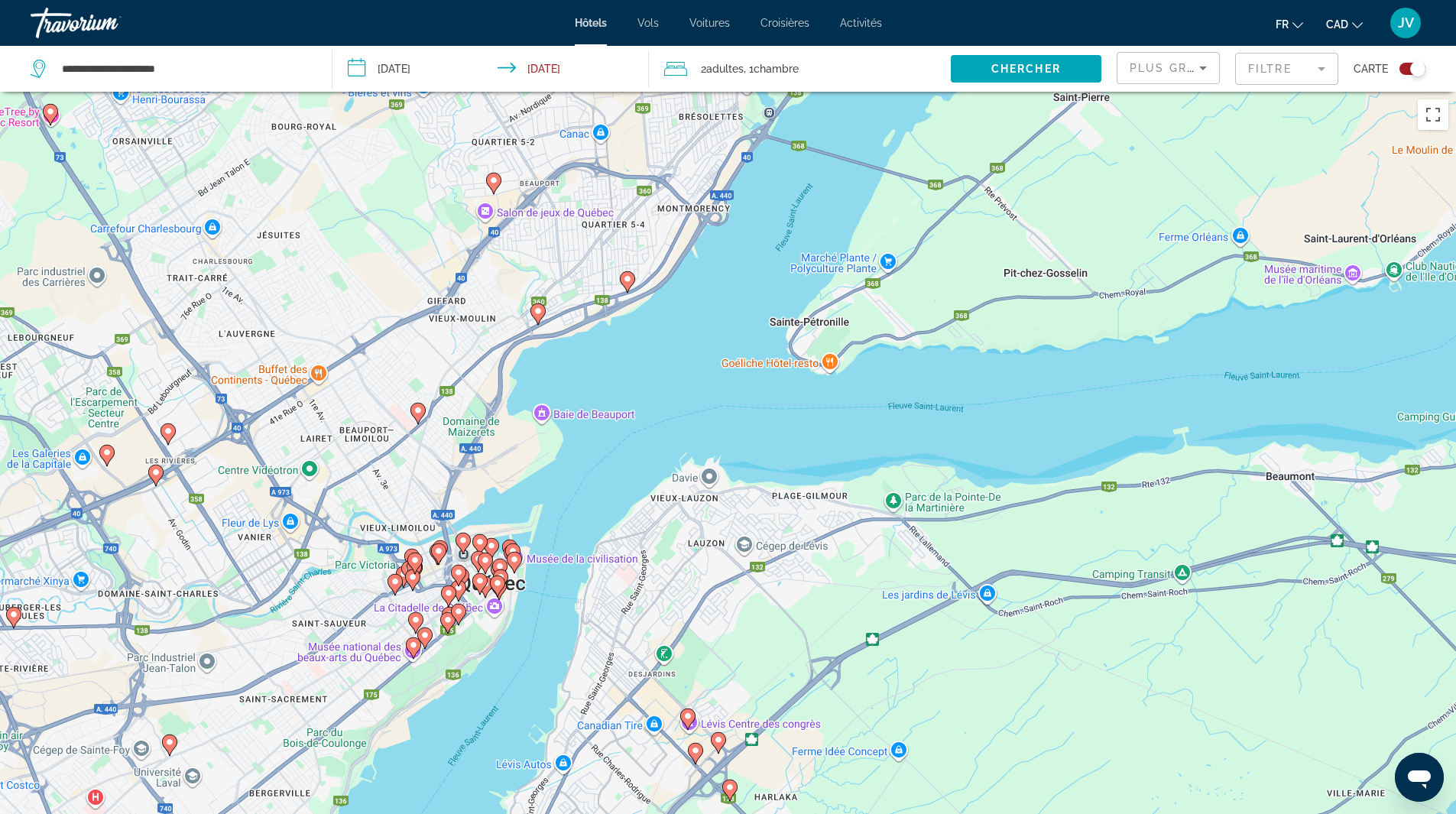
click at [688, 720] on image "Main content" at bounding box center [687, 716] width 9 height 9
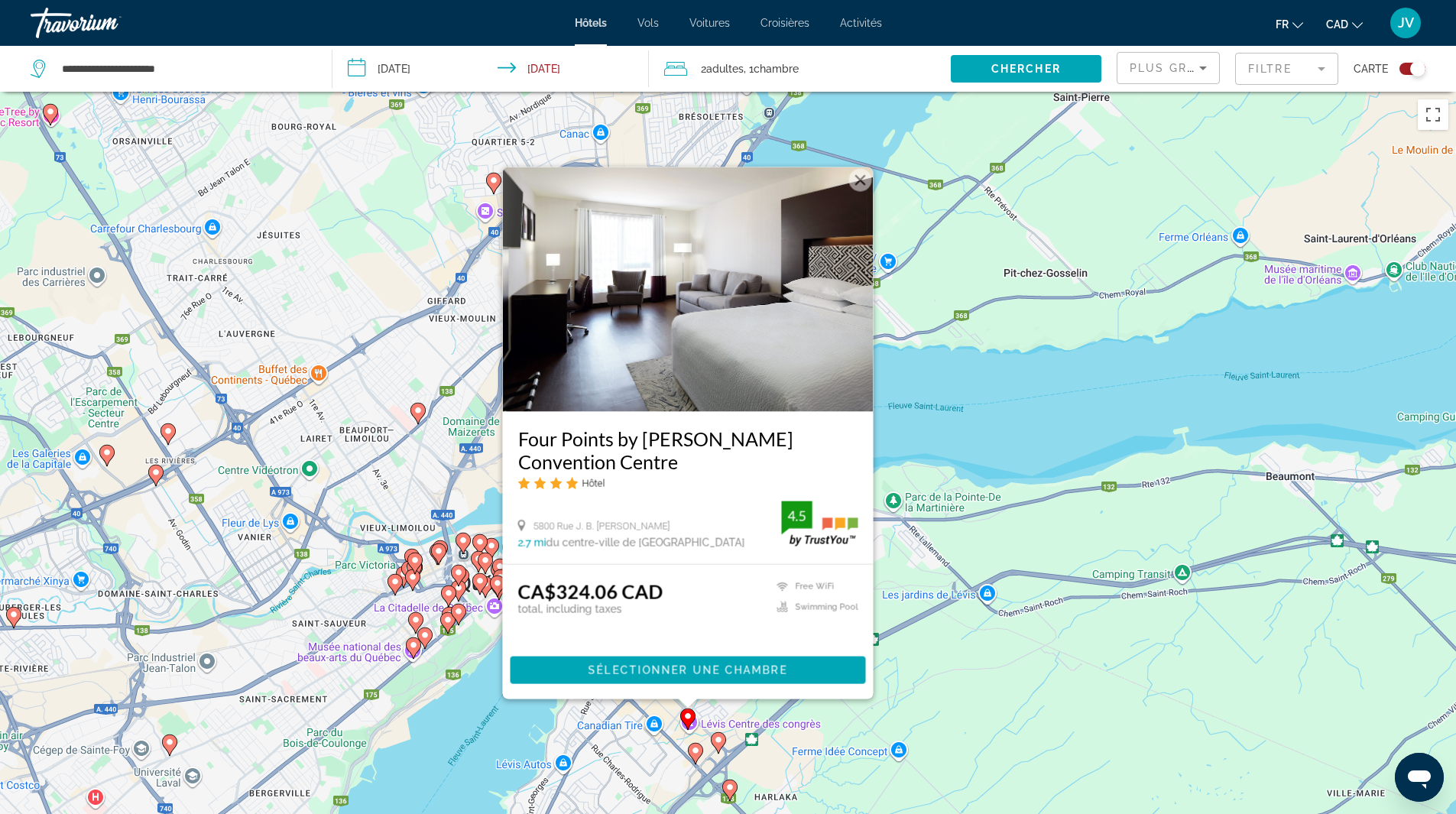
click at [927, 693] on div "Pour activer le glissement avec le clavier, appuyez sur Alt+Entrée. Une fois ce…" at bounding box center [728, 499] width 1456 height 814
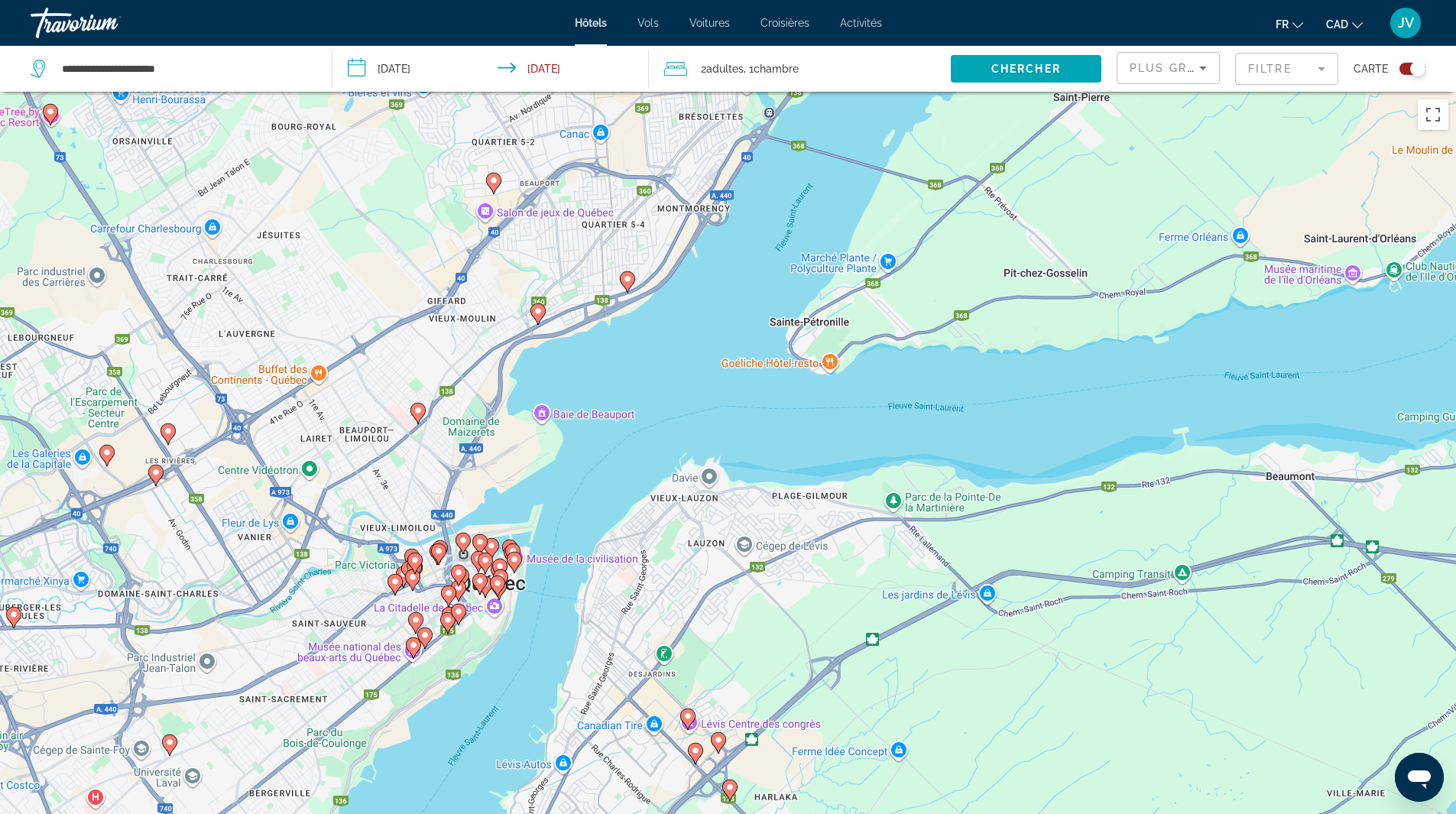
click at [544, 321] on gmp-advanced-marker "Main content" at bounding box center [538, 314] width 15 height 23
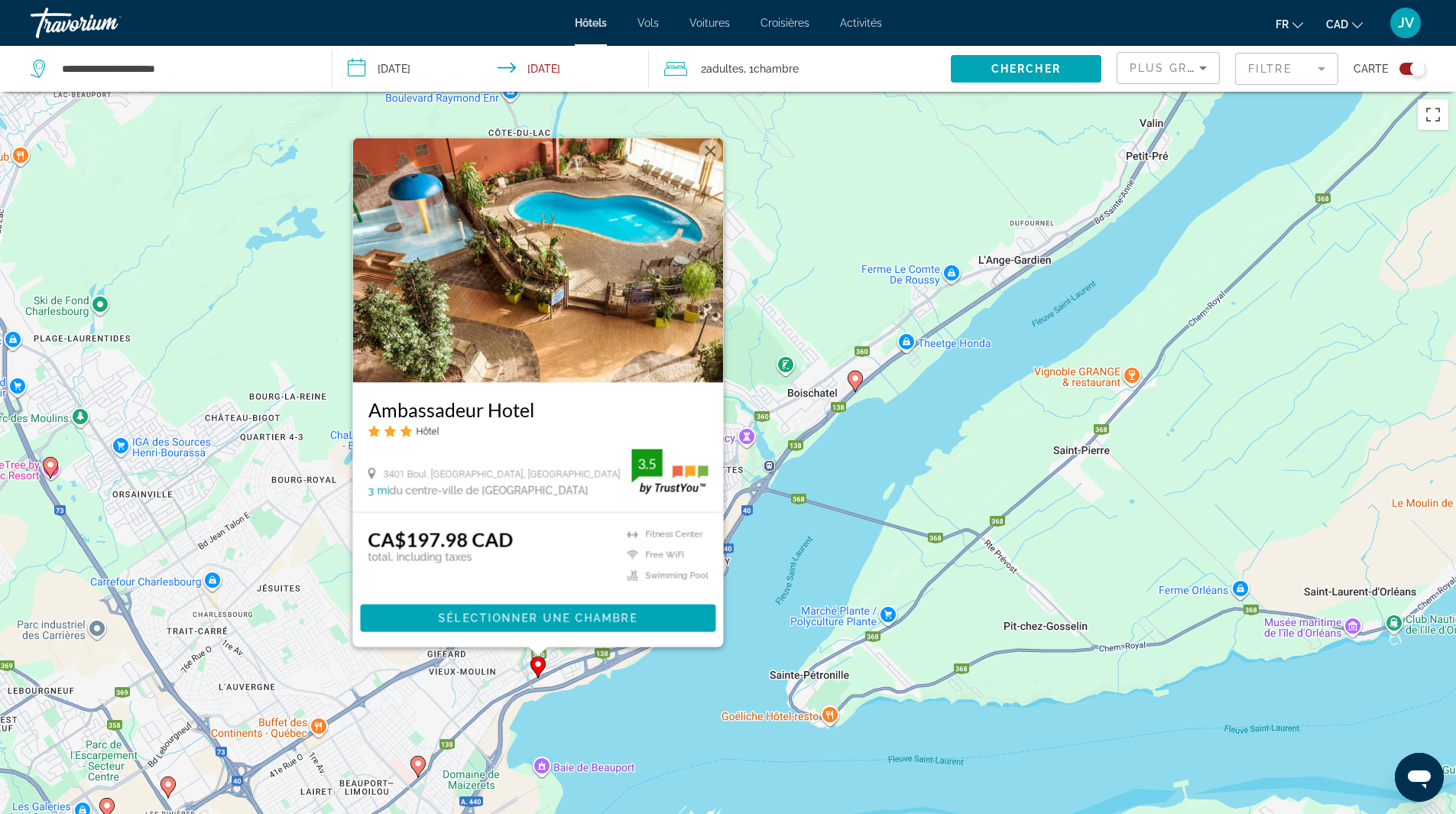
click at [778, 589] on div "Pour activer le glissement avec le clavier, appuyez sur Alt+Entrée. Une fois ce…" at bounding box center [728, 499] width 1456 height 814
